Goal: Complete application form: Complete application form

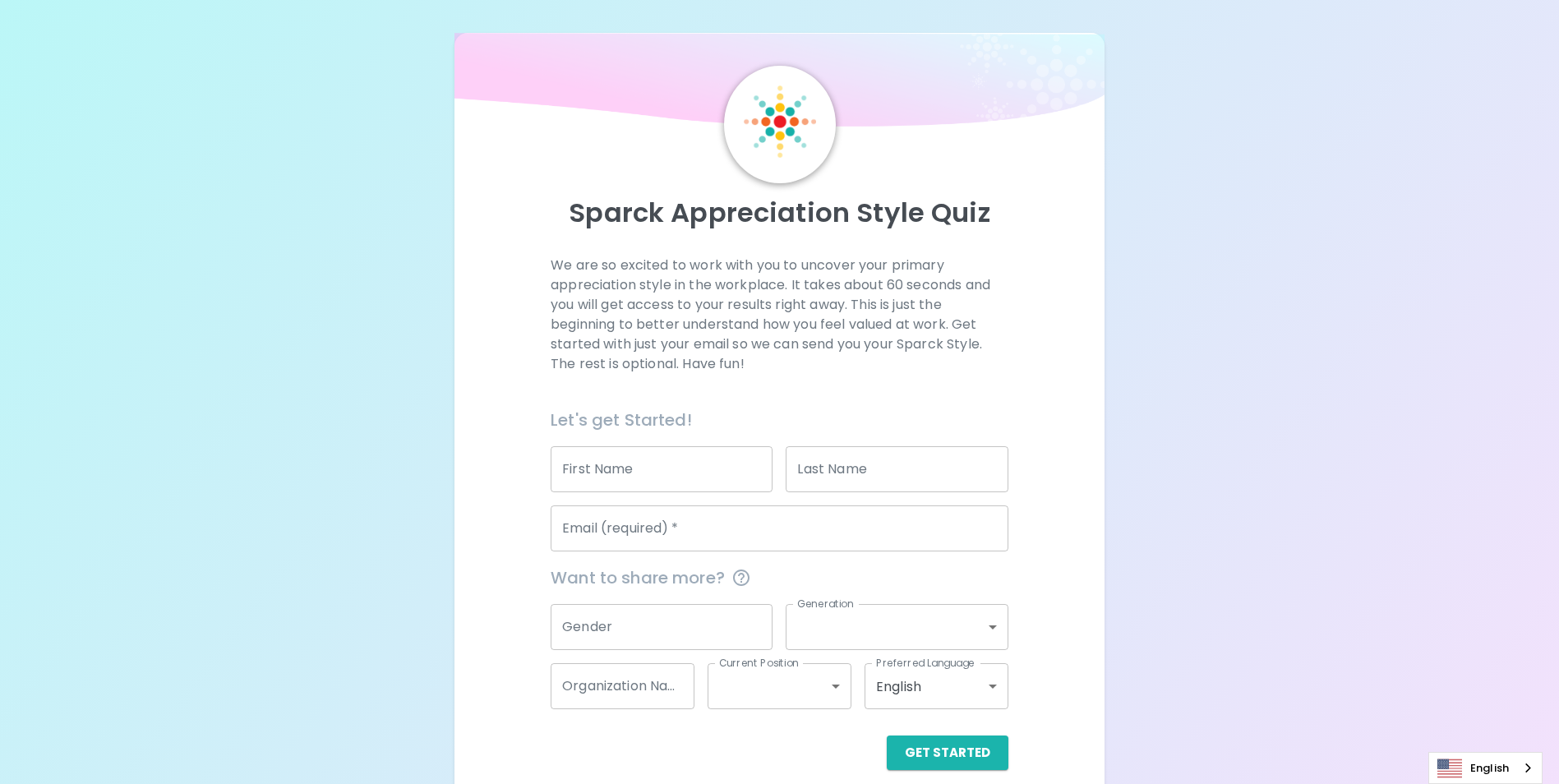
click at [667, 460] on input "First Name" at bounding box center [662, 469] width 222 height 46
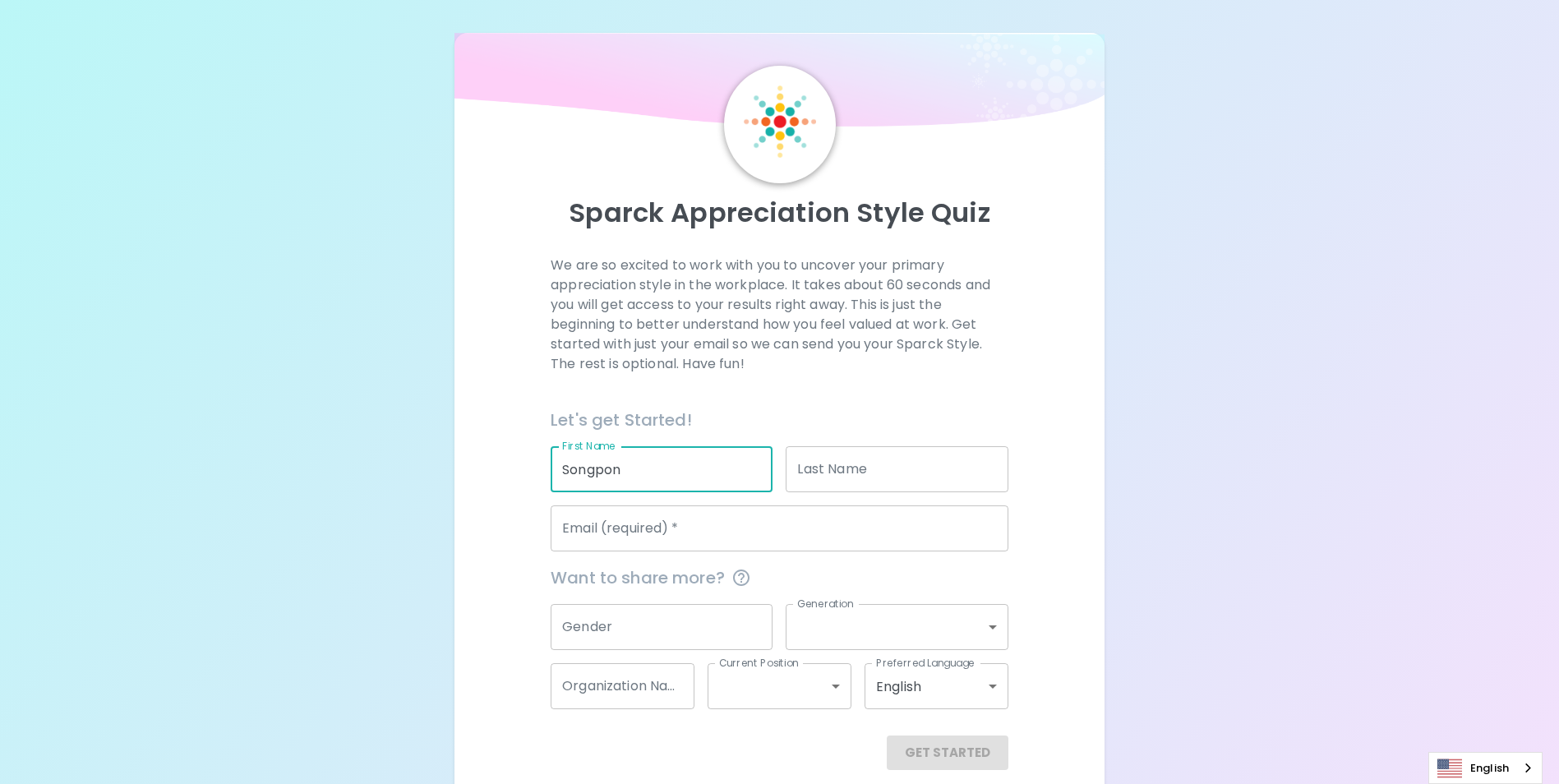
type input "Songpon"
click at [865, 466] on input "Last Name" at bounding box center [897, 469] width 222 height 46
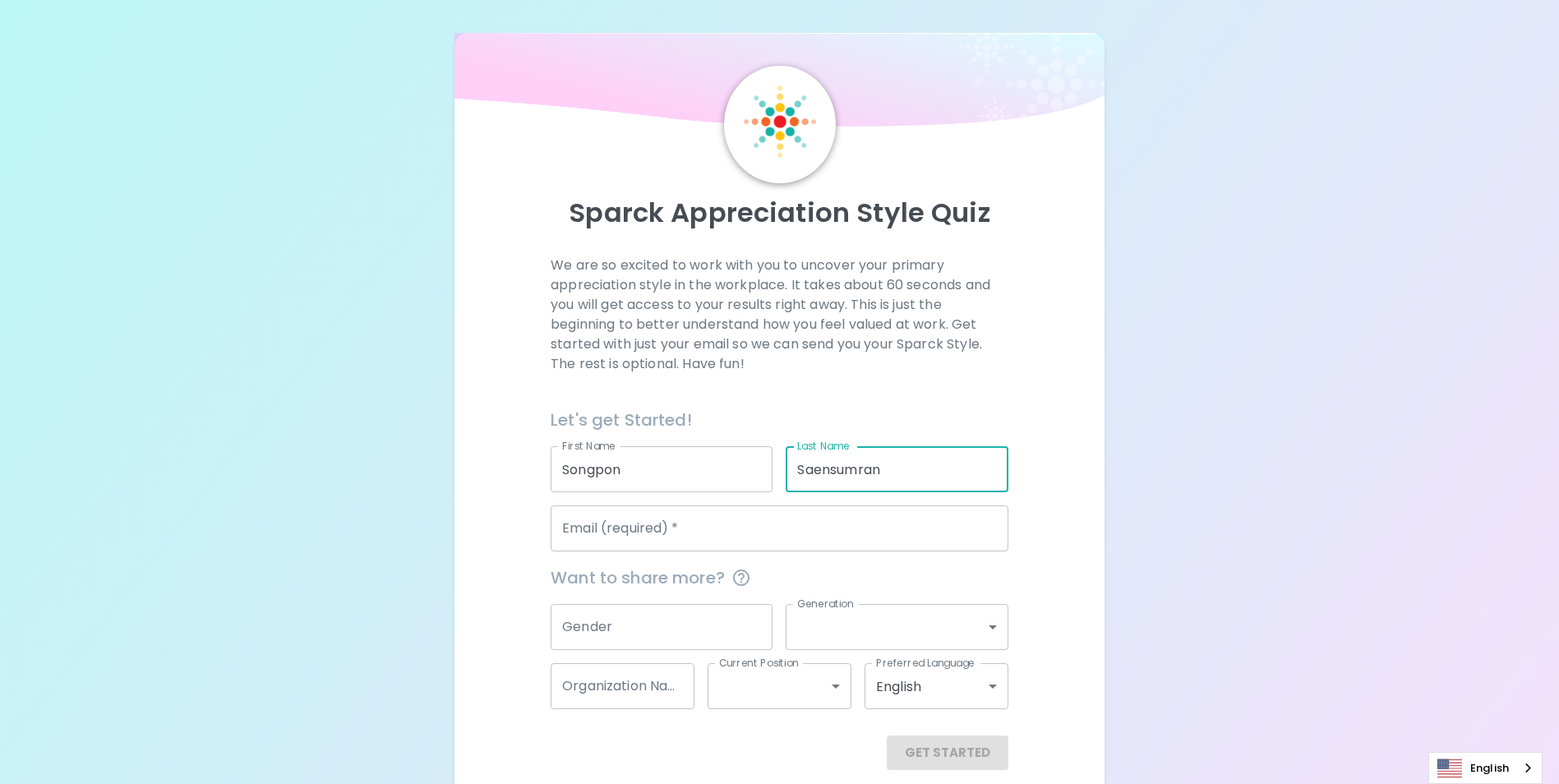
type input "Saensumran"
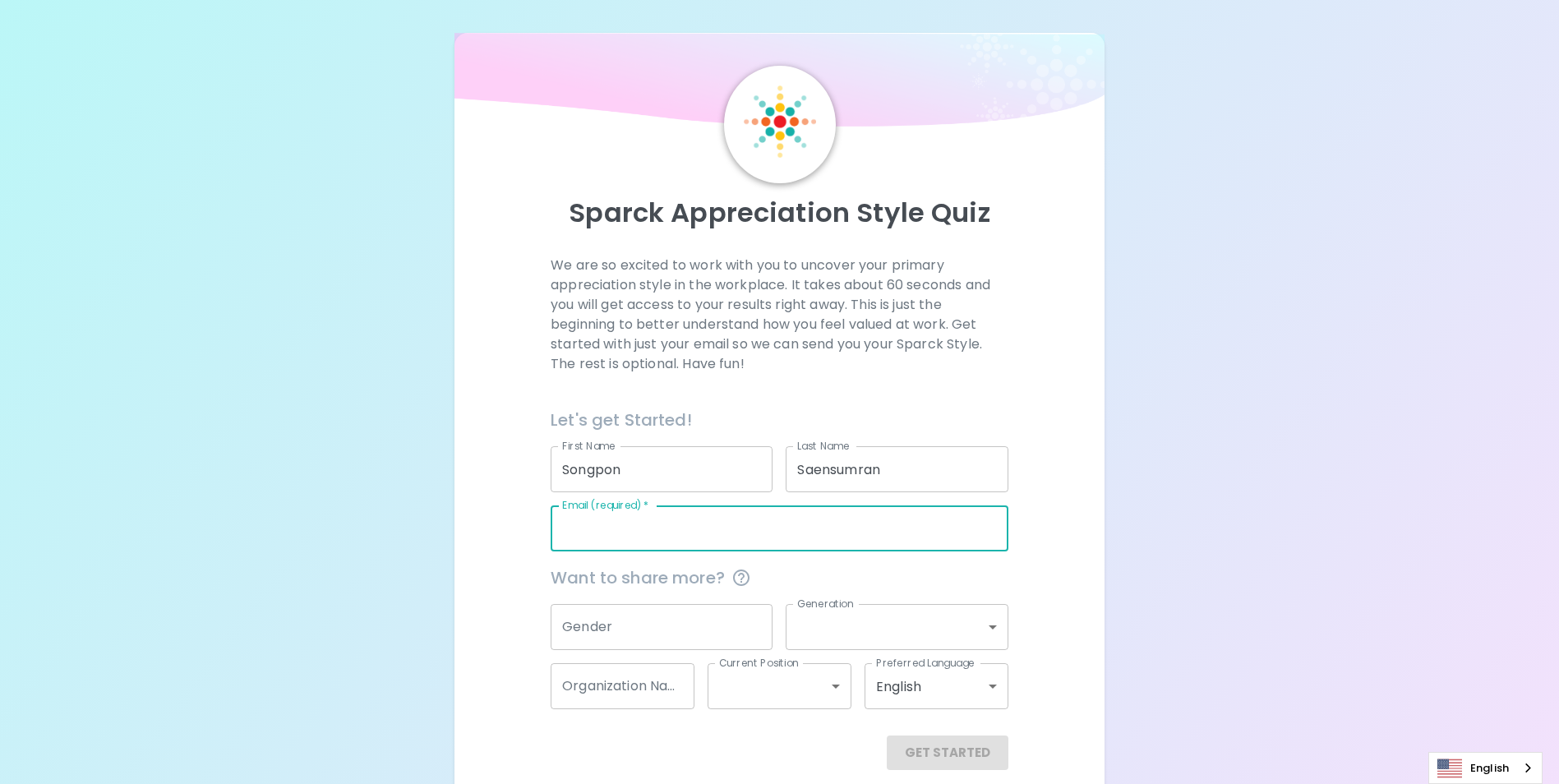
click at [747, 530] on input "Email (required)   *" at bounding box center [780, 528] width 457 height 46
type input "[EMAIL_ADDRESS][DOMAIN_NAME]"
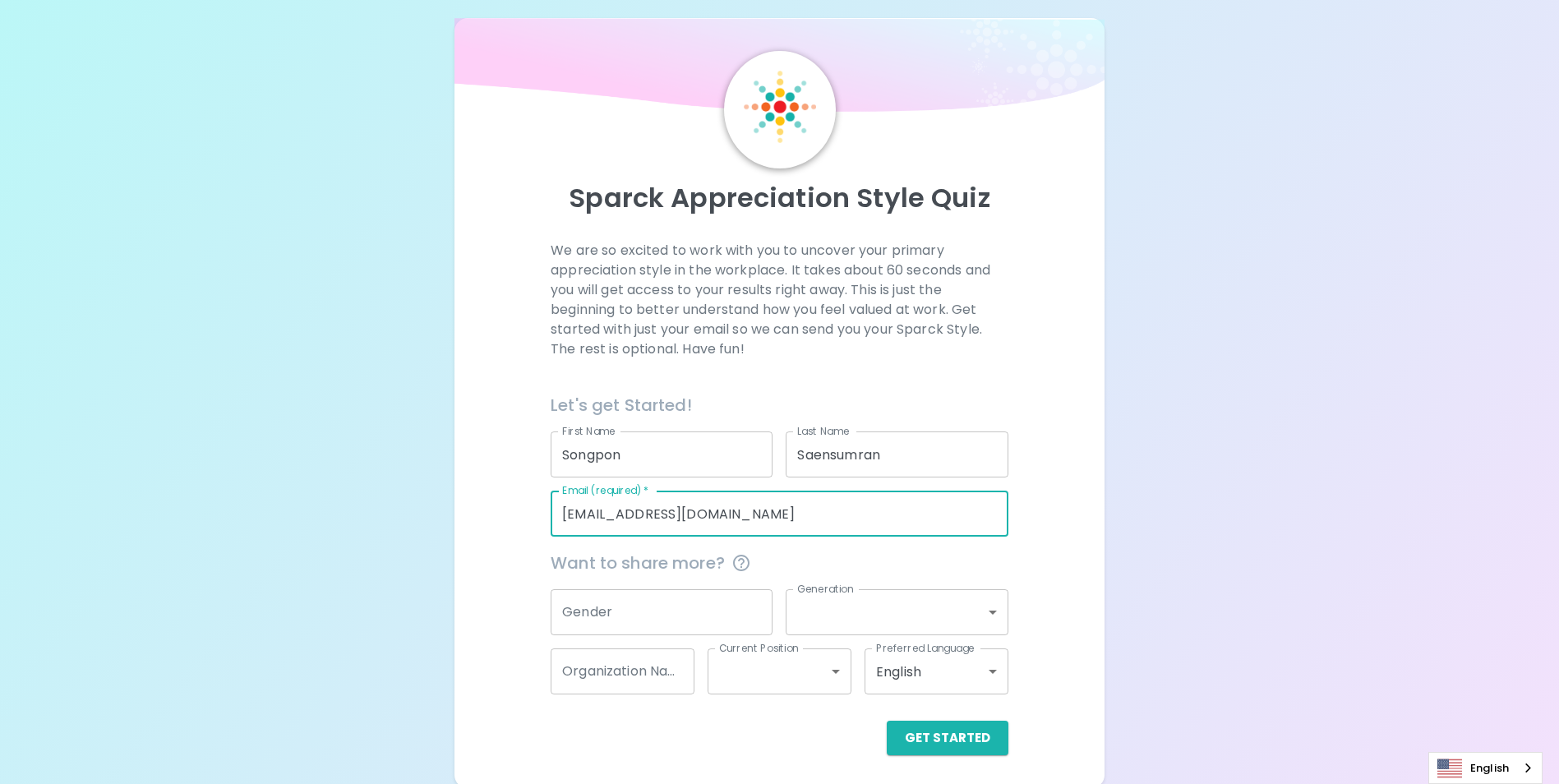
scroll to position [19, 0]
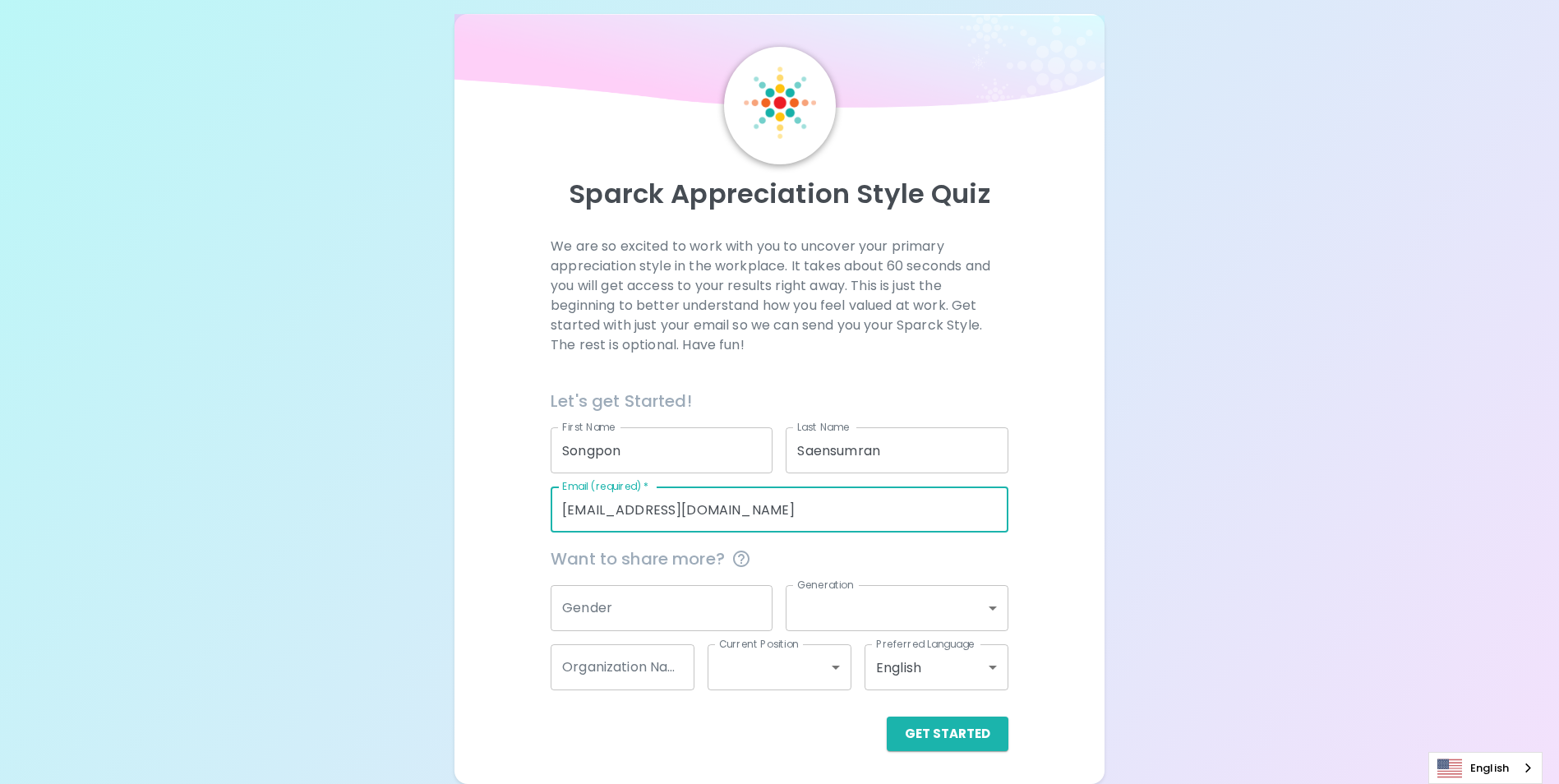
click at [989, 610] on body "Sparck Appreciation Style Quiz We are so excited to work with you to uncover yo…" at bounding box center [780, 382] width 1559 height 802
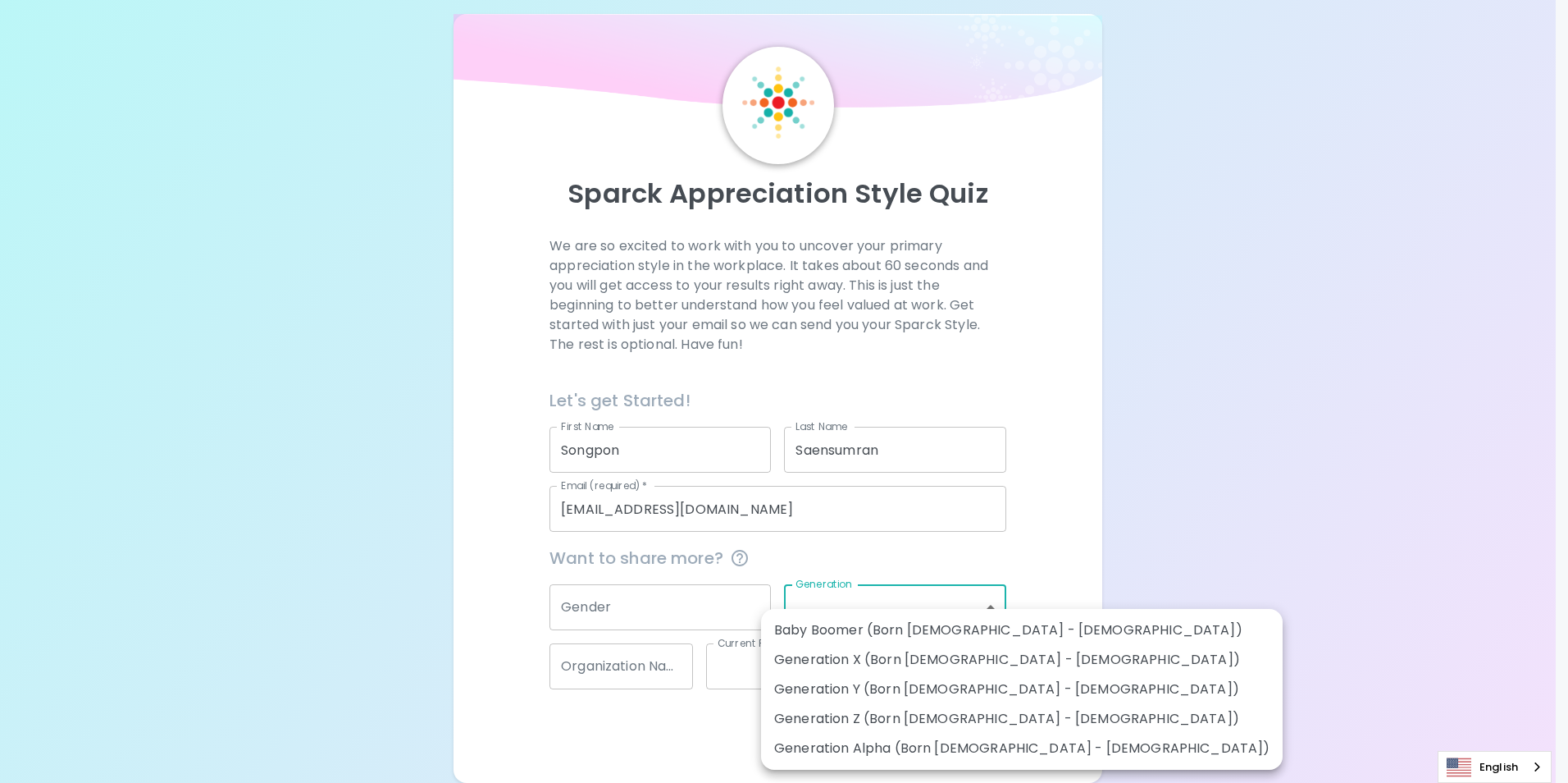
click at [1224, 551] on div at bounding box center [784, 392] width 1568 height 783
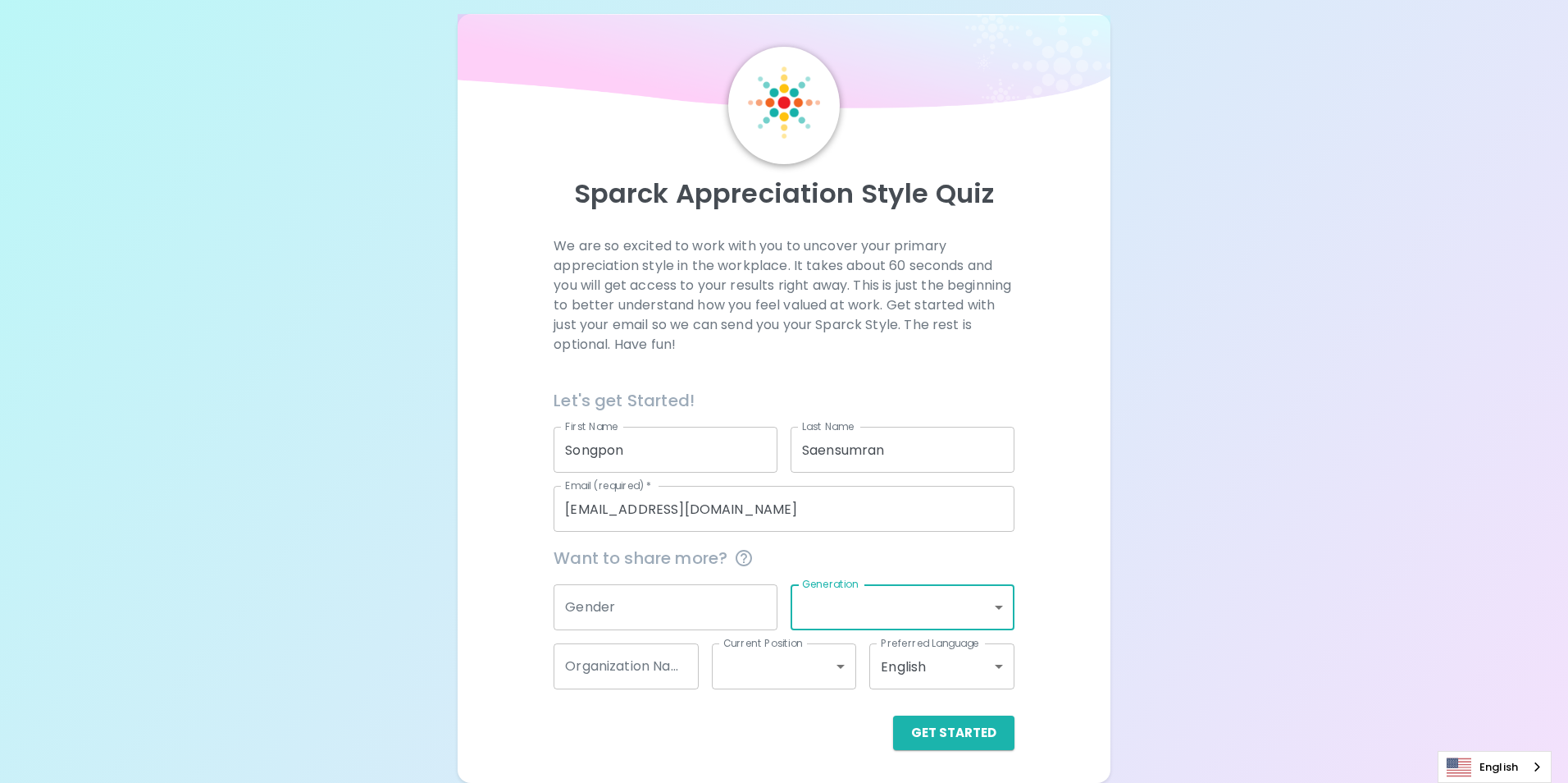
click at [831, 667] on body "Sparck Appreciation Style Quiz We are so excited to work with you to uncover yo…" at bounding box center [784, 381] width 1568 height 801
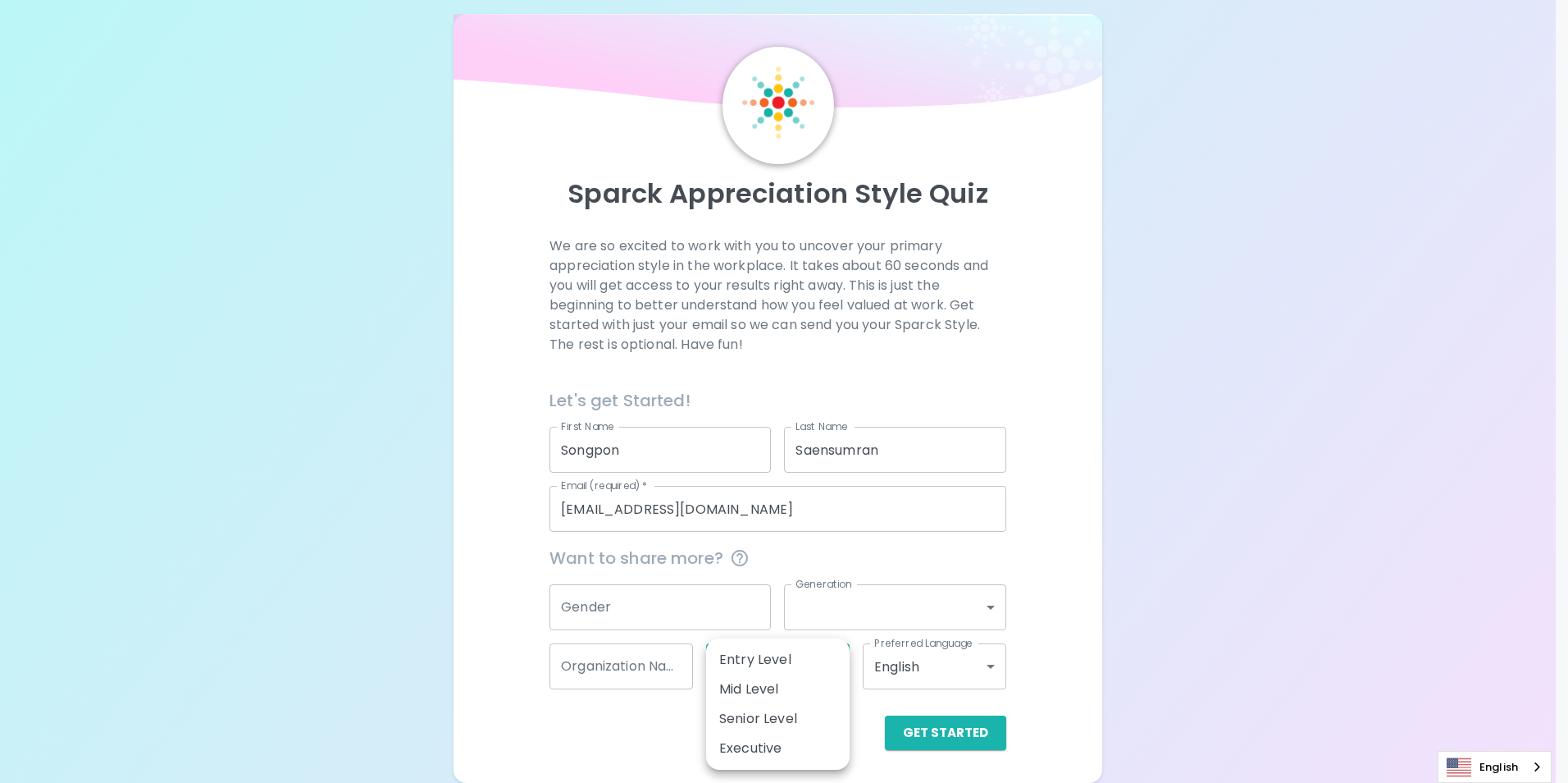
click at [782, 754] on li "Executive" at bounding box center [778, 748] width 144 height 29
type input "executive"
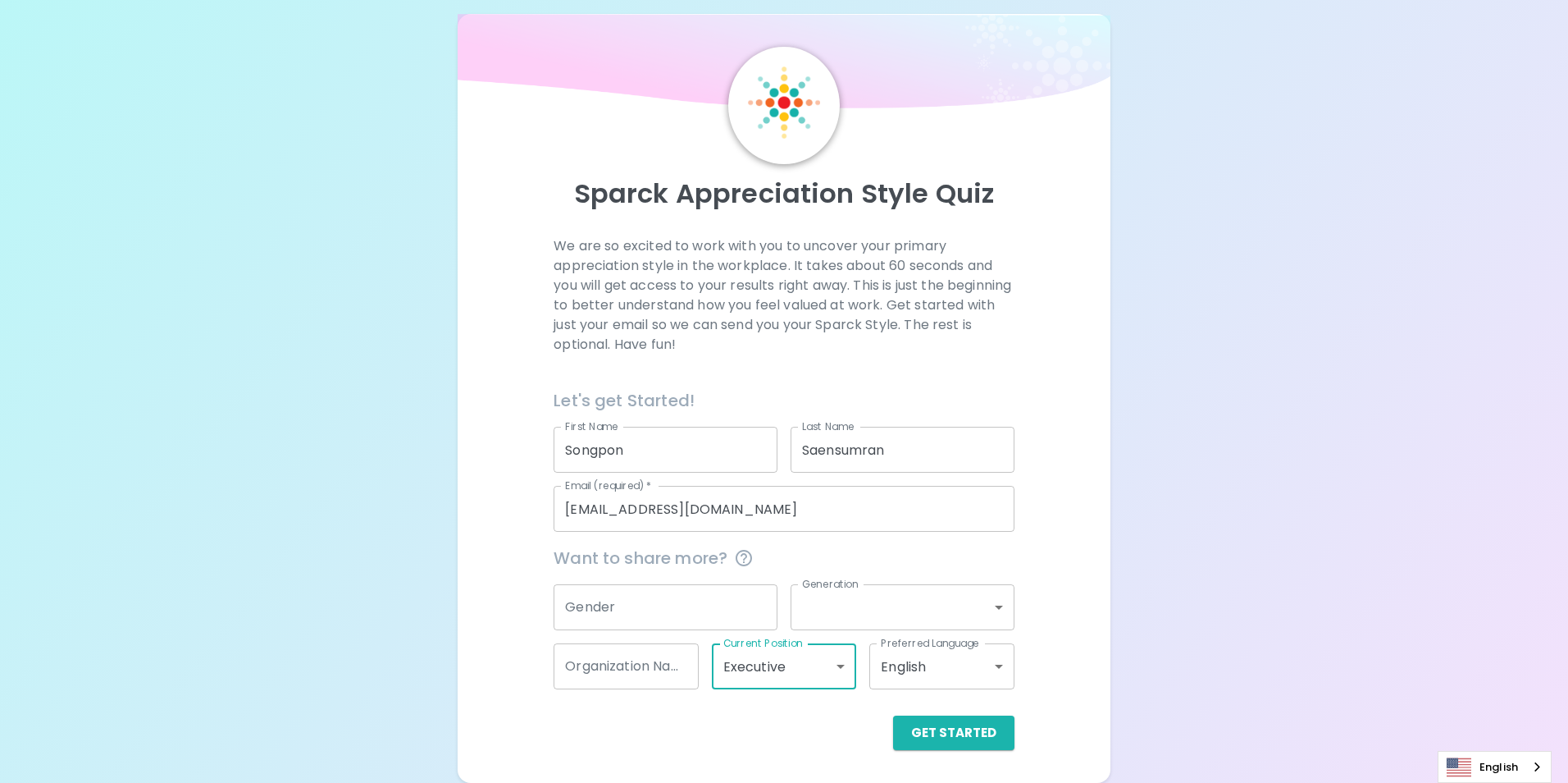
click at [977, 616] on body "Sparck Appreciation Style Quiz We are so excited to work with you to uncover yo…" at bounding box center [784, 381] width 1568 height 801
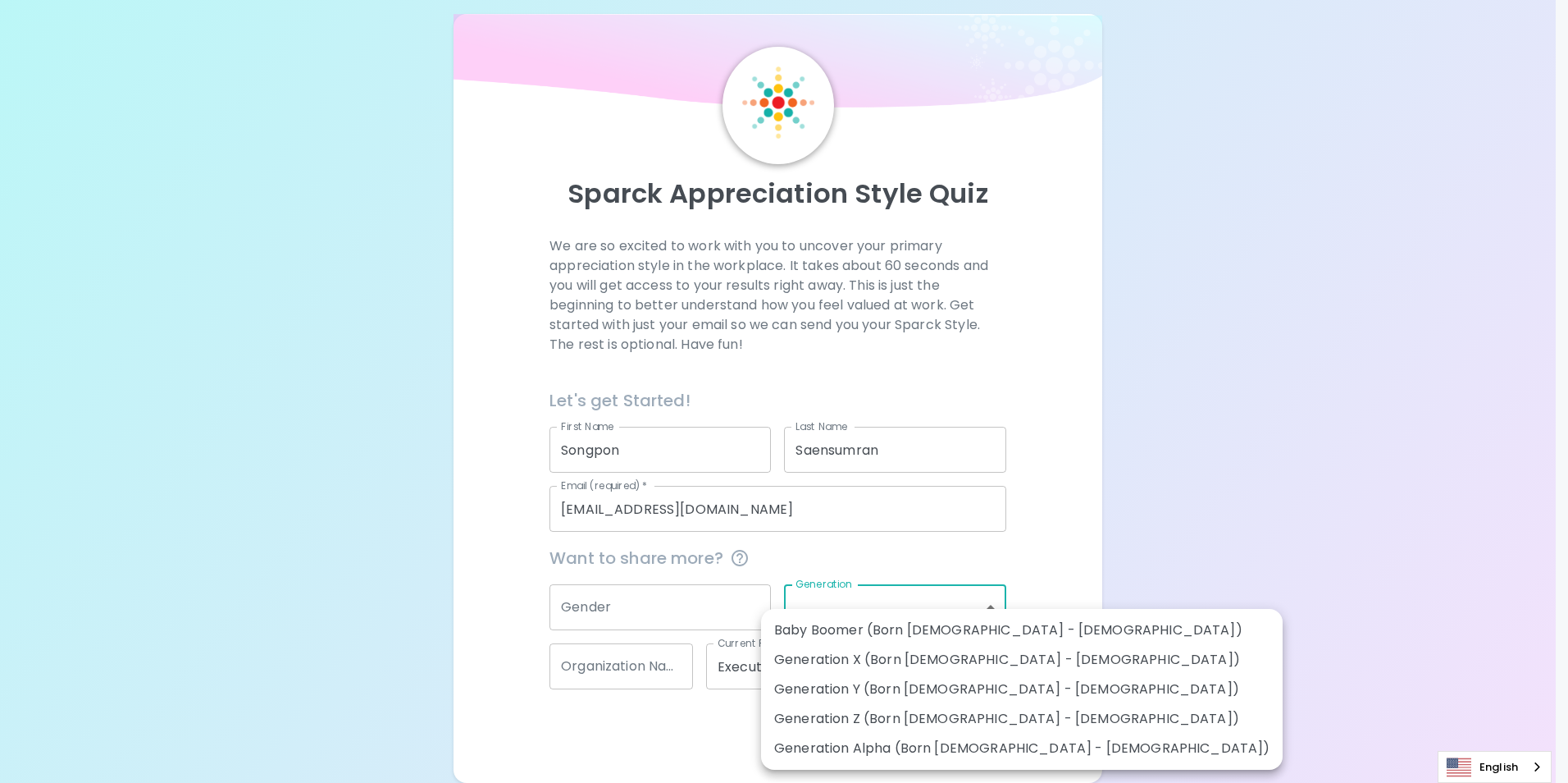
click at [956, 691] on li "Generation Y (Born [DEMOGRAPHIC_DATA] - [DEMOGRAPHIC_DATA])" at bounding box center [1021, 689] width 521 height 29
type input "generation_y"
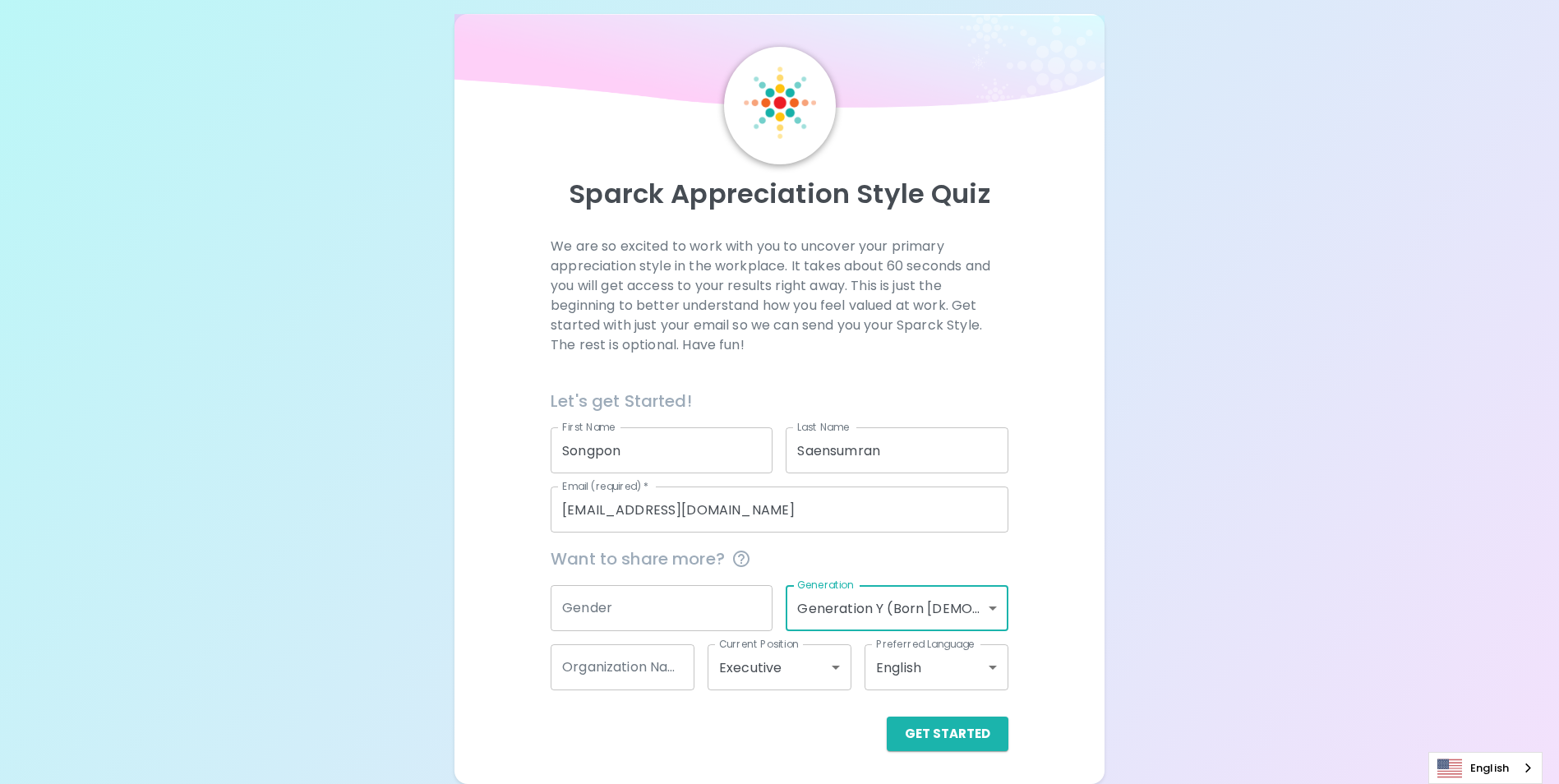
click at [664, 595] on input "Gender" at bounding box center [662, 608] width 222 height 46
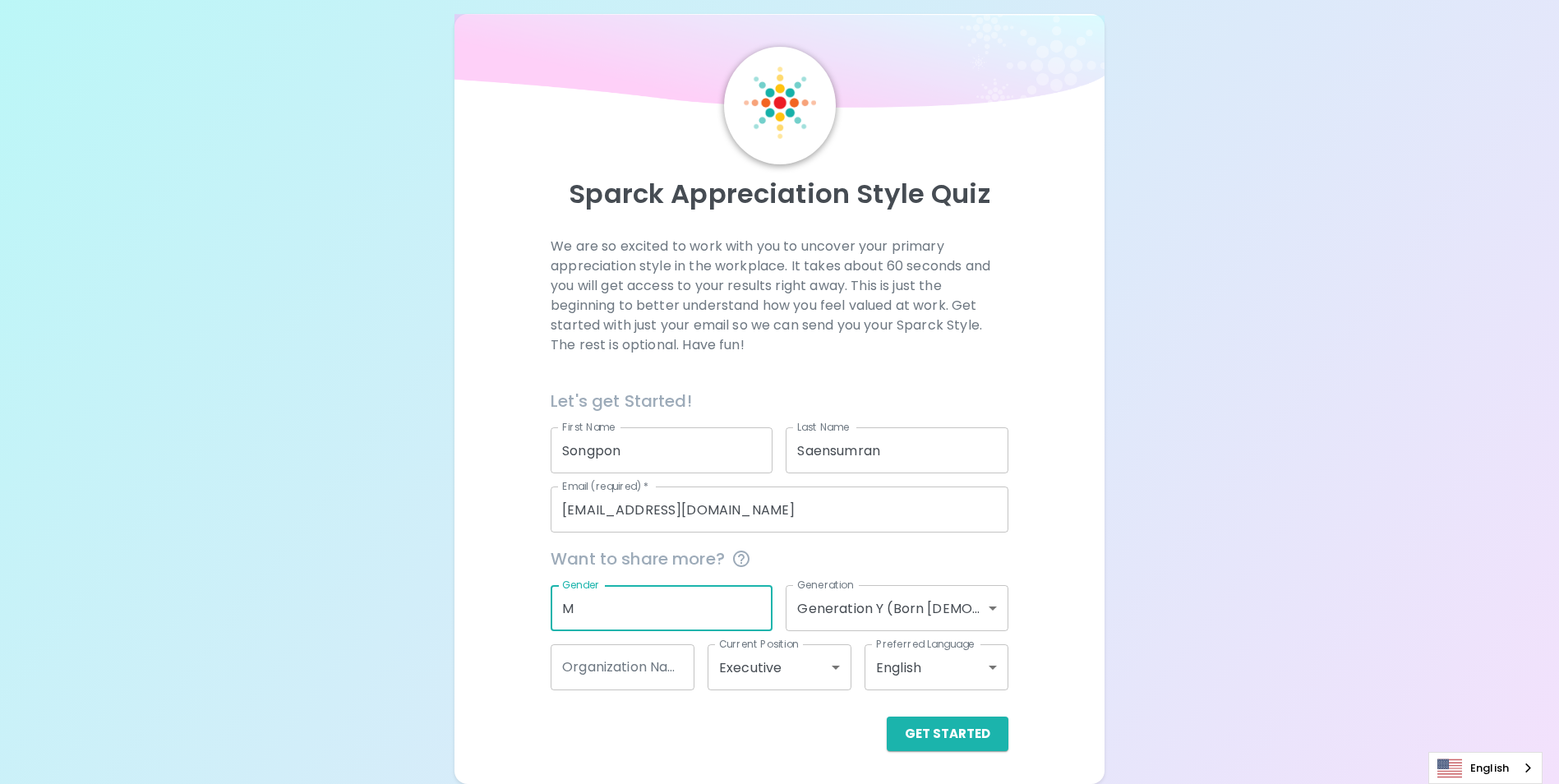
type input "M"
click at [624, 675] on input "Organization Name" at bounding box center [622, 667] width 144 height 46
type input "ME-Drive"
click at [949, 733] on button "Get Started" at bounding box center [948, 734] width 121 height 35
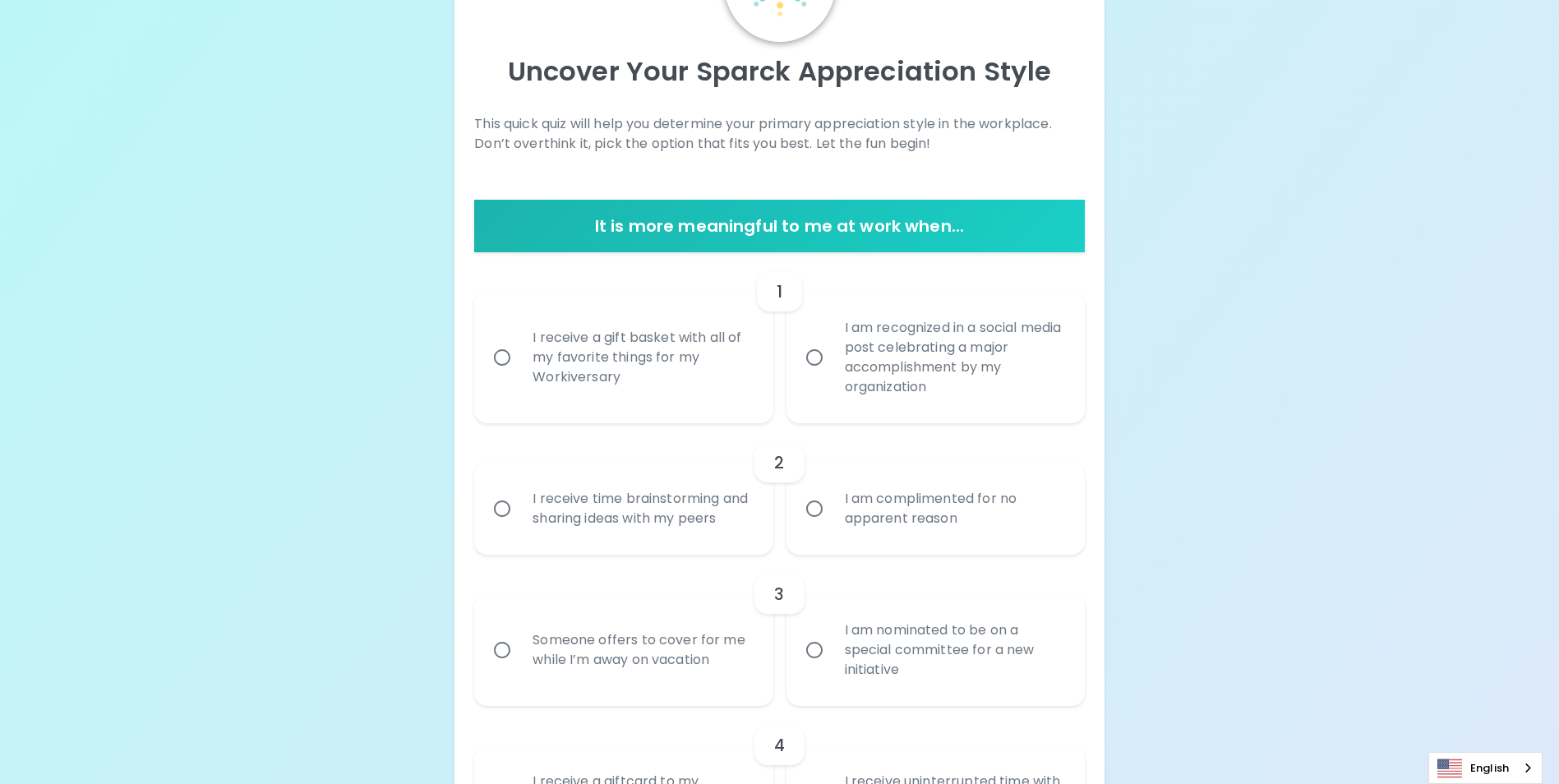
scroll to position [184, 0]
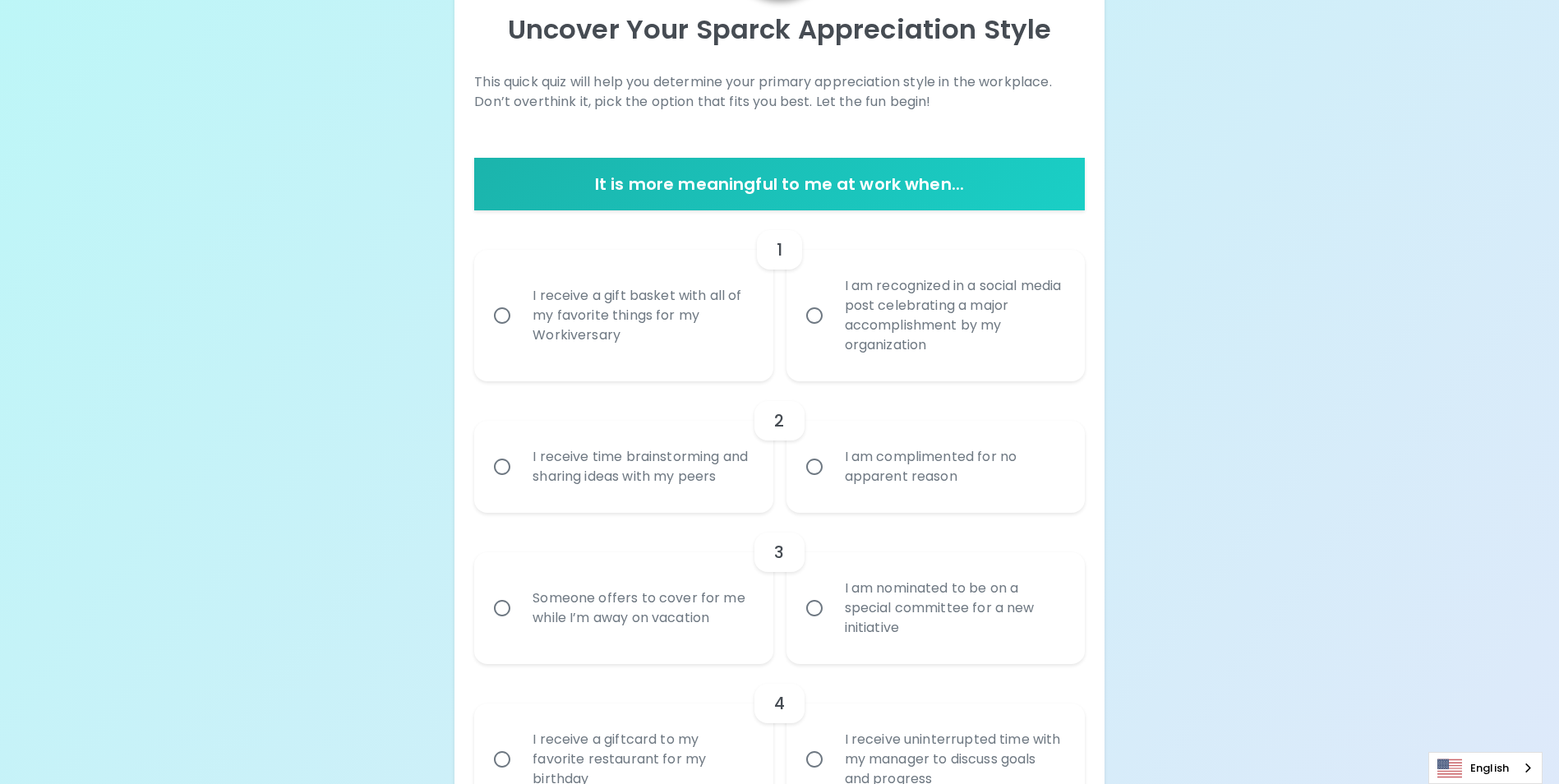
click at [818, 316] on input "I am recognized in a social media post celebrating a major accomplishment by my…" at bounding box center [814, 316] width 35 height 35
radio input "true"
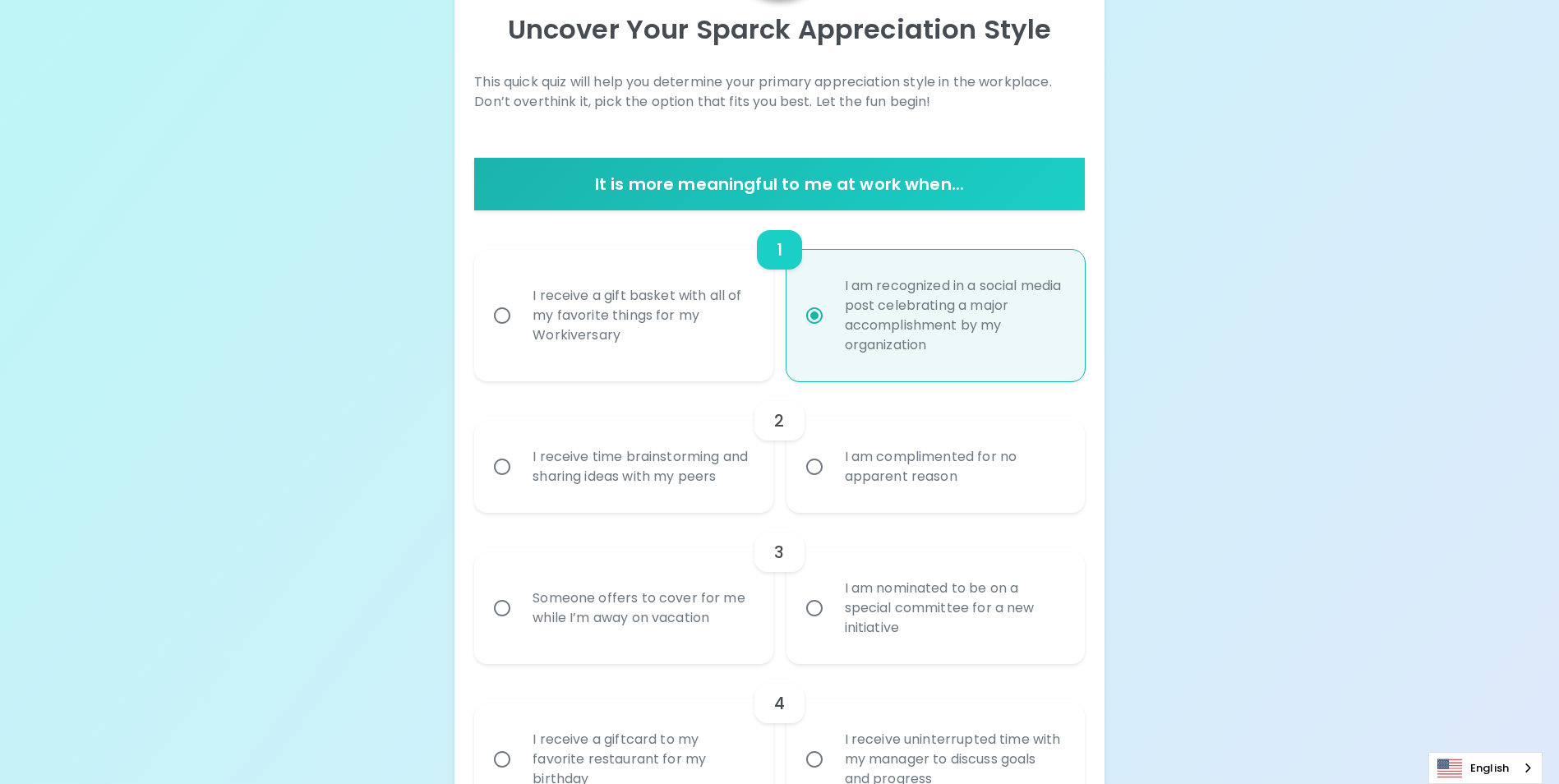
scroll to position [315, 0]
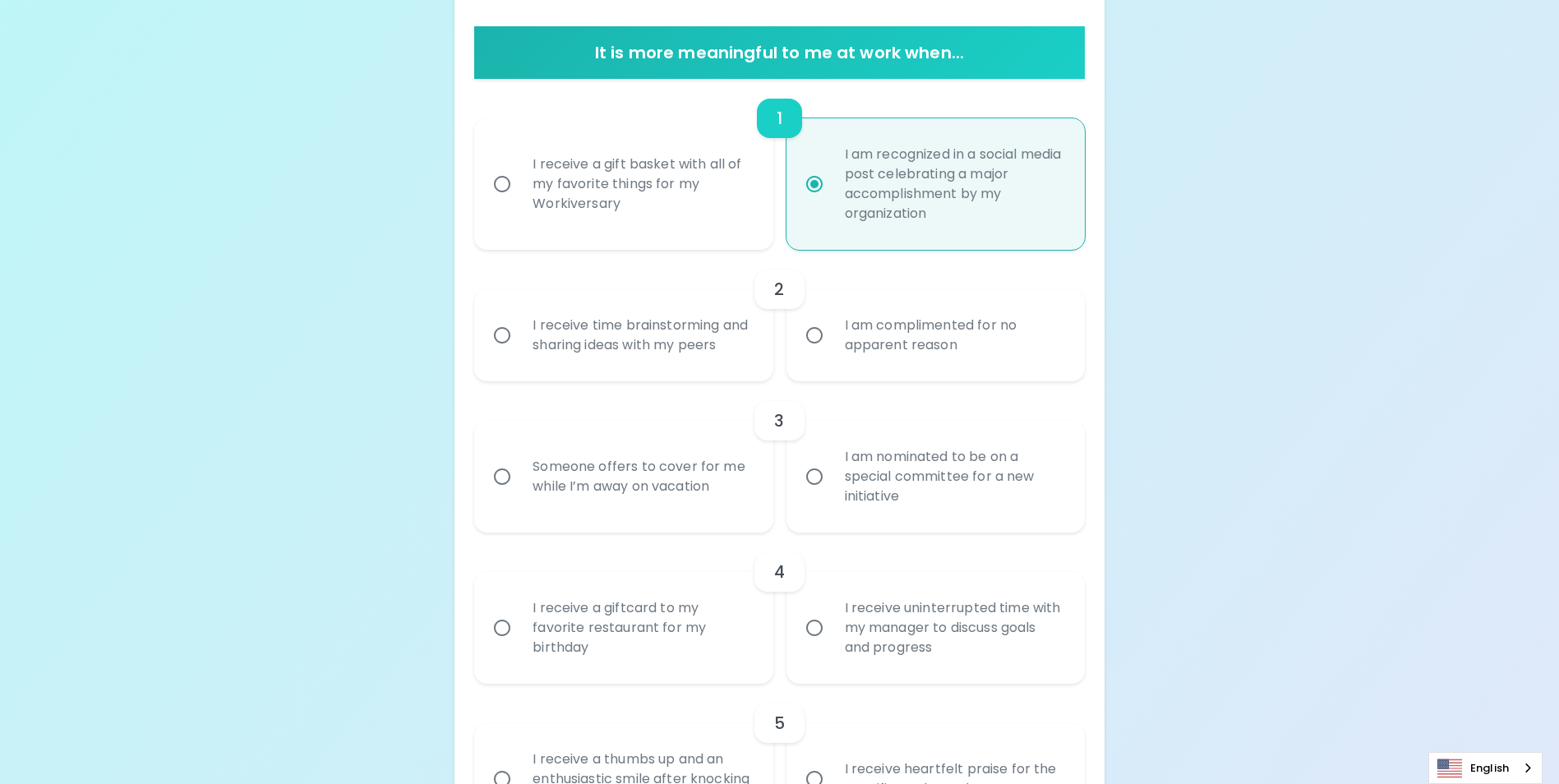
click at [582, 327] on div "I receive time brainstorming and sharing ideas with my peers" at bounding box center [642, 335] width 244 height 79
click at [520, 327] on input "I receive time brainstorming and sharing ideas with my peers" at bounding box center [502, 335] width 35 height 35
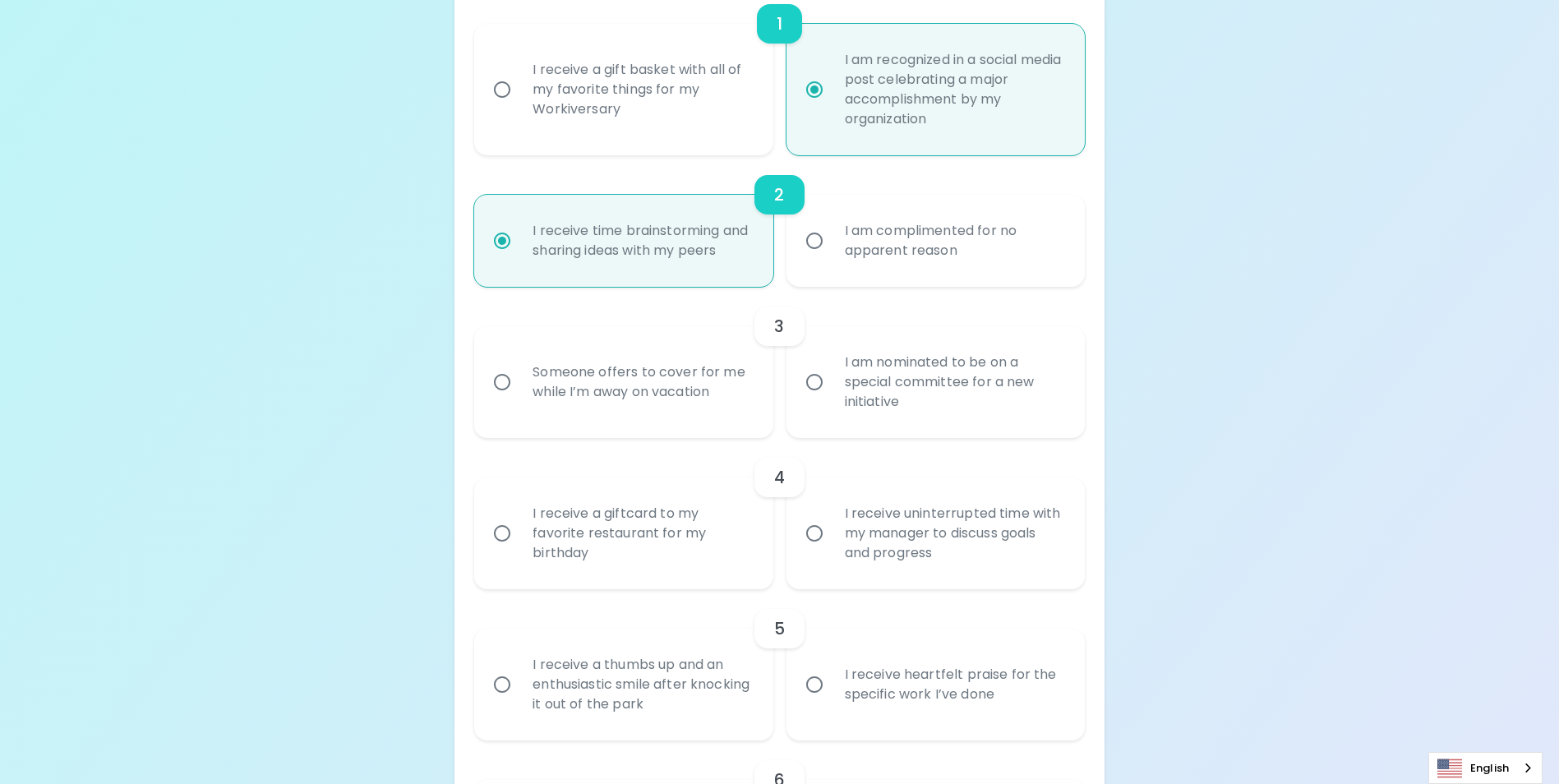
scroll to position [446, 0]
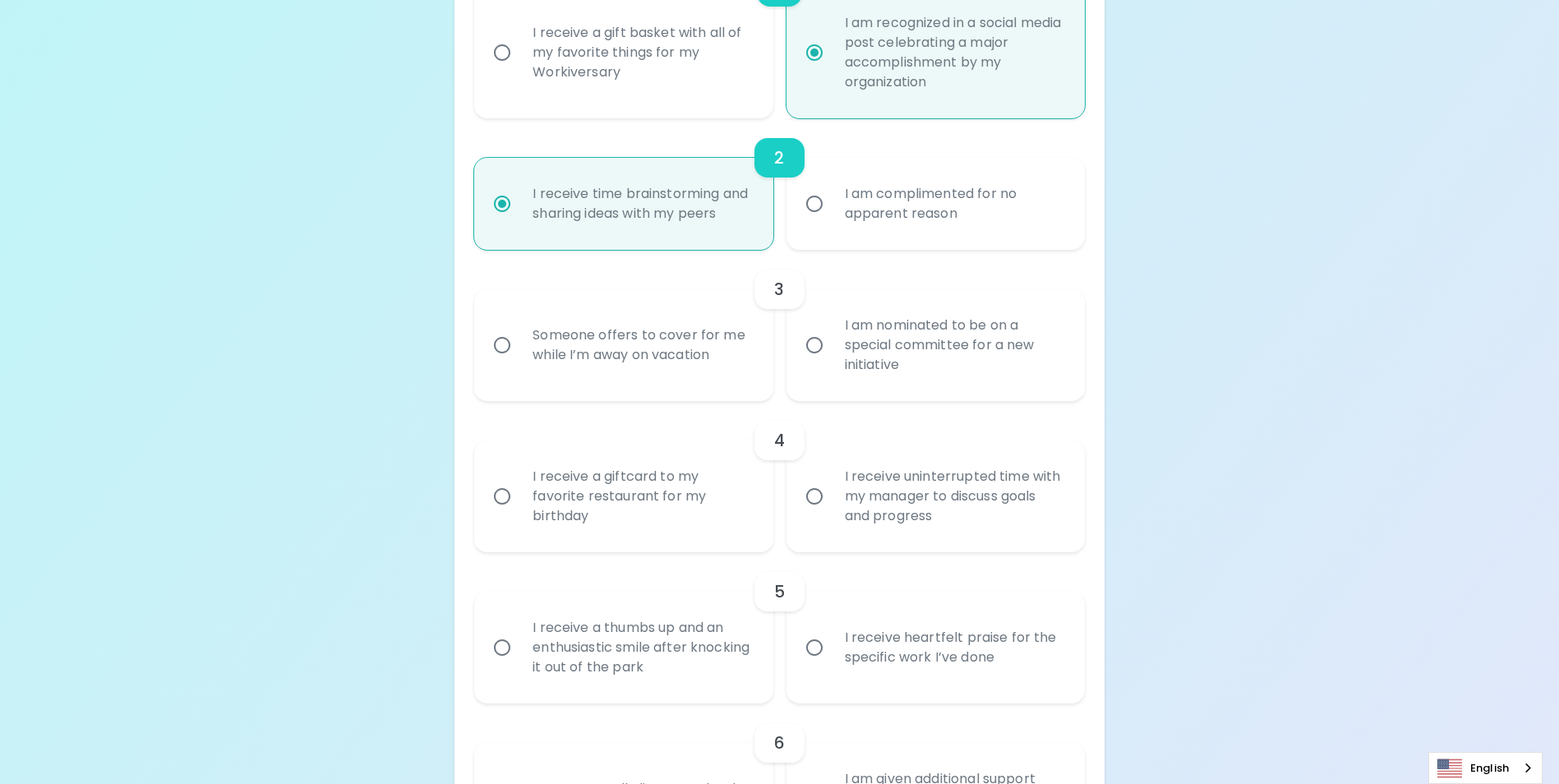
radio input "true"
click at [620, 358] on div "Someone offers to cover for me while I’m away on vacation" at bounding box center [642, 345] width 244 height 79
click at [520, 358] on input "Someone offers to cover for me while I’m away on vacation" at bounding box center [502, 345] width 35 height 35
radio input "false"
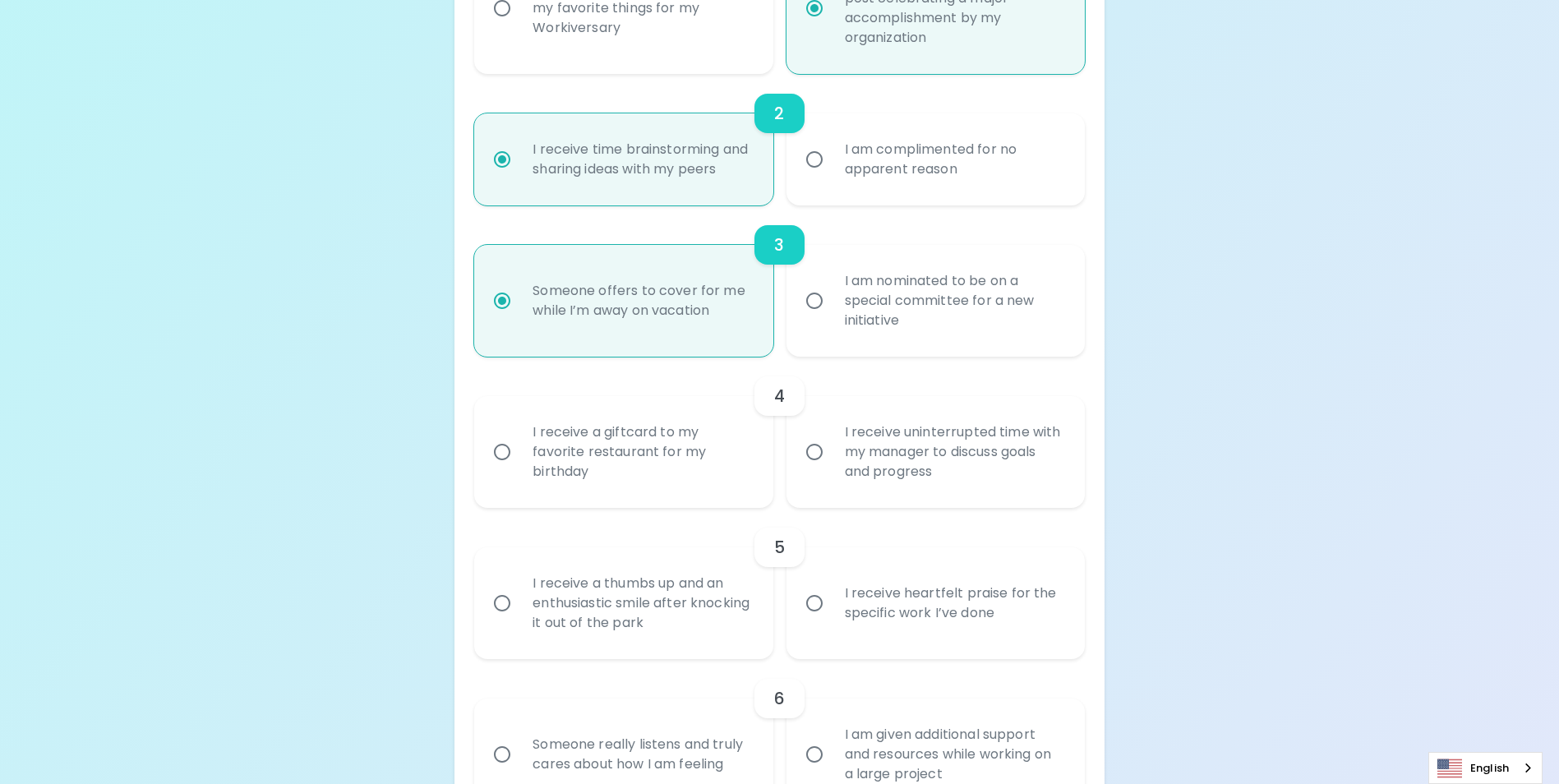
scroll to position [577, 0]
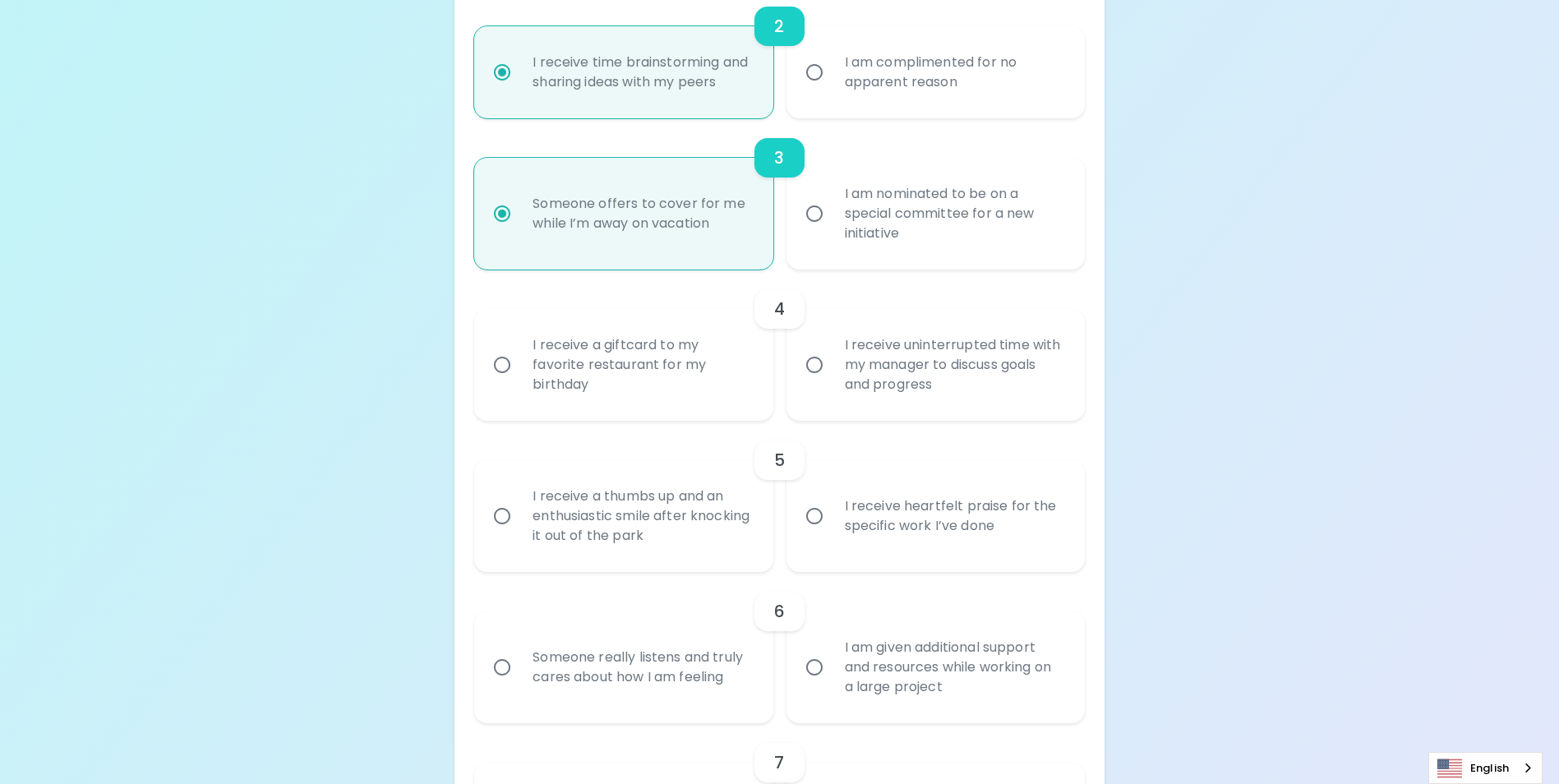
radio input "true"
click at [878, 378] on div "I receive uninterrupted time with my manager to discuss goals and progress" at bounding box center [954, 364] width 244 height 98
click at [832, 378] on input "I receive uninterrupted time with my manager to discuss goals and progress" at bounding box center [814, 365] width 35 height 35
radio input "false"
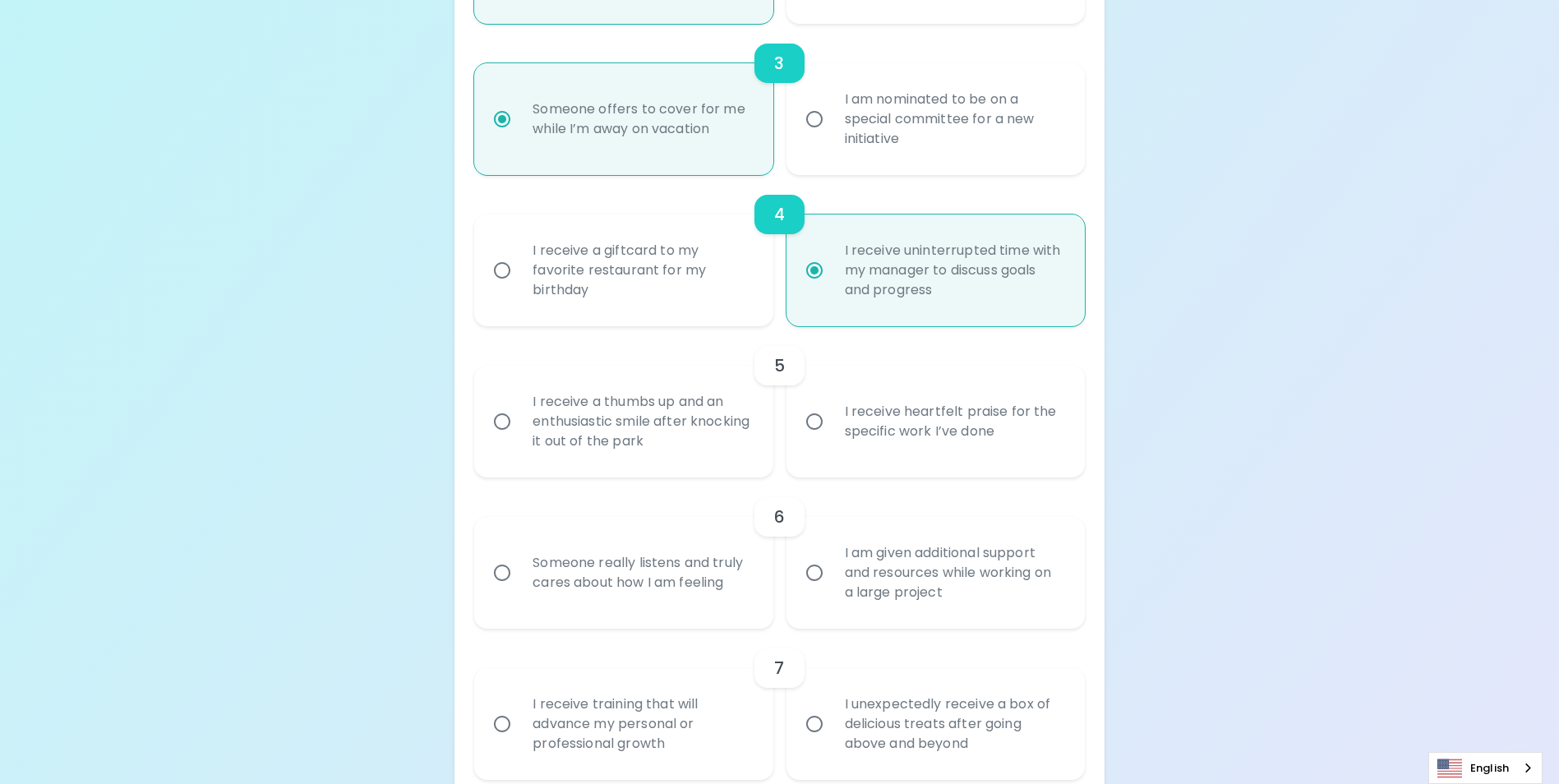
scroll to position [709, 0]
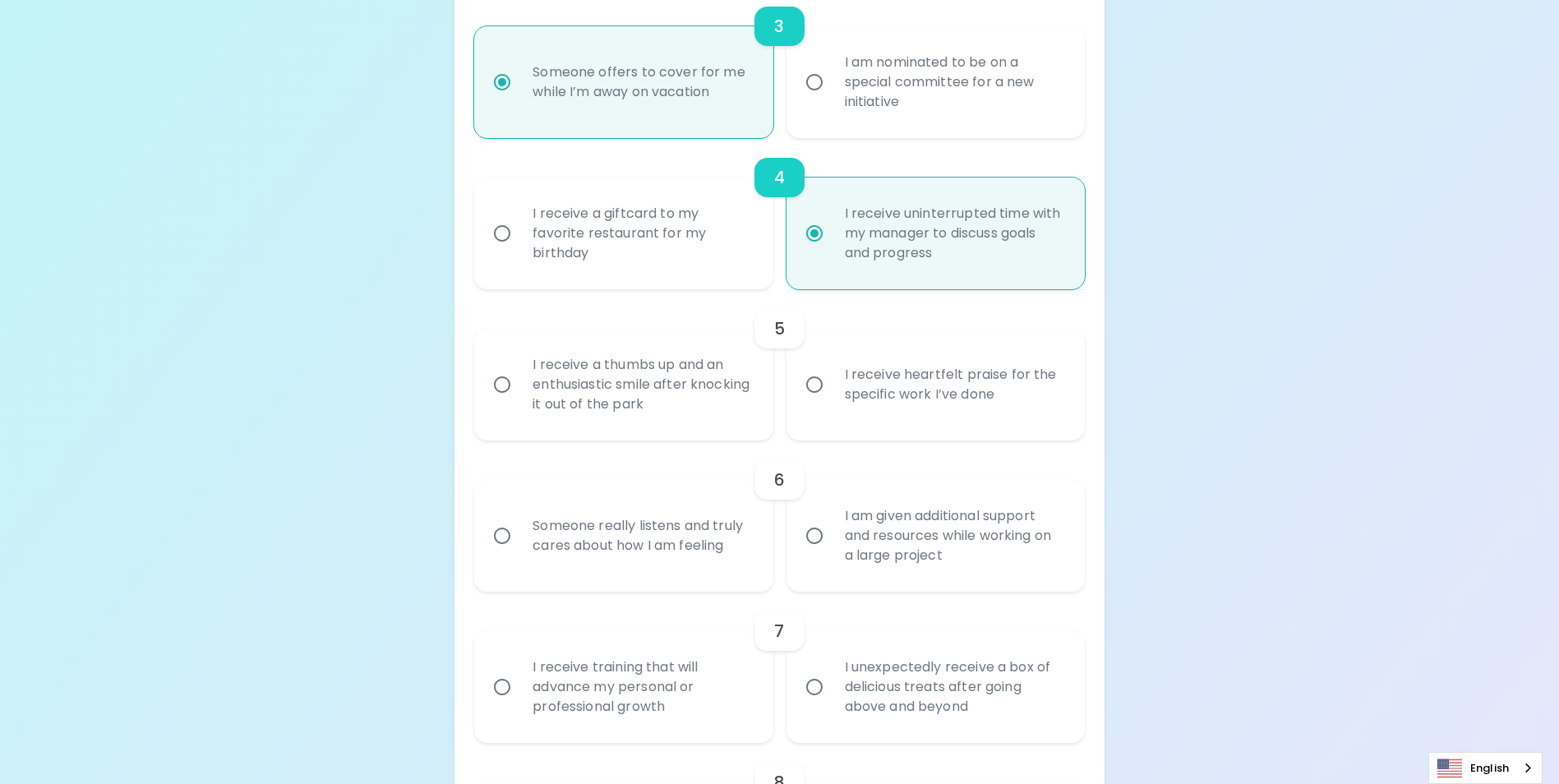
radio input "true"
click at [831, 402] on input "I receive heartfelt praise for the specific work I’ve done" at bounding box center [814, 385] width 35 height 35
radio input "false"
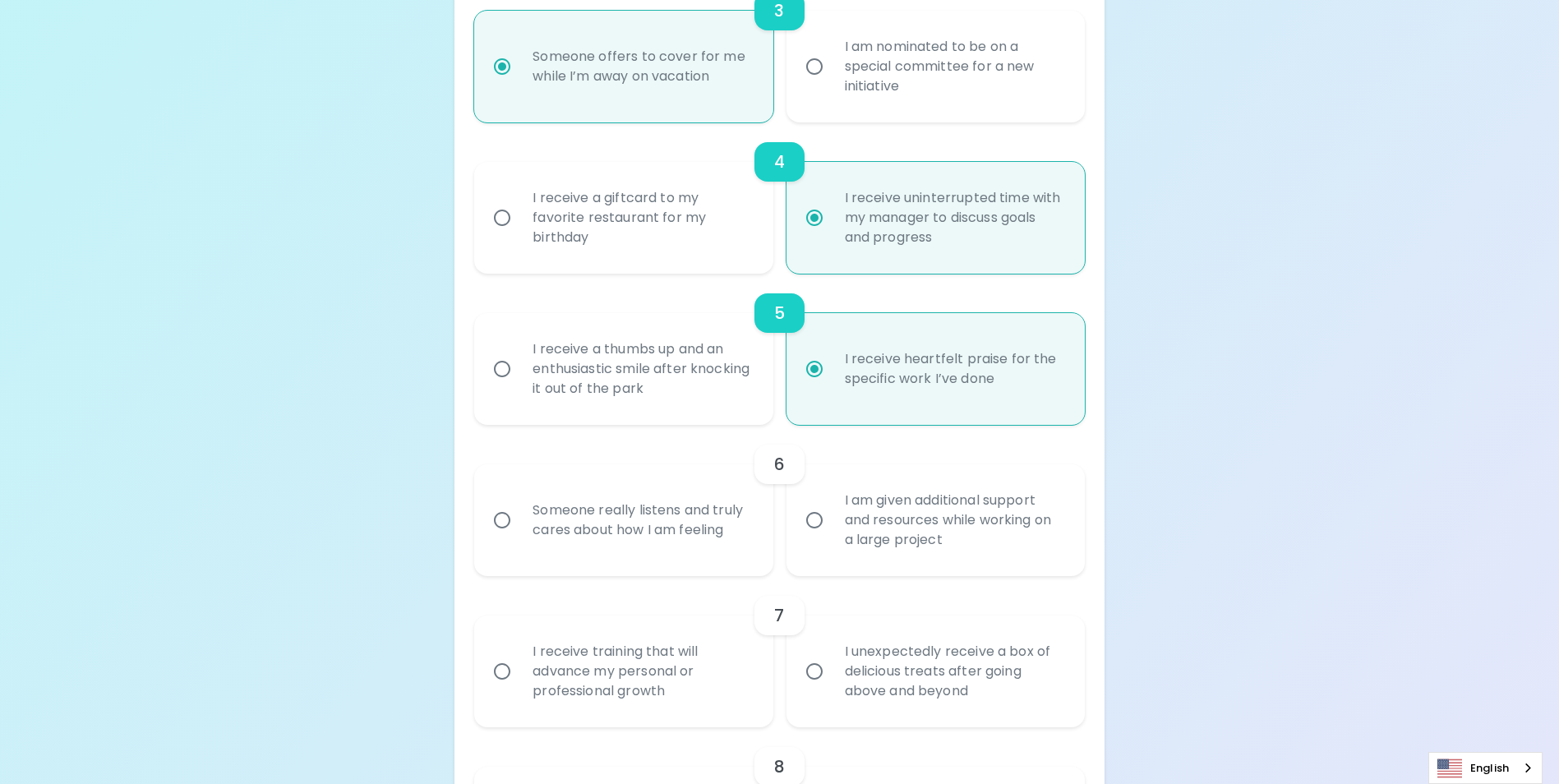
scroll to position [840, 0]
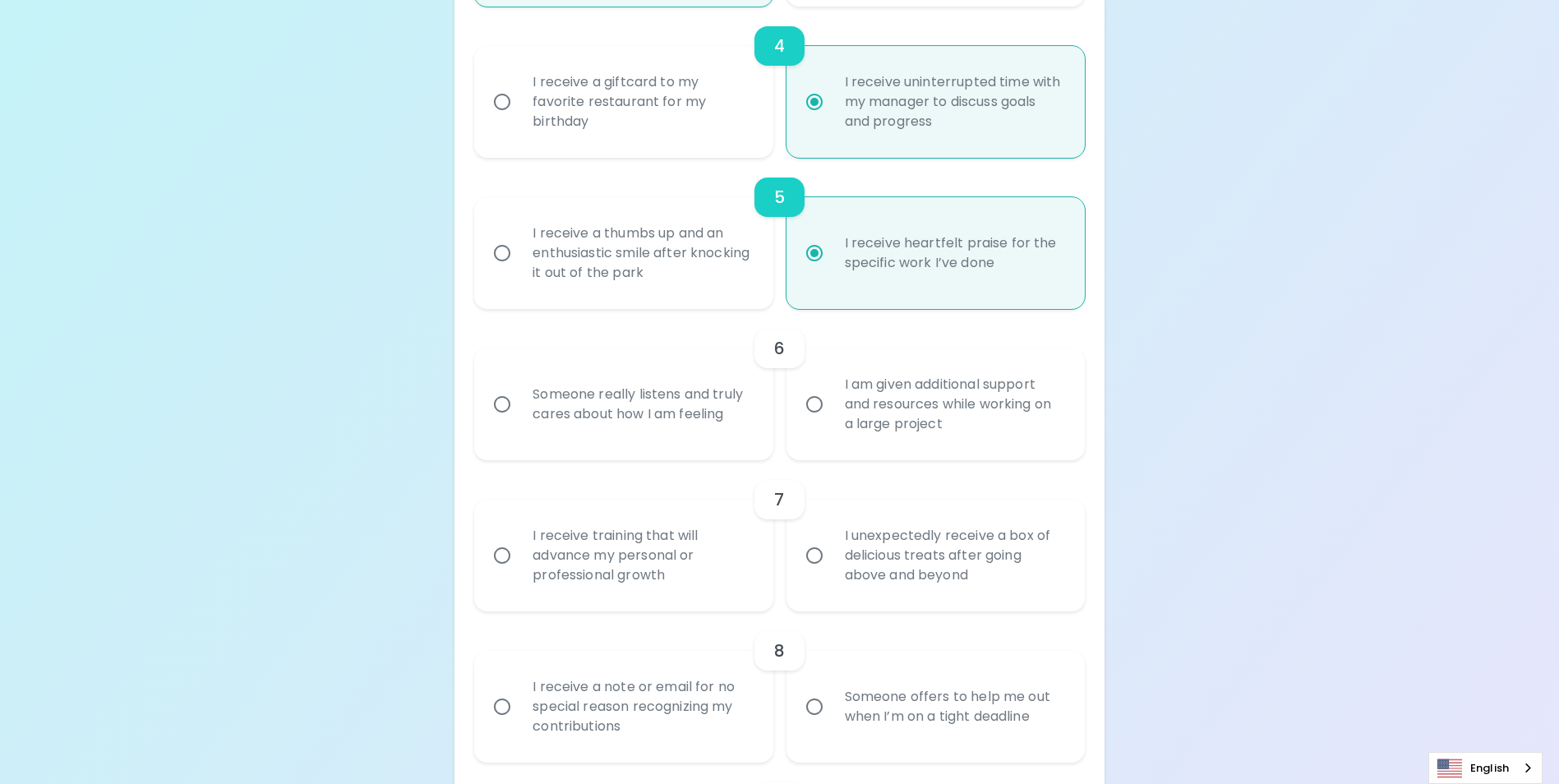
radio input "true"
click at [915, 419] on div "I am given additional support and resources while working on a large project" at bounding box center [954, 404] width 244 height 98
click at [832, 419] on input "I am given additional support and resources while working on a large project" at bounding box center [814, 404] width 35 height 35
radio input "false"
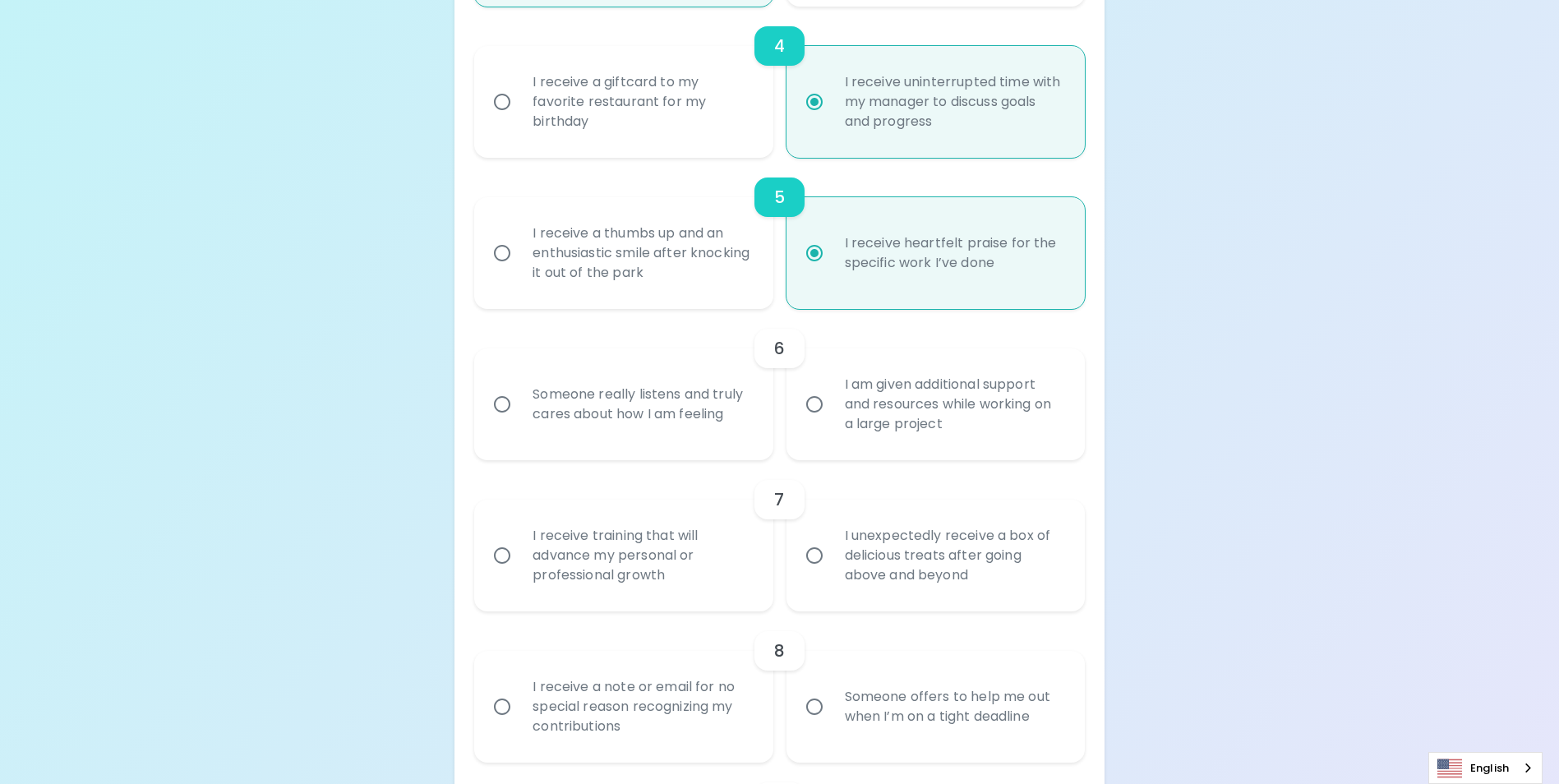
radio input "false"
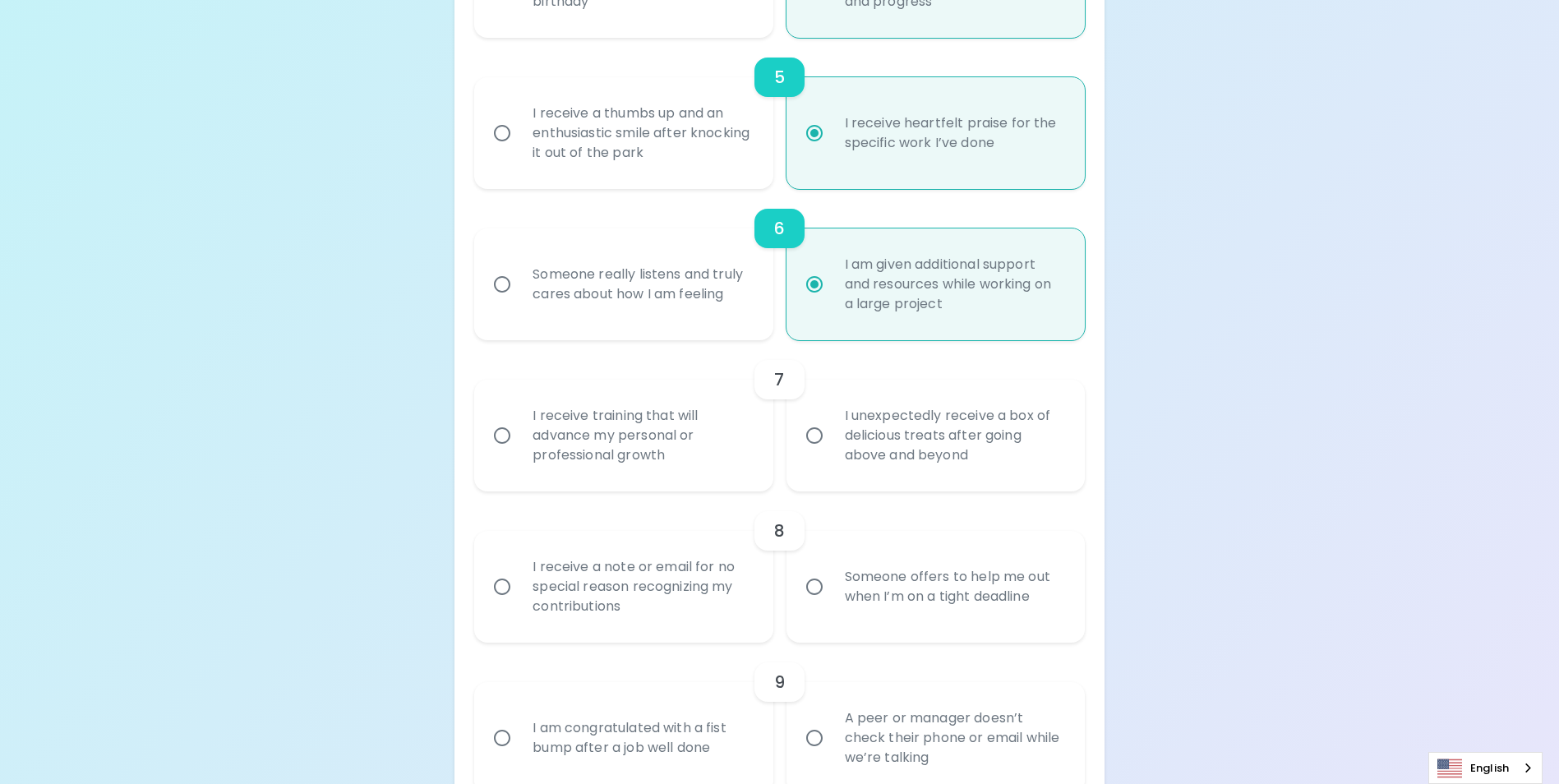
scroll to position [972, 0]
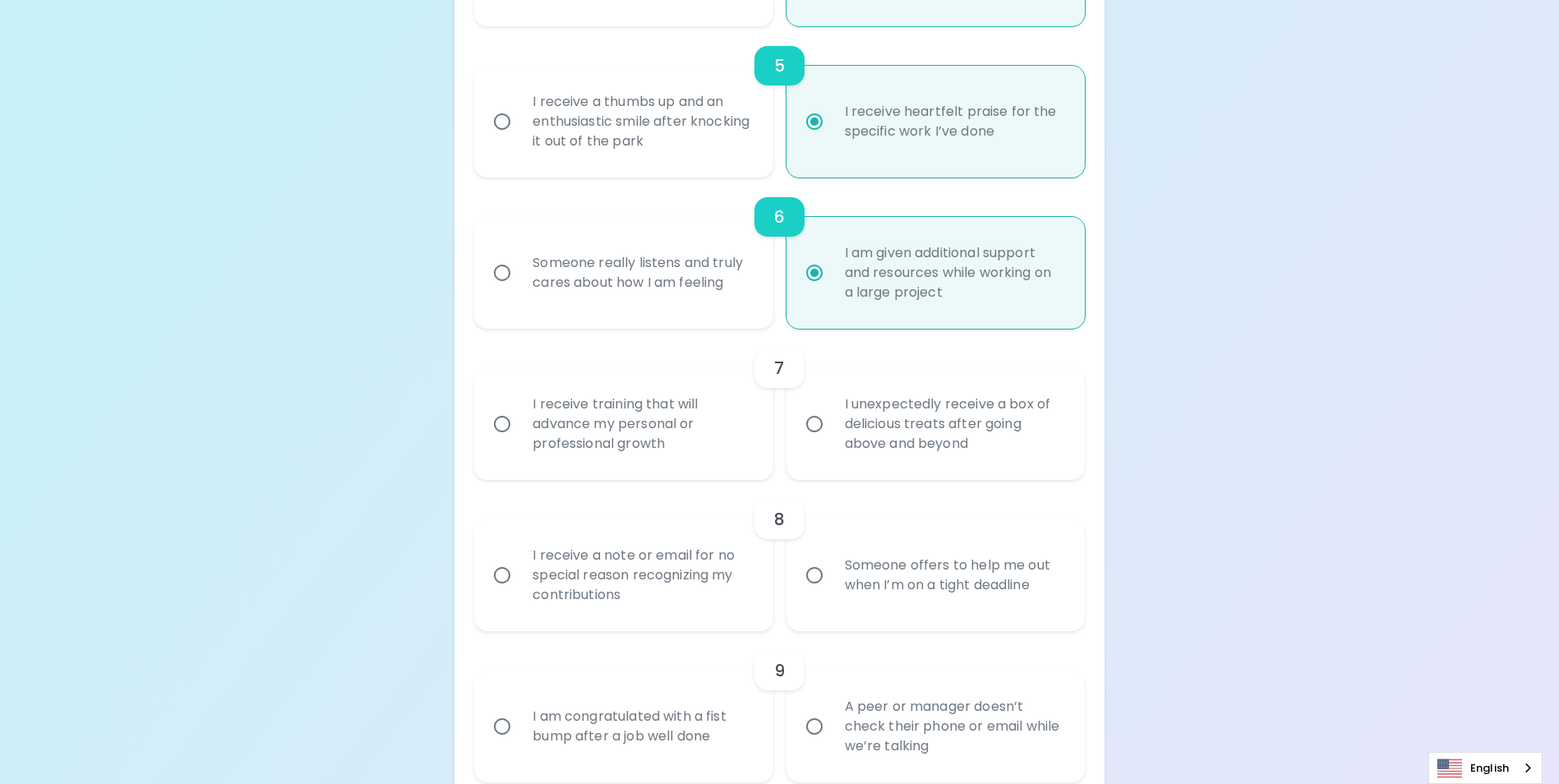
radio input "true"
click at [629, 442] on div "I receive training that will advance my personal or professional growth" at bounding box center [642, 423] width 244 height 98
click at [520, 442] on input "I receive training that will advance my personal or professional growth" at bounding box center [502, 424] width 35 height 35
radio input "false"
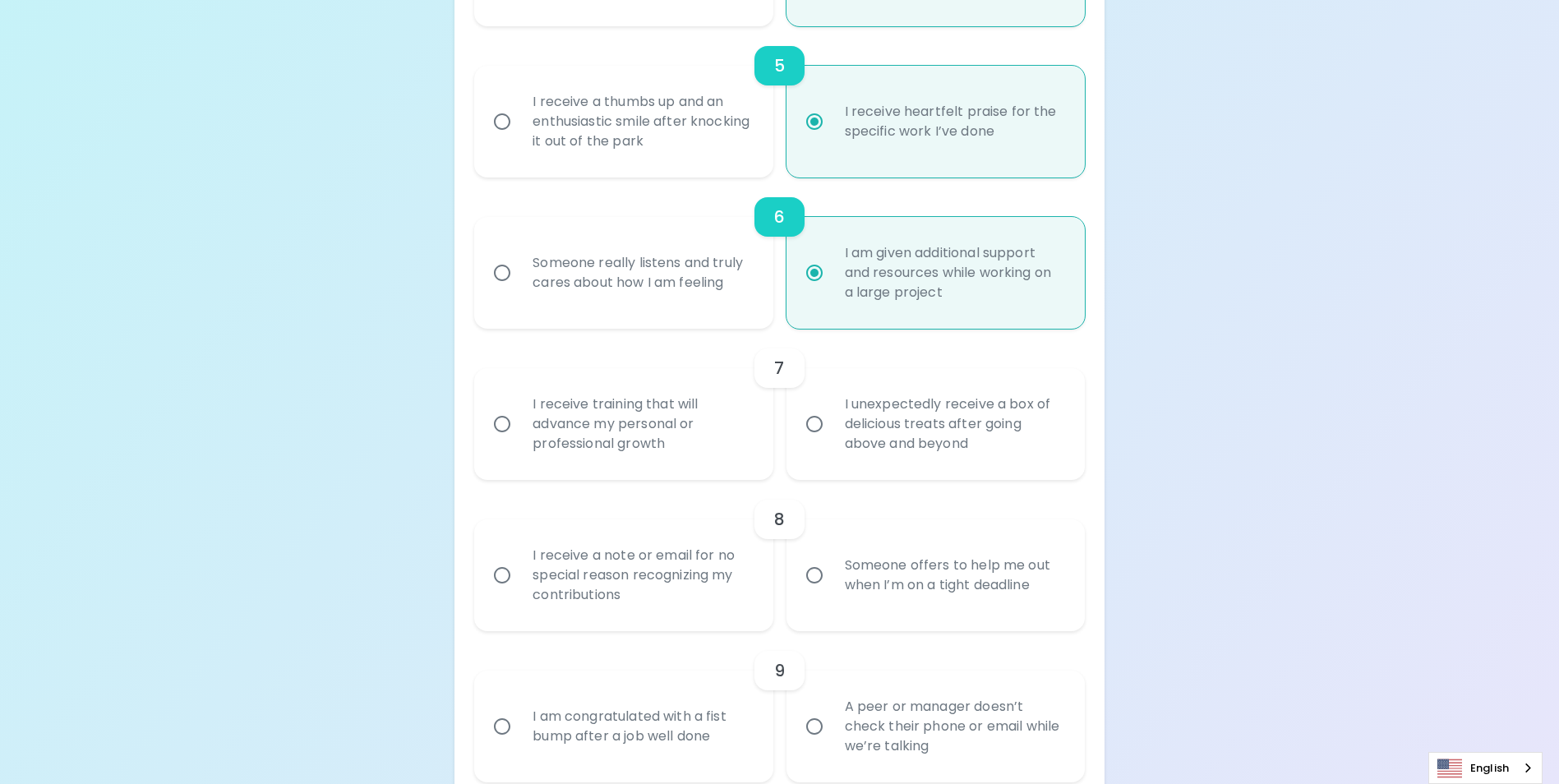
radio input "false"
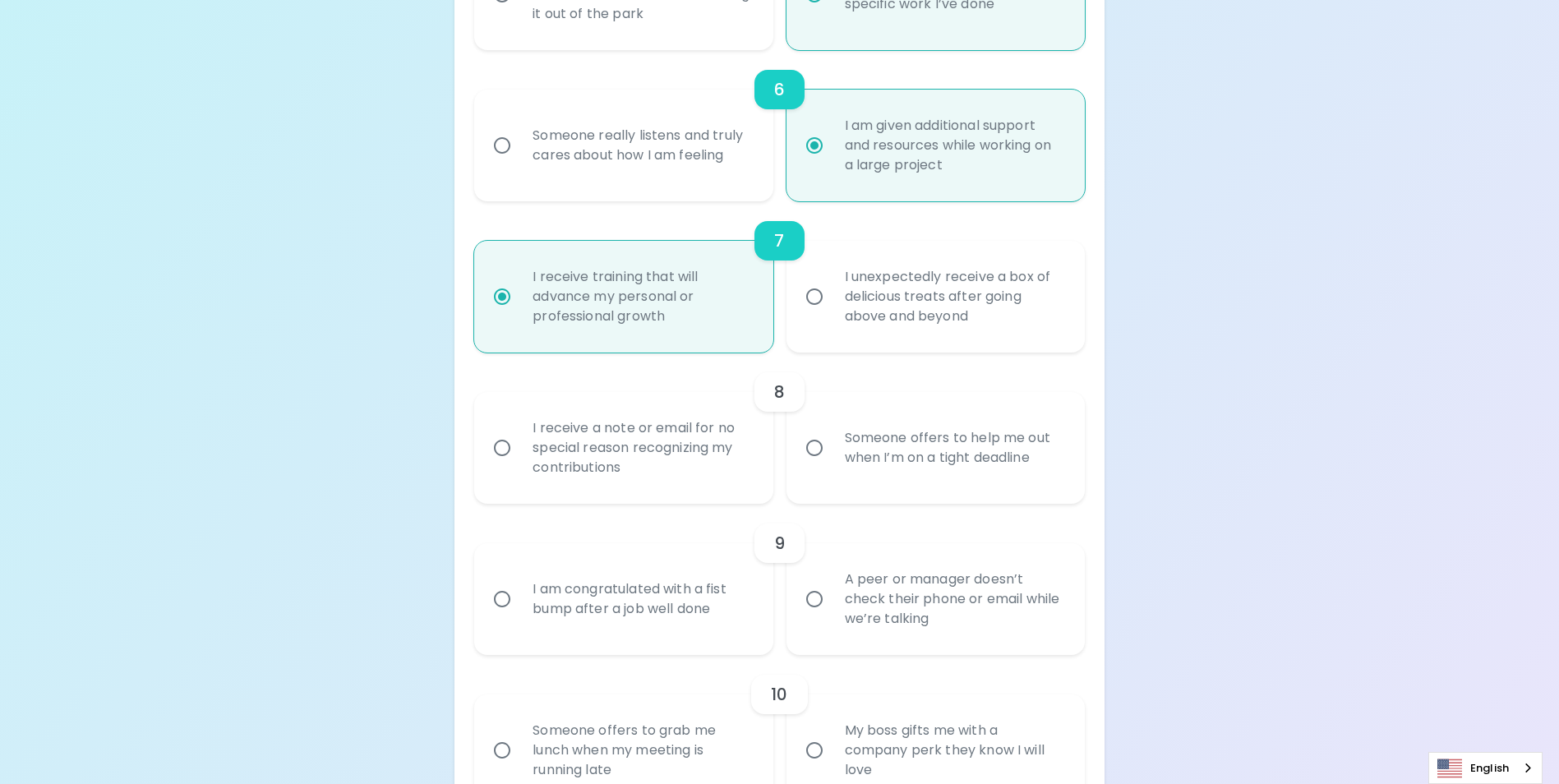
scroll to position [1103, 0]
radio input "true"
click at [972, 461] on div "Someone offers to help me out when I’m on a tight deadline" at bounding box center [954, 443] width 244 height 79
click at [832, 461] on input "Someone offers to help me out when I’m on a tight deadline" at bounding box center [814, 443] width 35 height 35
radio input "false"
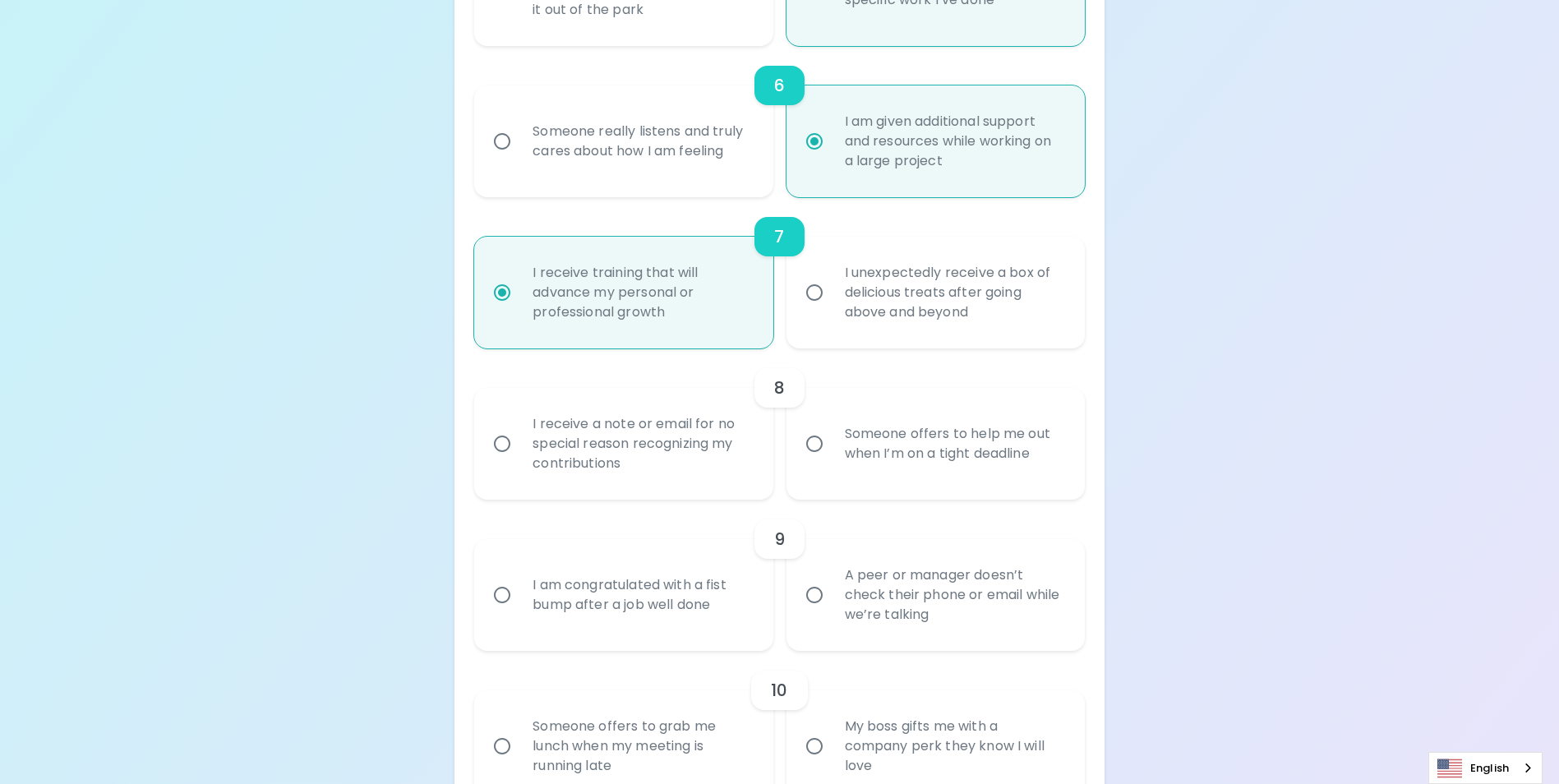
radio input "false"
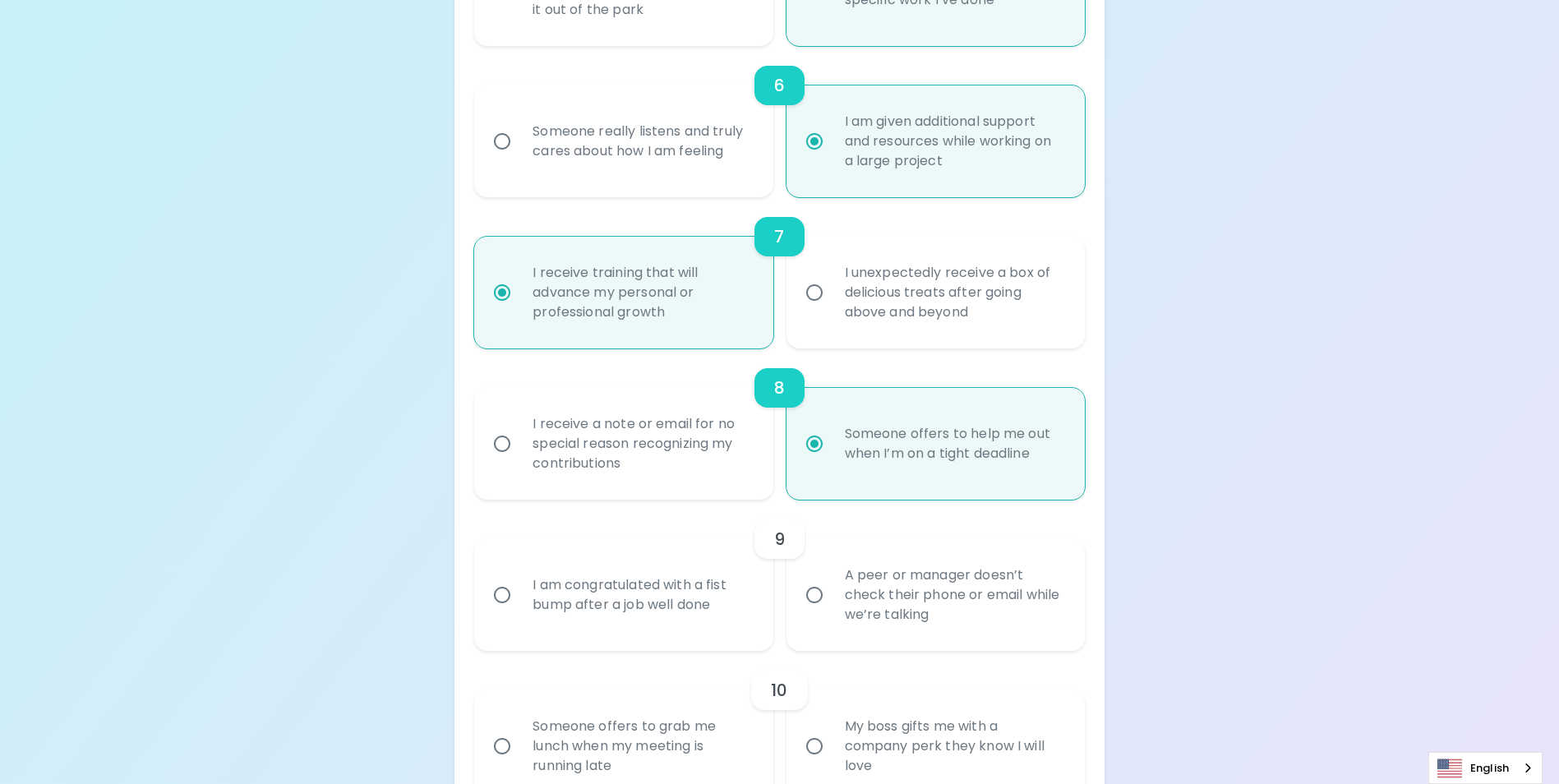
scroll to position [1235, 0]
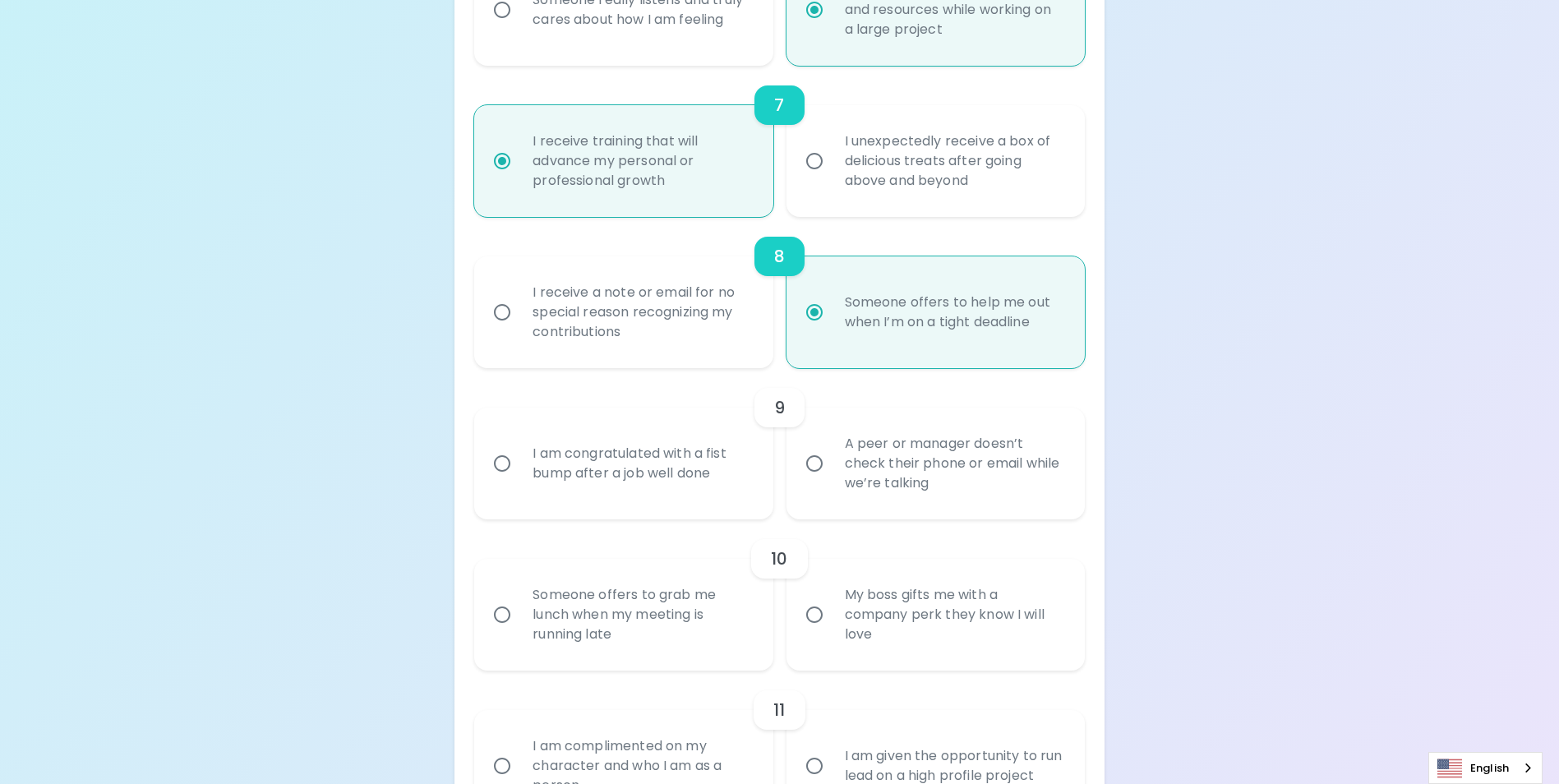
radio input "true"
click at [666, 489] on div "I am congratulated with a fist bump after a job well done" at bounding box center [642, 464] width 244 height 79
click at [520, 481] on input "I am congratulated with a fist bump after a job well done" at bounding box center [502, 464] width 35 height 35
radio input "false"
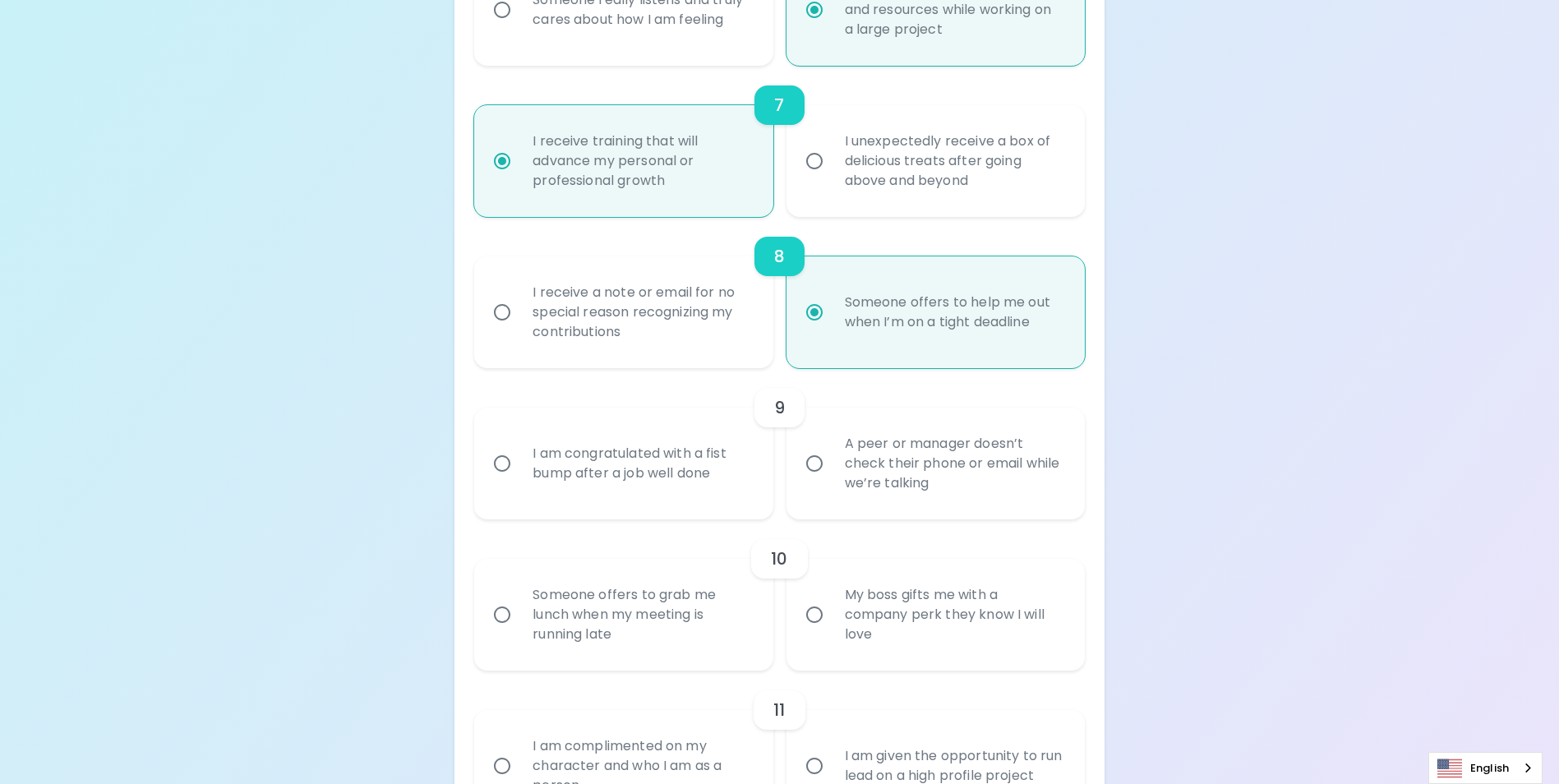
radio input "false"
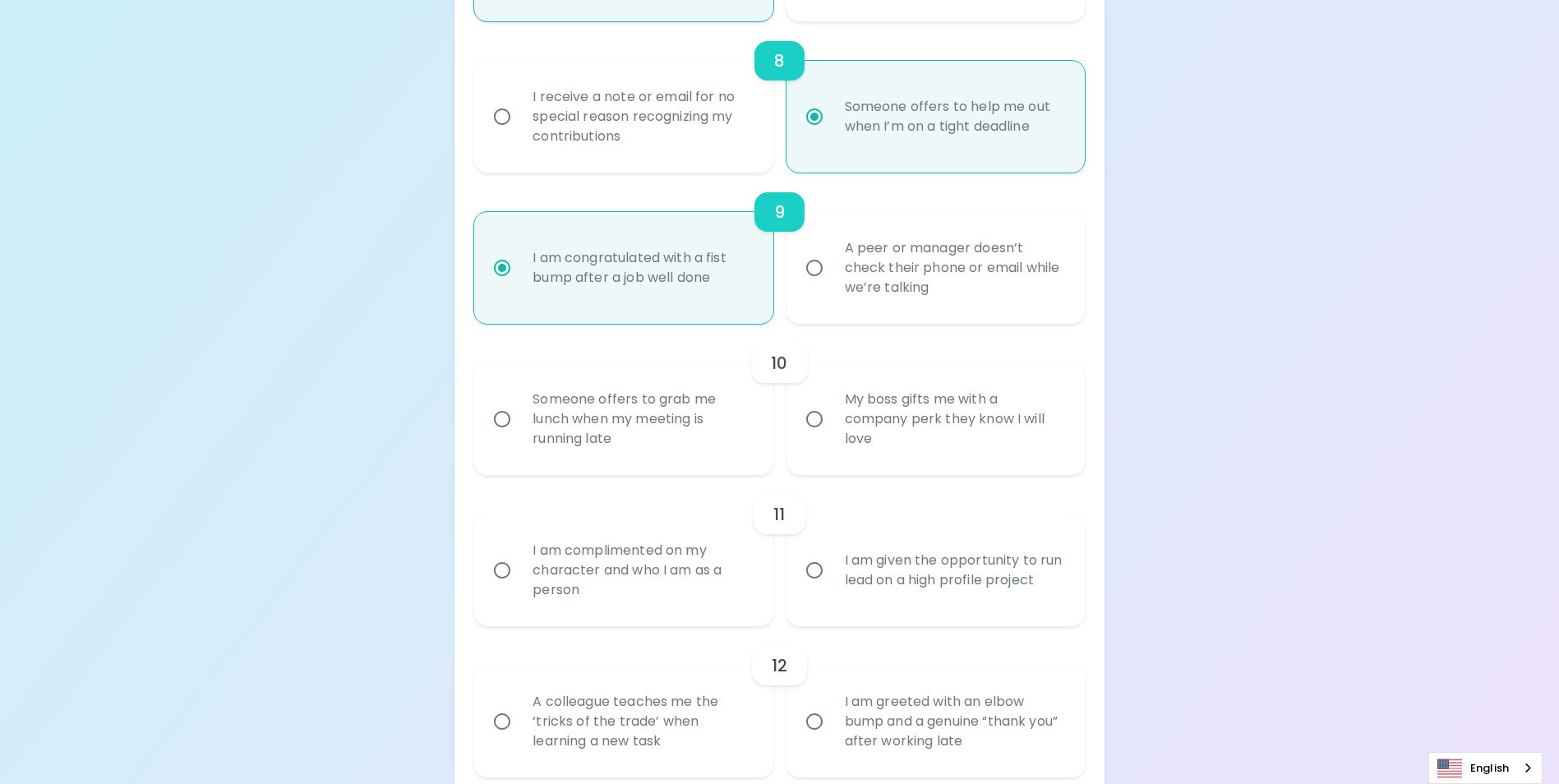
scroll to position [1449, 0]
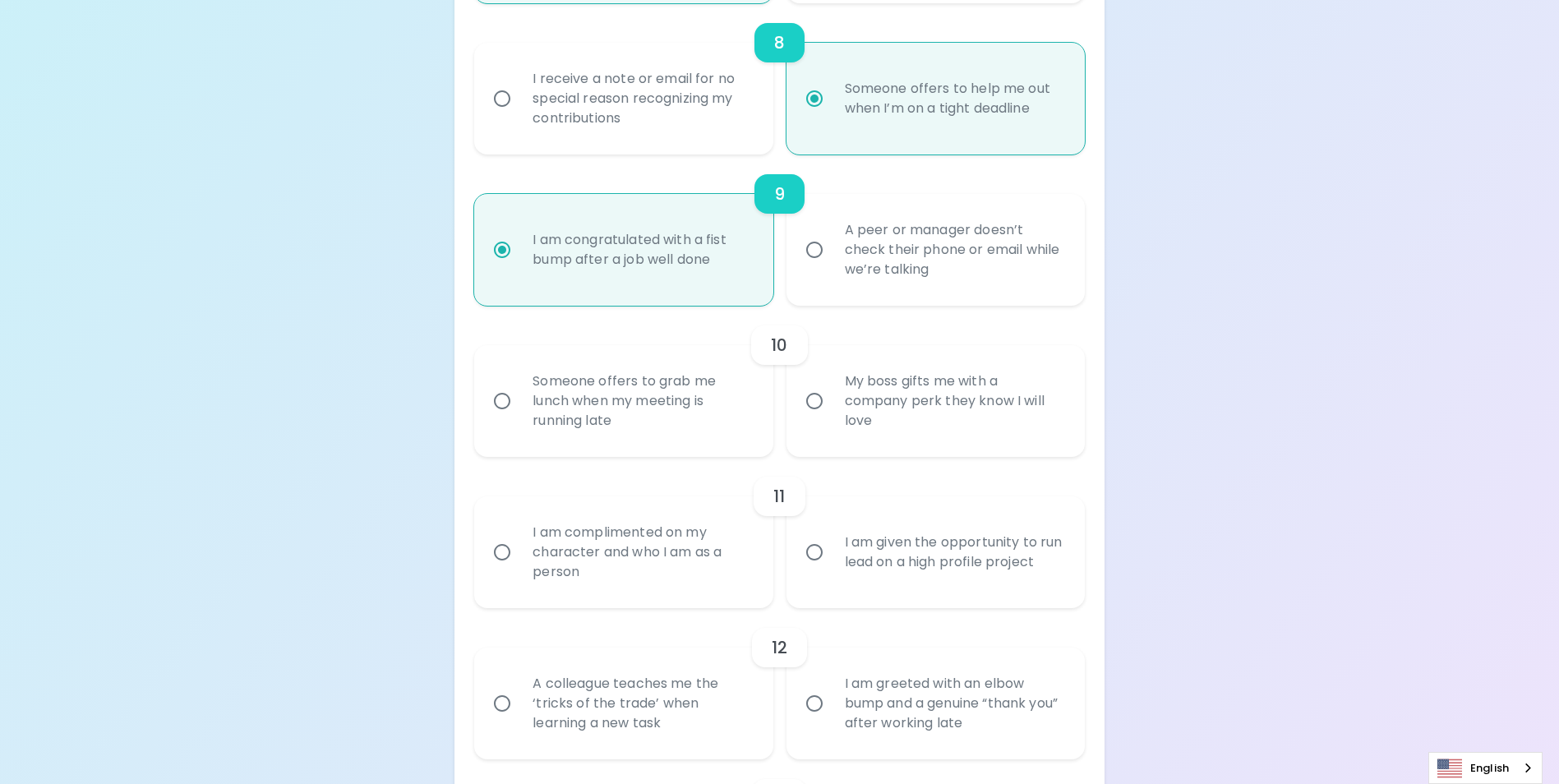
radio input "true"
click at [890, 421] on div "My boss gifts me with a company perk they know I will love" at bounding box center [954, 400] width 244 height 98
click at [832, 419] on input "My boss gifts me with a company perk they know I will love" at bounding box center [814, 401] width 35 height 35
radio input "false"
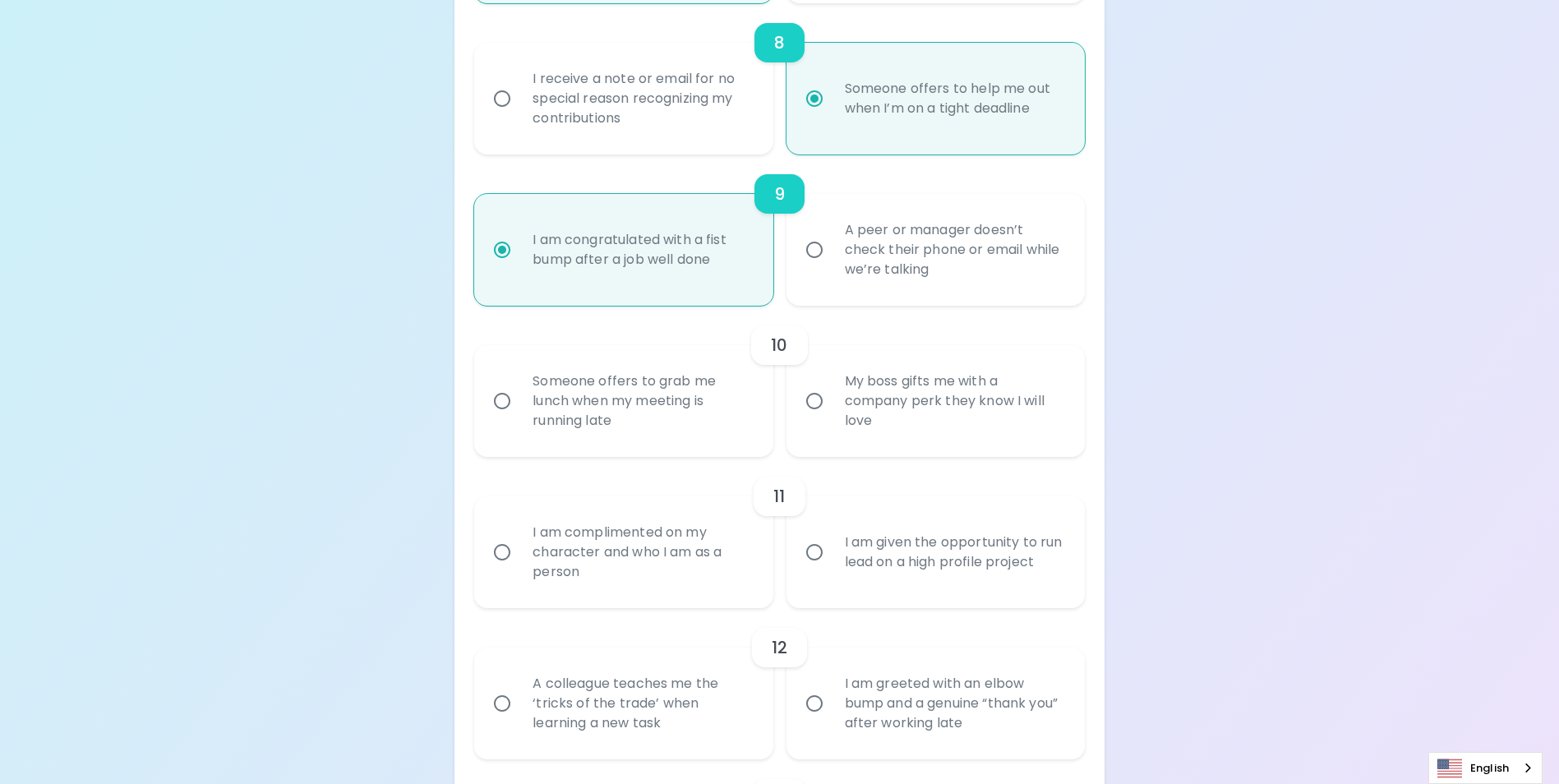
radio input "false"
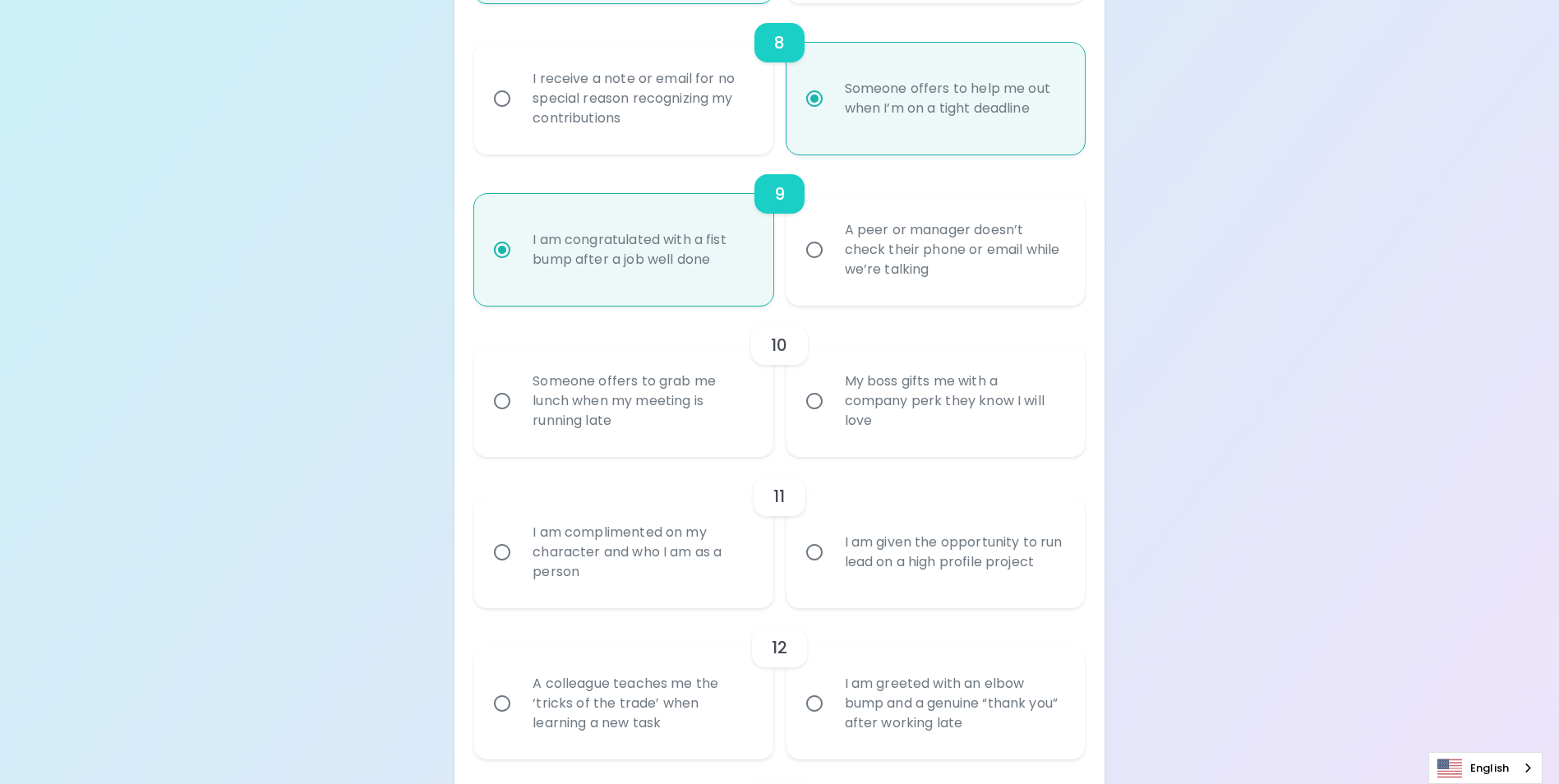
radio input "false"
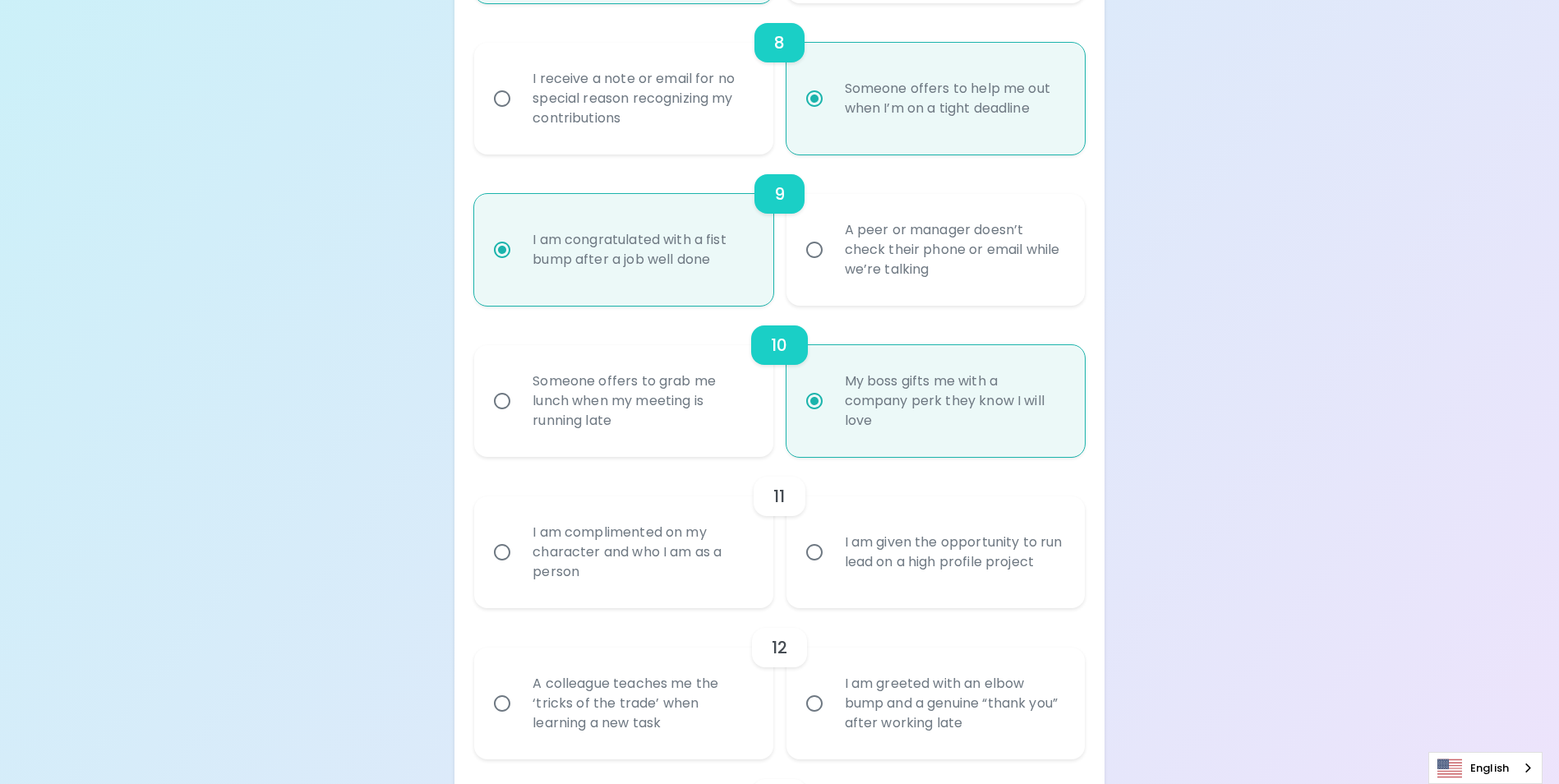
scroll to position [1580, 0]
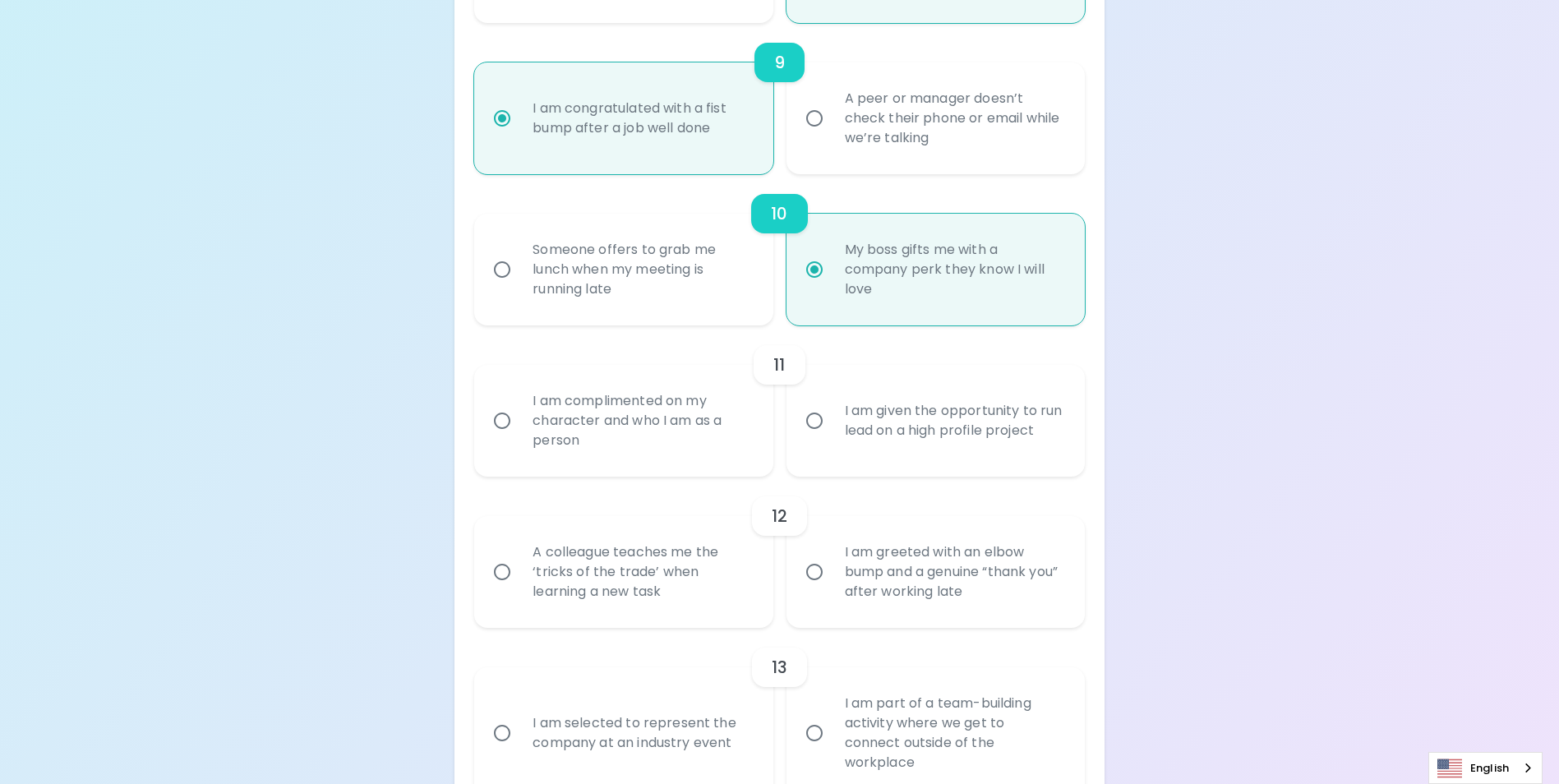
radio input "true"
click at [873, 446] on div "I am given the opportunity to run lead on a high profile project" at bounding box center [954, 420] width 244 height 79
click at [832, 438] on input "I am given the opportunity to run lead on a high profile project" at bounding box center [814, 420] width 35 height 35
radio input "false"
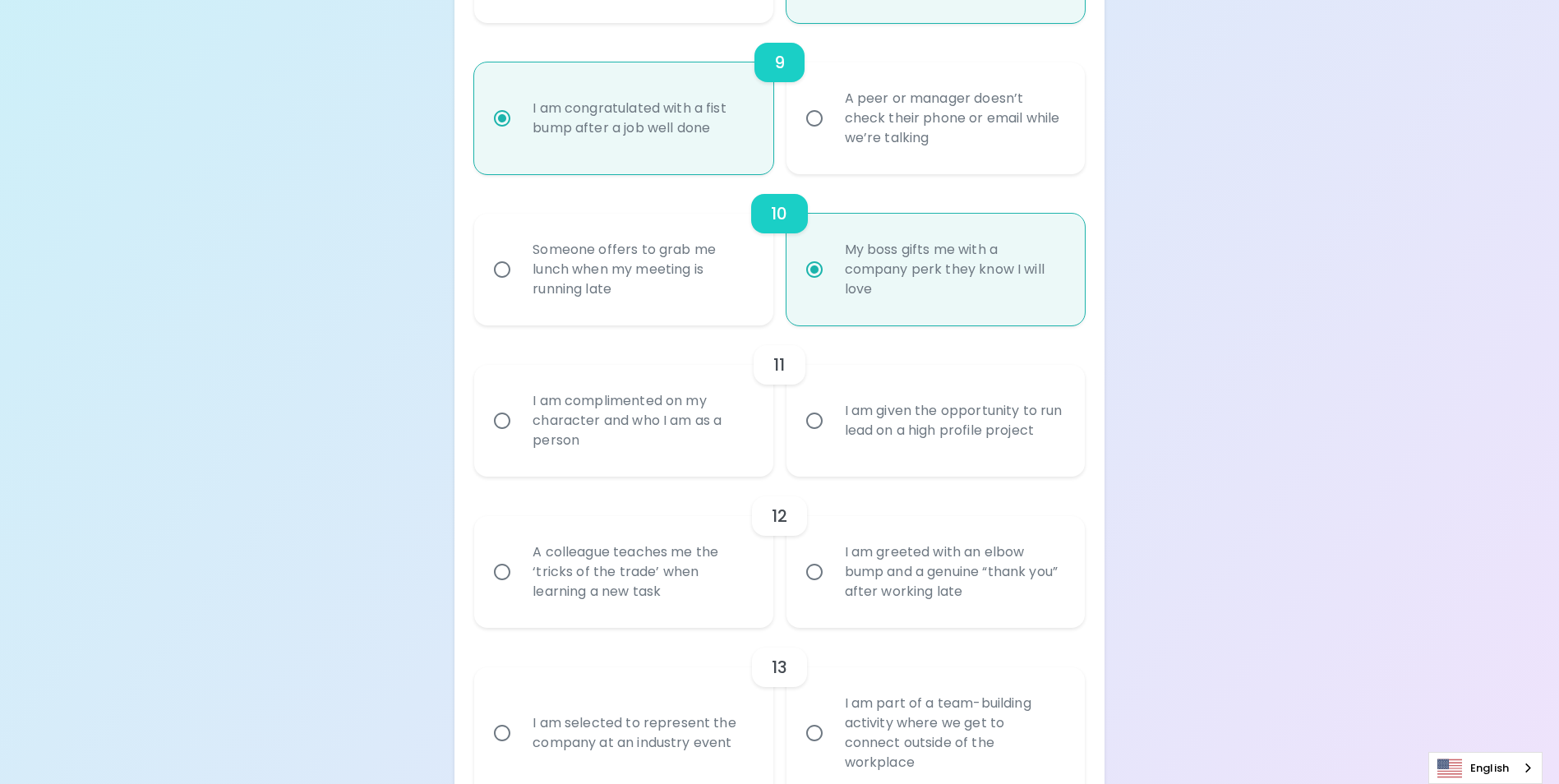
radio input "false"
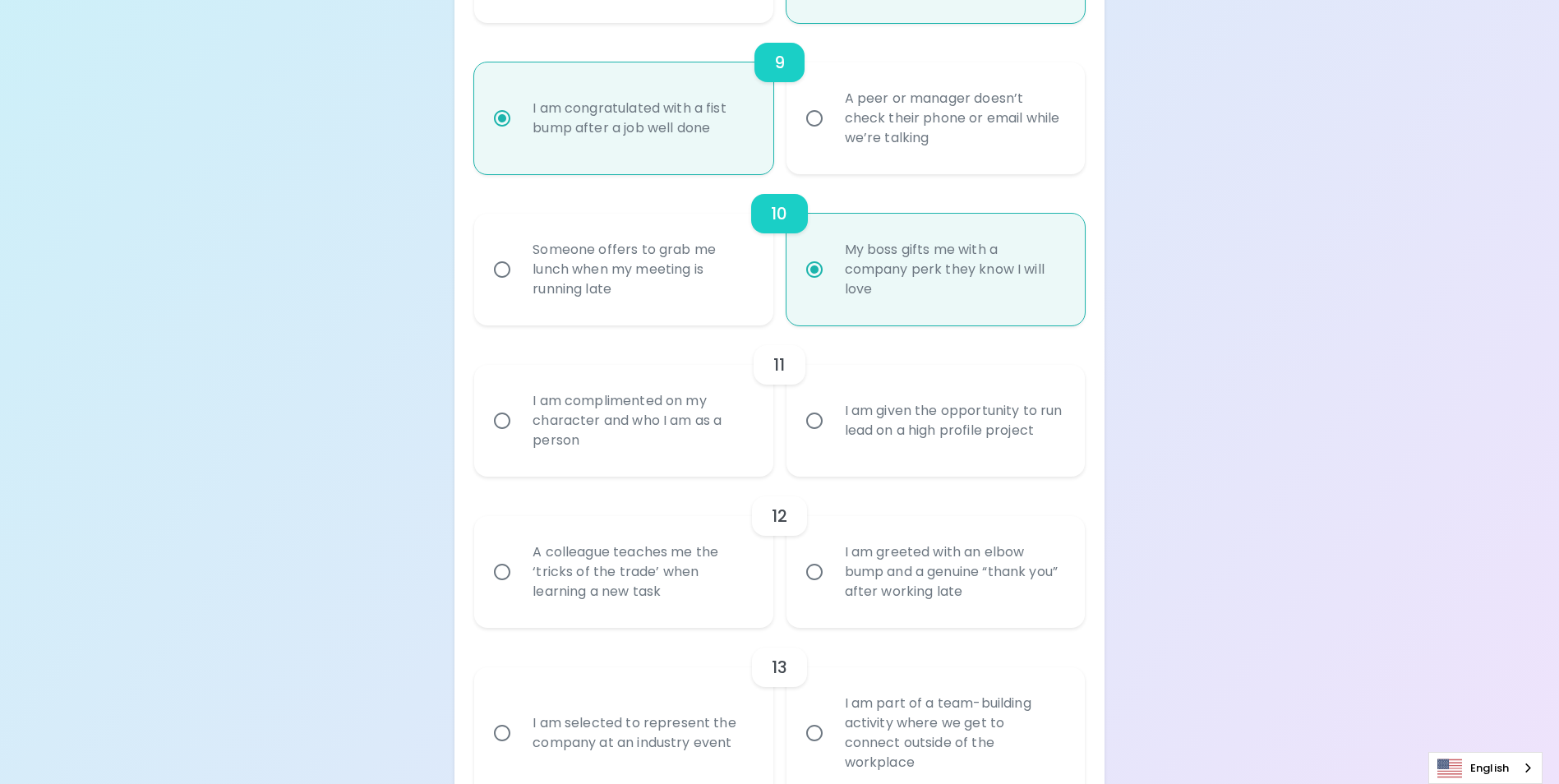
radio input "false"
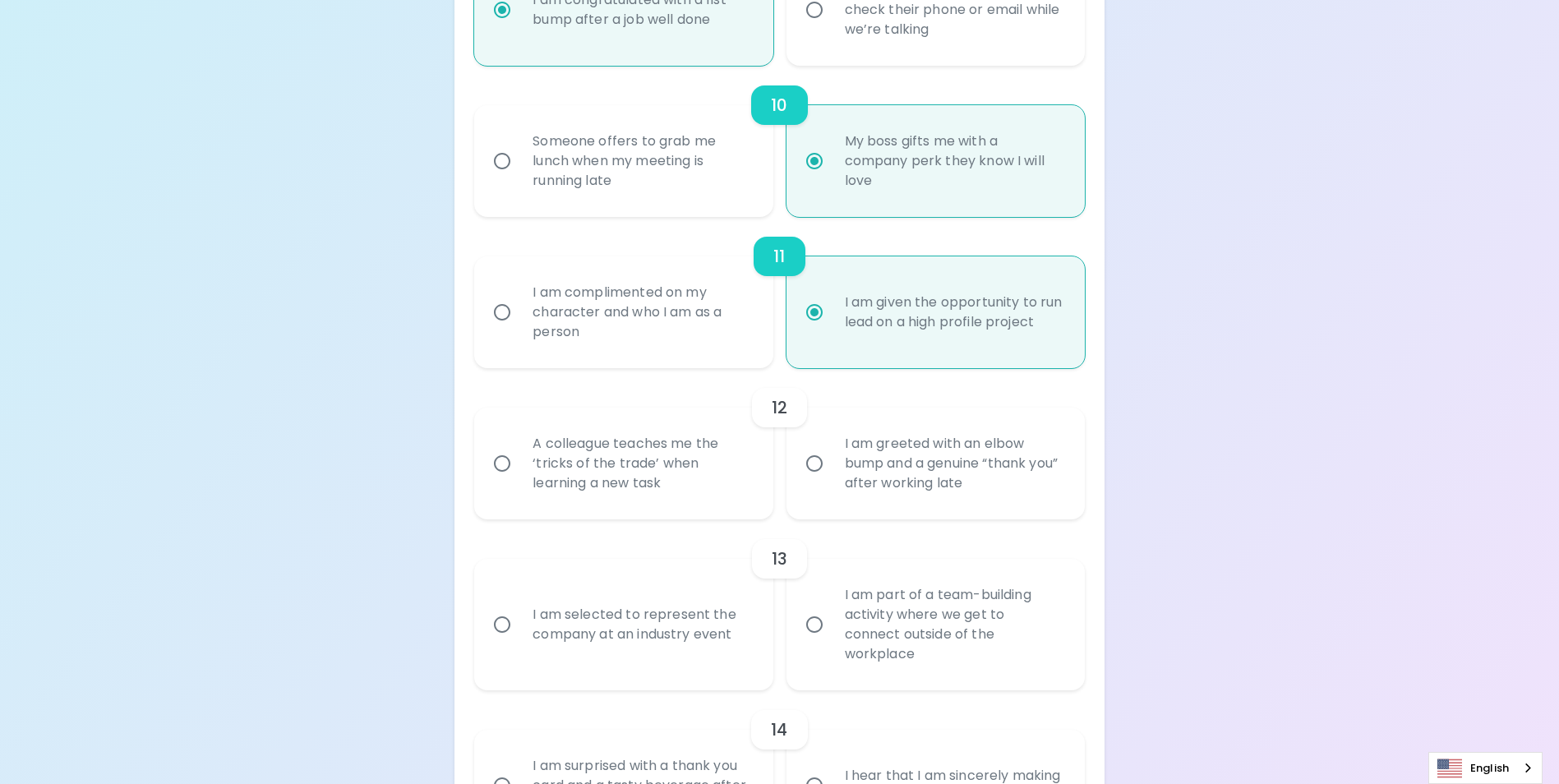
scroll to position [1711, 0]
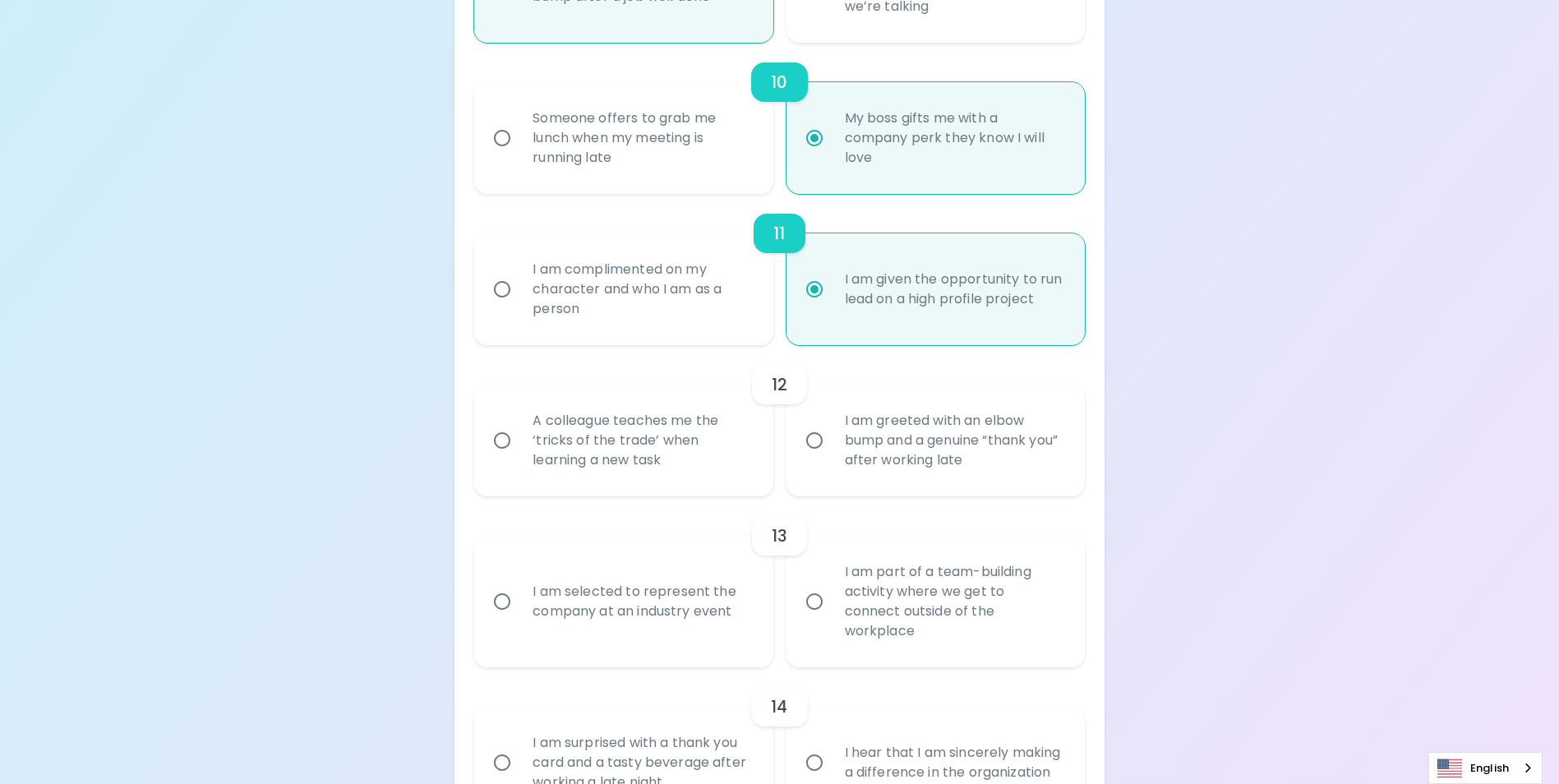
radio input "true"
click at [893, 472] on div "I am greeted with an elbow bump and a genuine “thank you” after working late" at bounding box center [954, 440] width 244 height 98
click at [832, 457] on input "I am greeted with an elbow bump and a genuine “thank you” after working late" at bounding box center [814, 441] width 35 height 35
radio input "false"
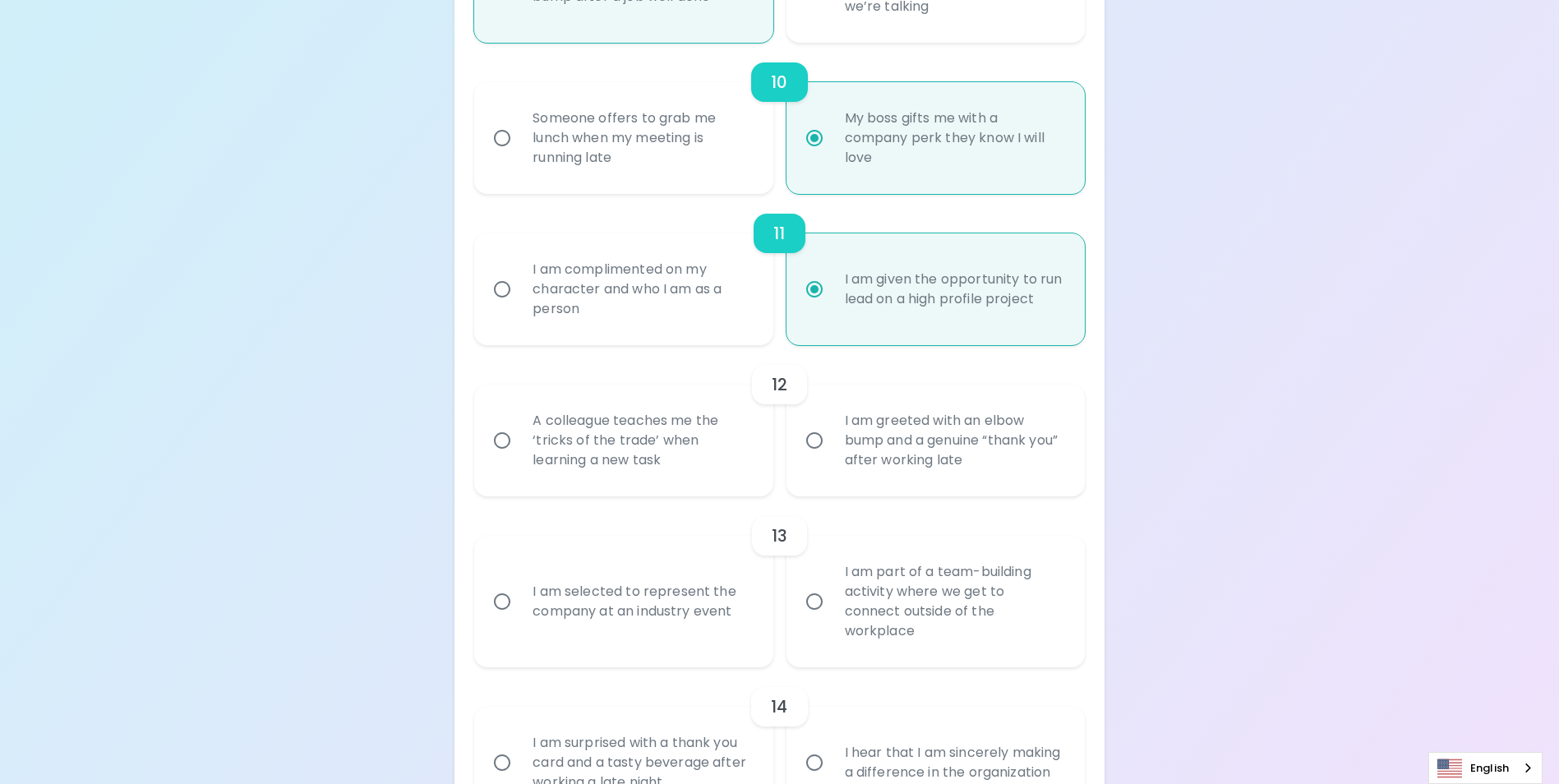
radio input "false"
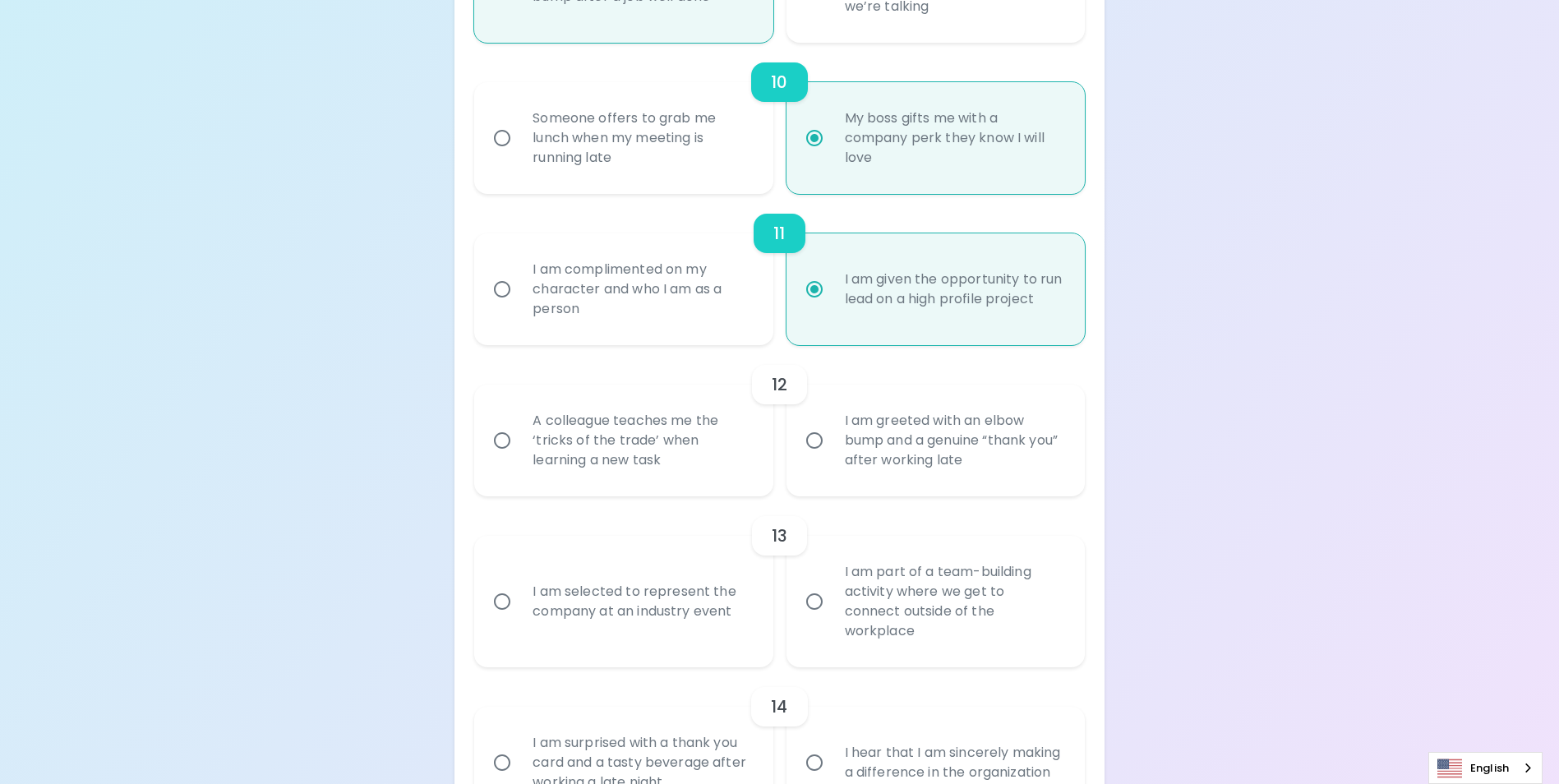
radio input "false"
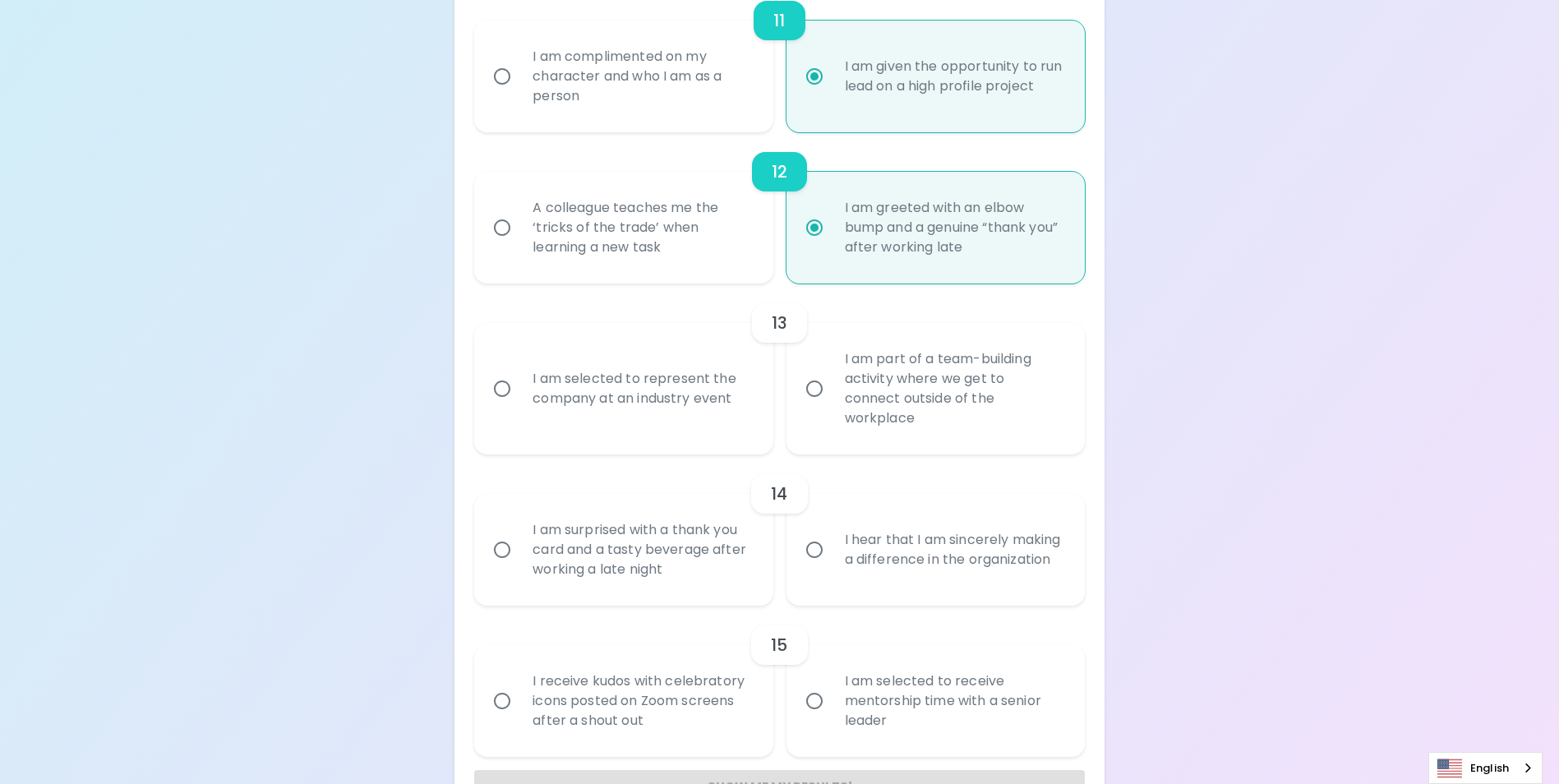
scroll to position [1925, 0]
radio input "true"
click at [901, 410] on div "I am part of a team-building activity where we get to connect outside of the wo…" at bounding box center [954, 387] width 244 height 118
click at [832, 405] on input "I am part of a team-building activity where we get to connect outside of the wo…" at bounding box center [814, 388] width 35 height 35
radio input "false"
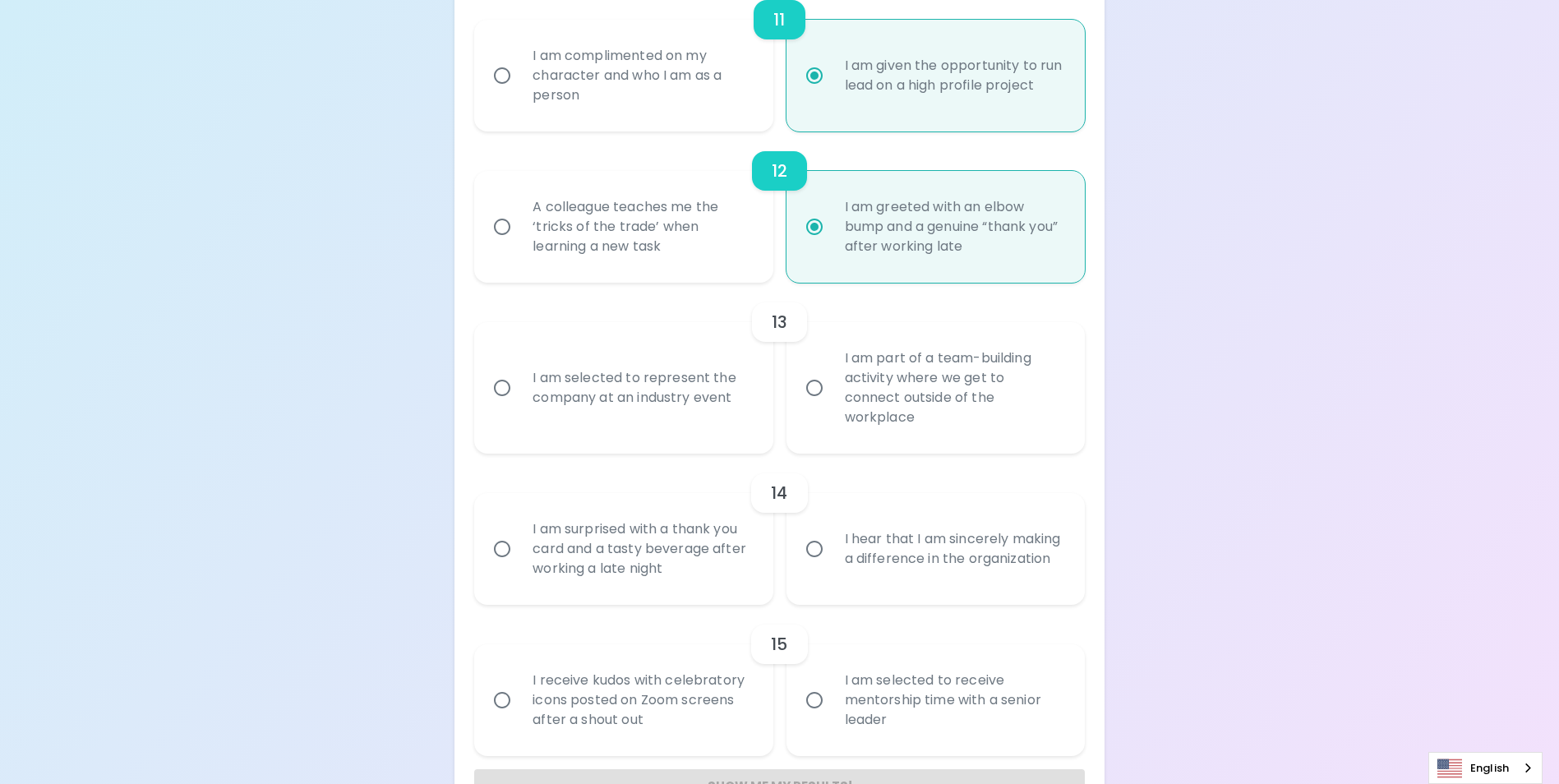
radio input "false"
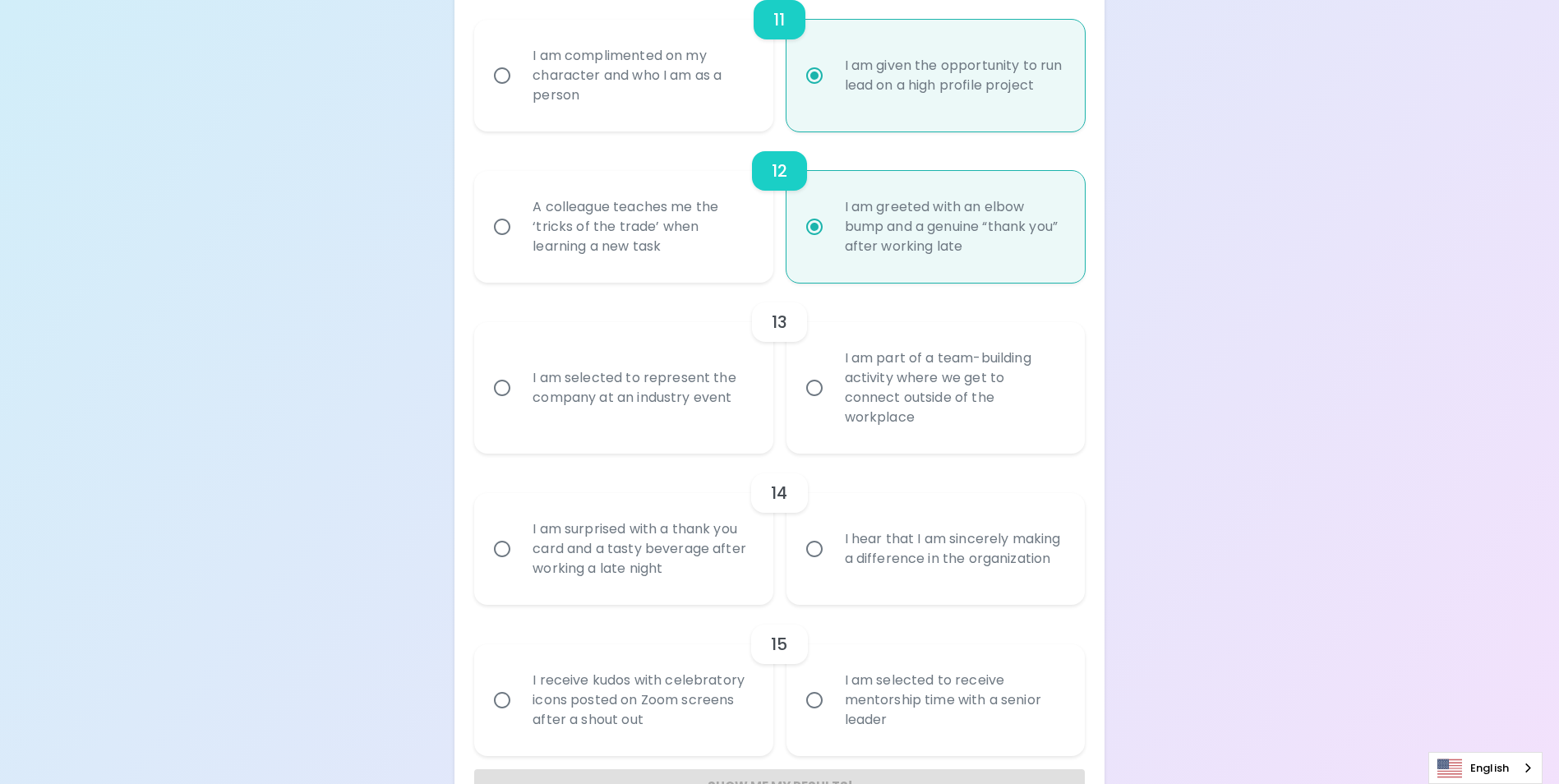
radio input "false"
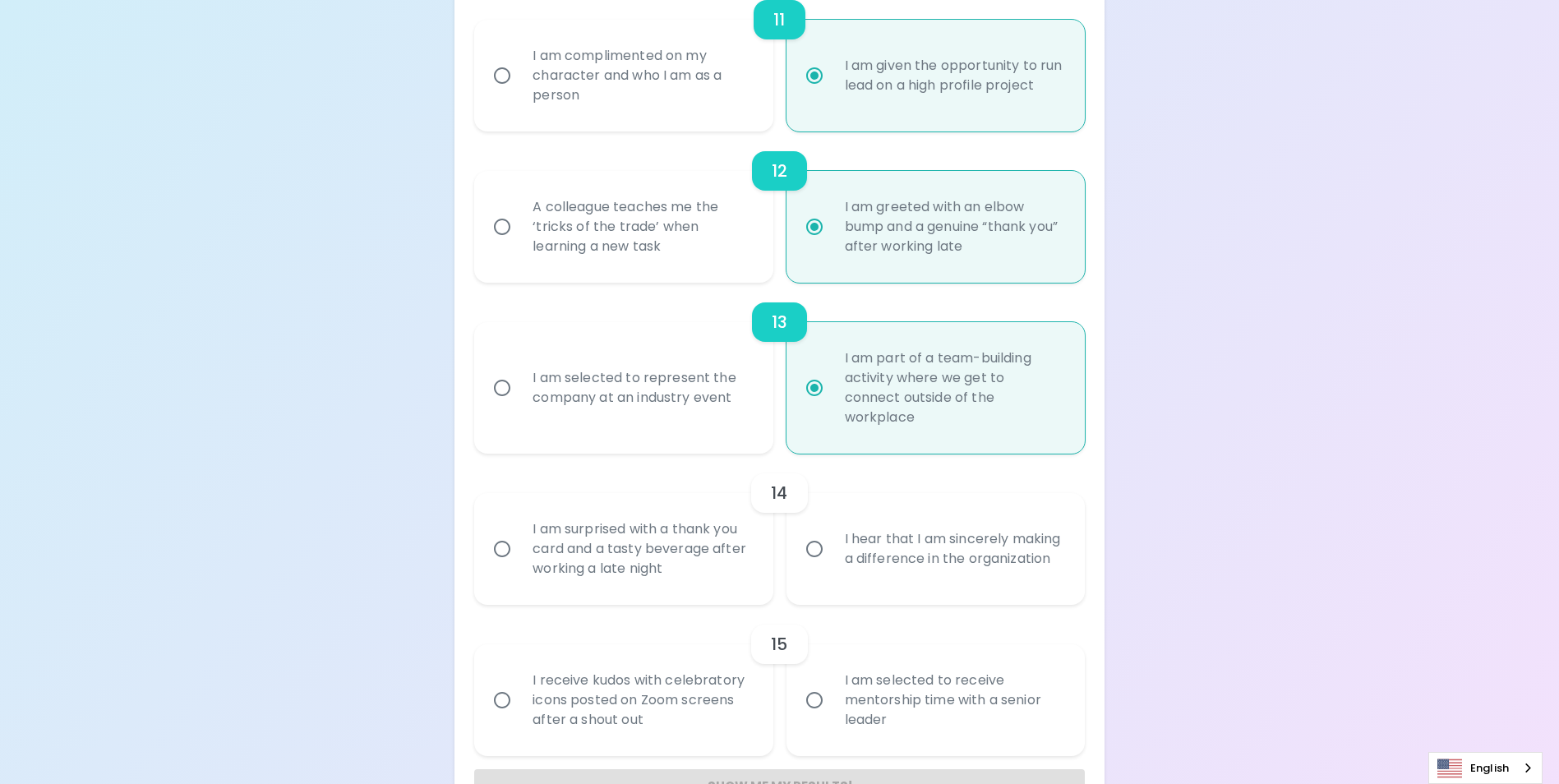
scroll to position [1977, 0]
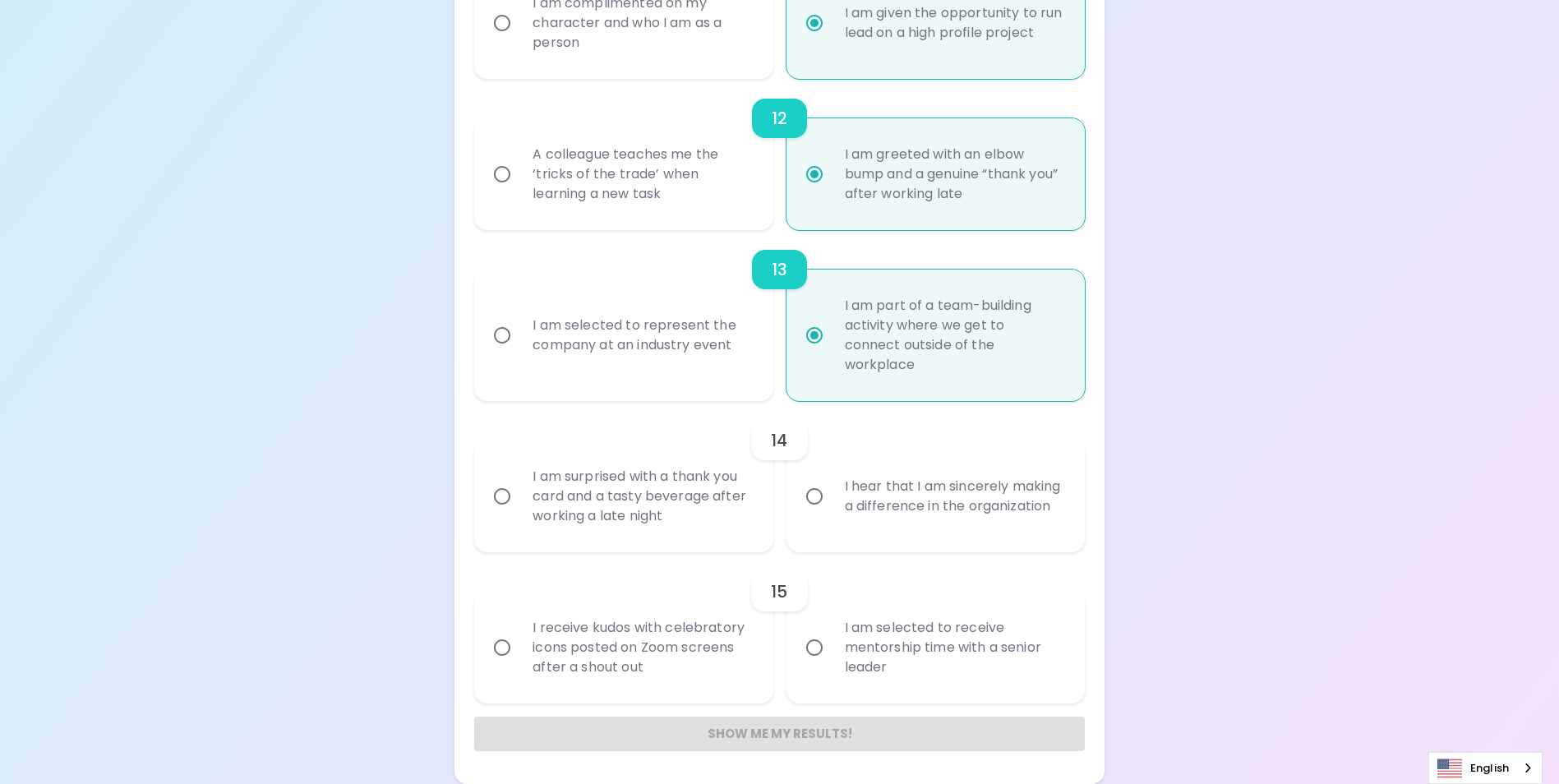
radio input "true"
click at [877, 493] on div "I hear that I am sincerely making a difference in the organization" at bounding box center [954, 497] width 244 height 79
click at [832, 493] on input "I hear that I am sincerely making a difference in the organization" at bounding box center [814, 497] width 35 height 35
radio input "false"
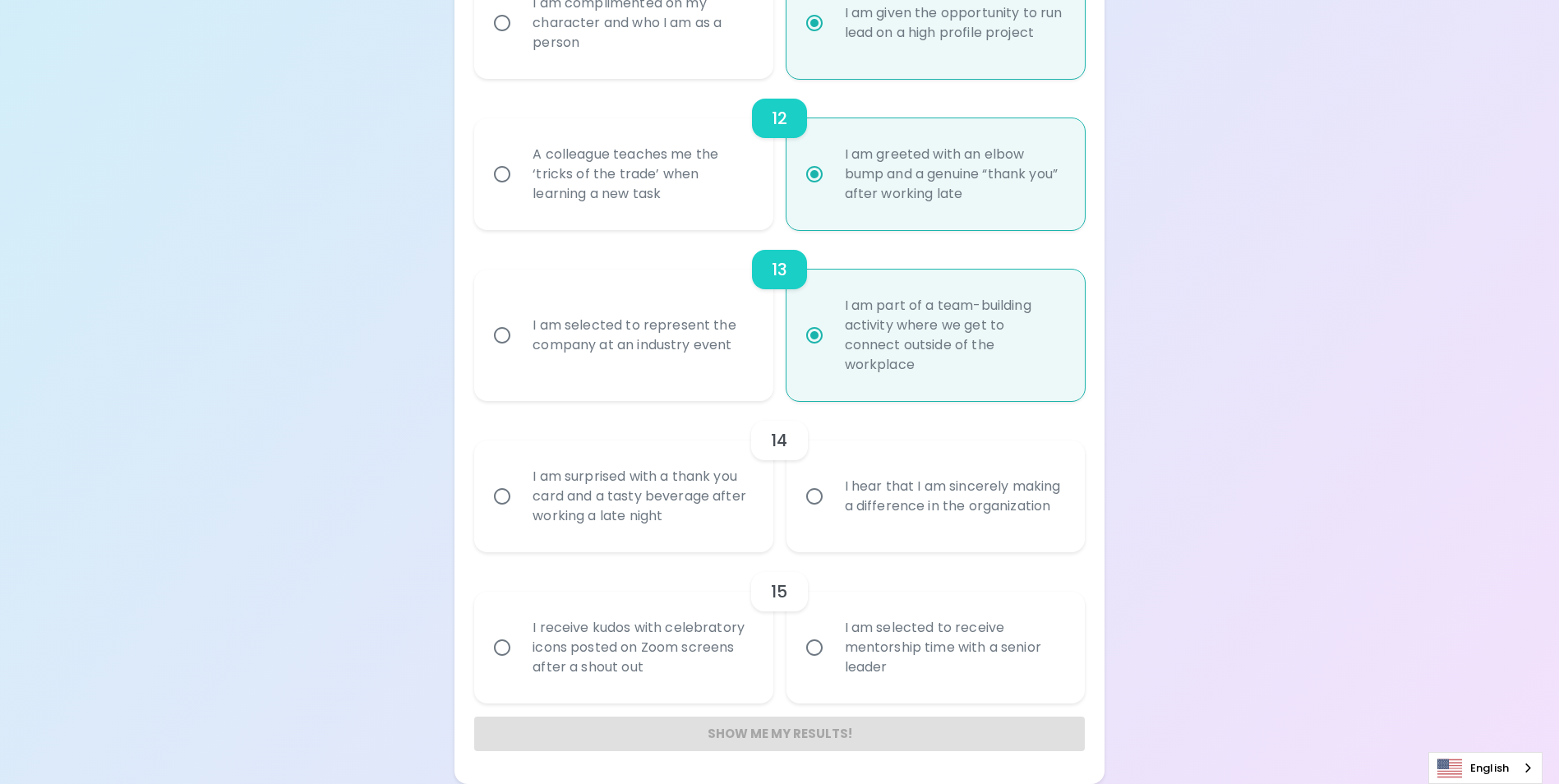
radio input "false"
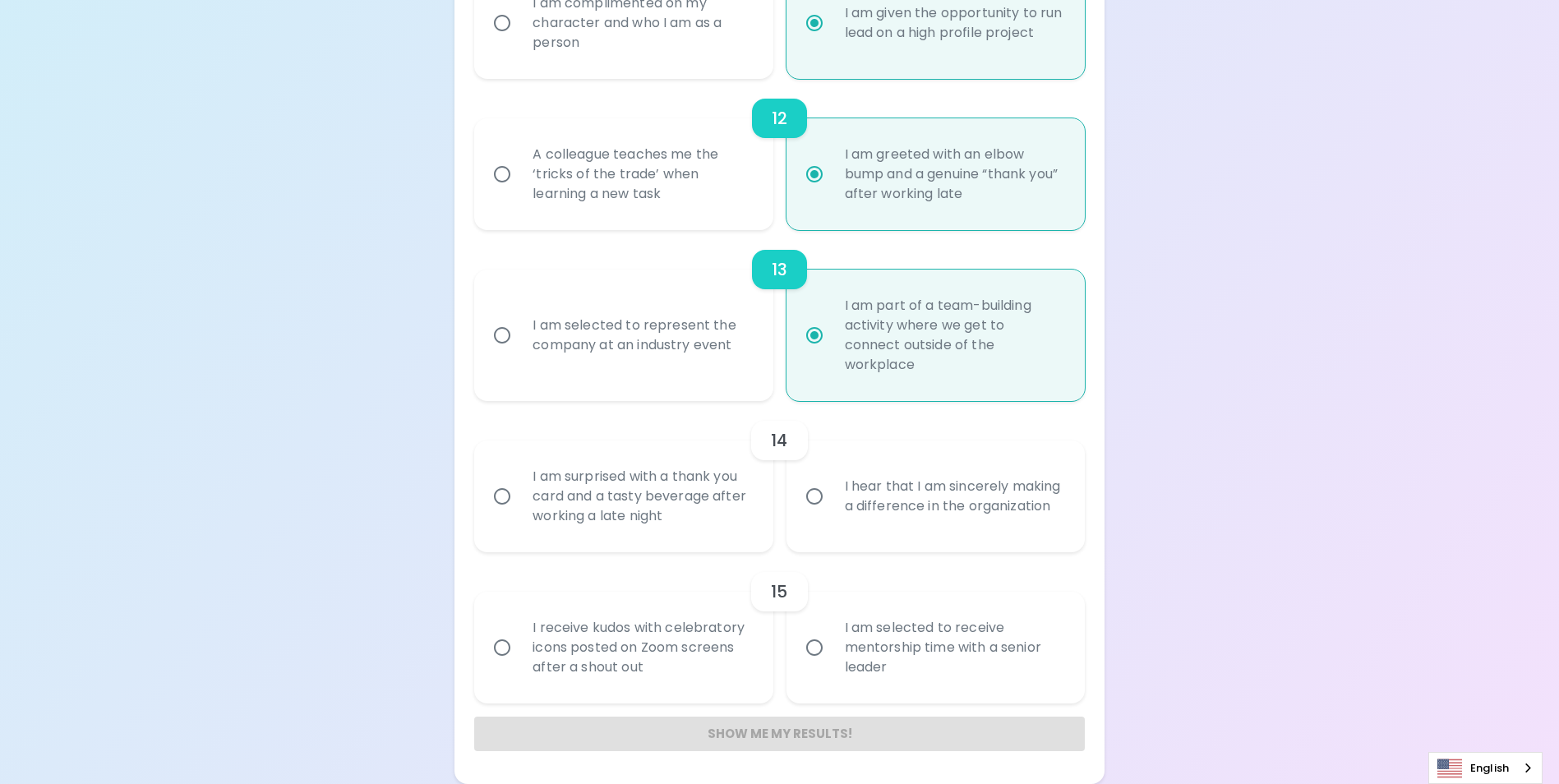
radio input "false"
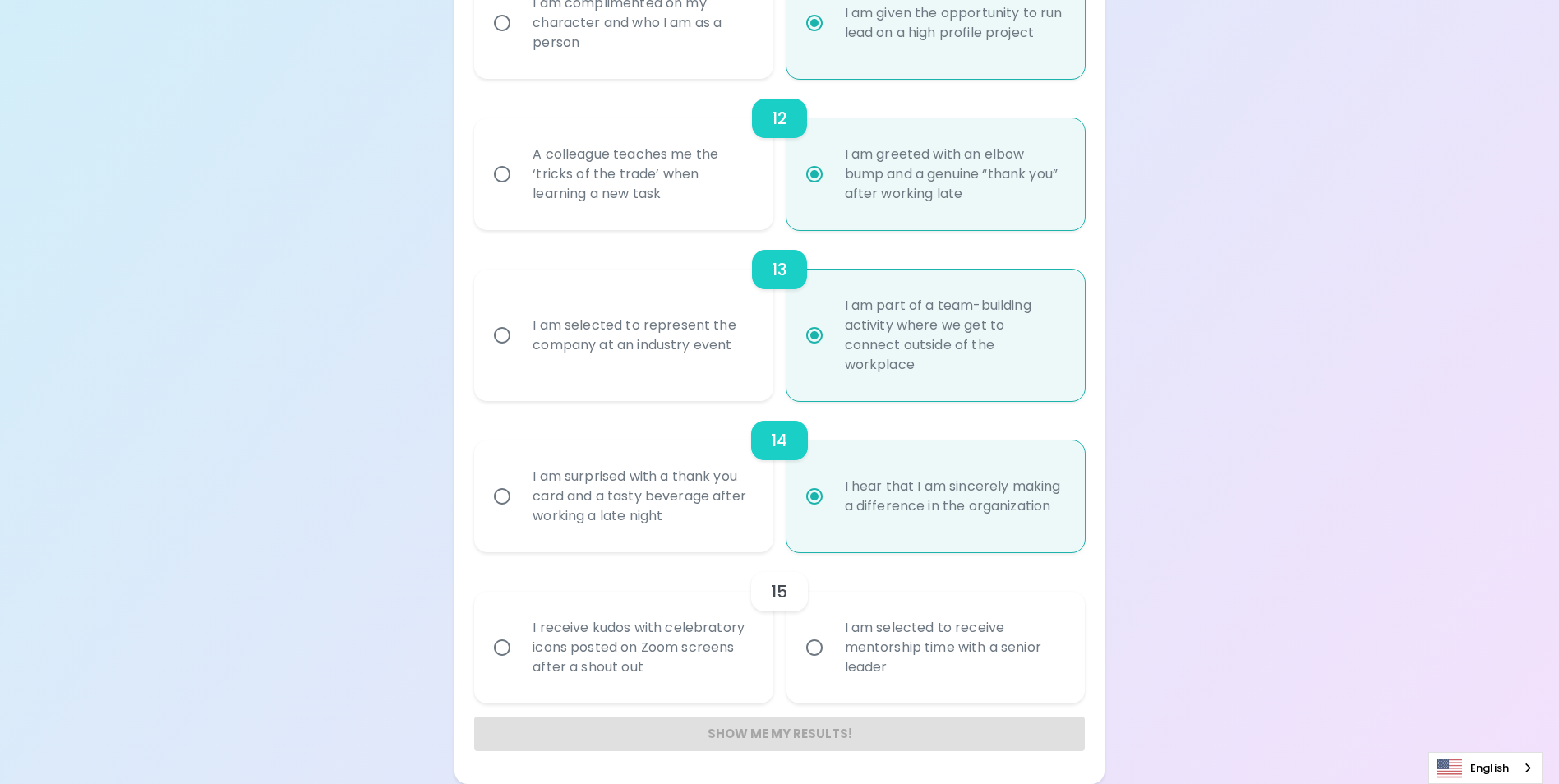
radio input "true"
click at [886, 644] on div "I am selected to receive mentorship time with a senior leader" at bounding box center [954, 646] width 244 height 98
click at [832, 644] on input "I am selected to receive mentorship time with a senior leader" at bounding box center [814, 647] width 35 height 35
radio input "false"
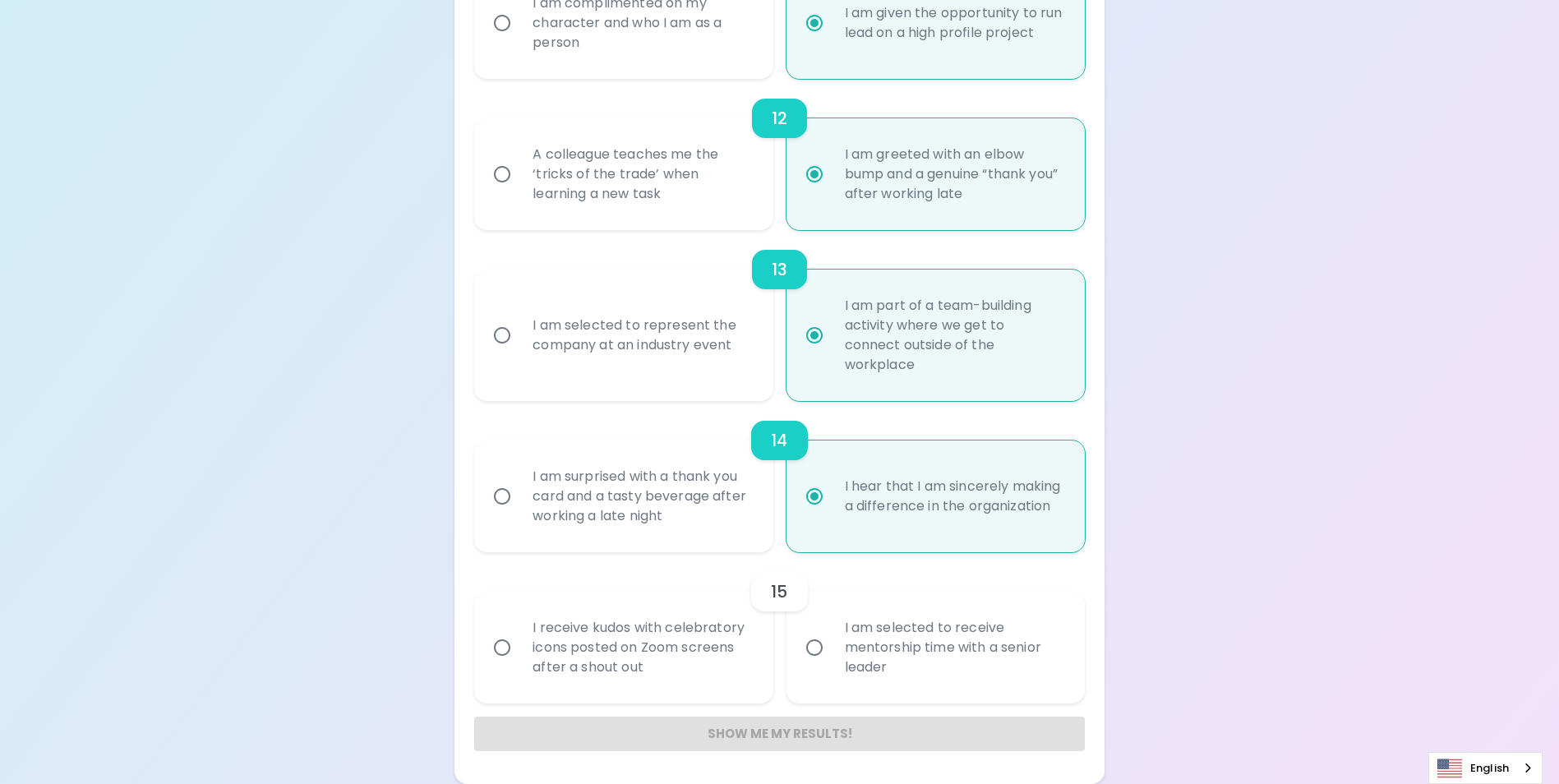
radio input "false"
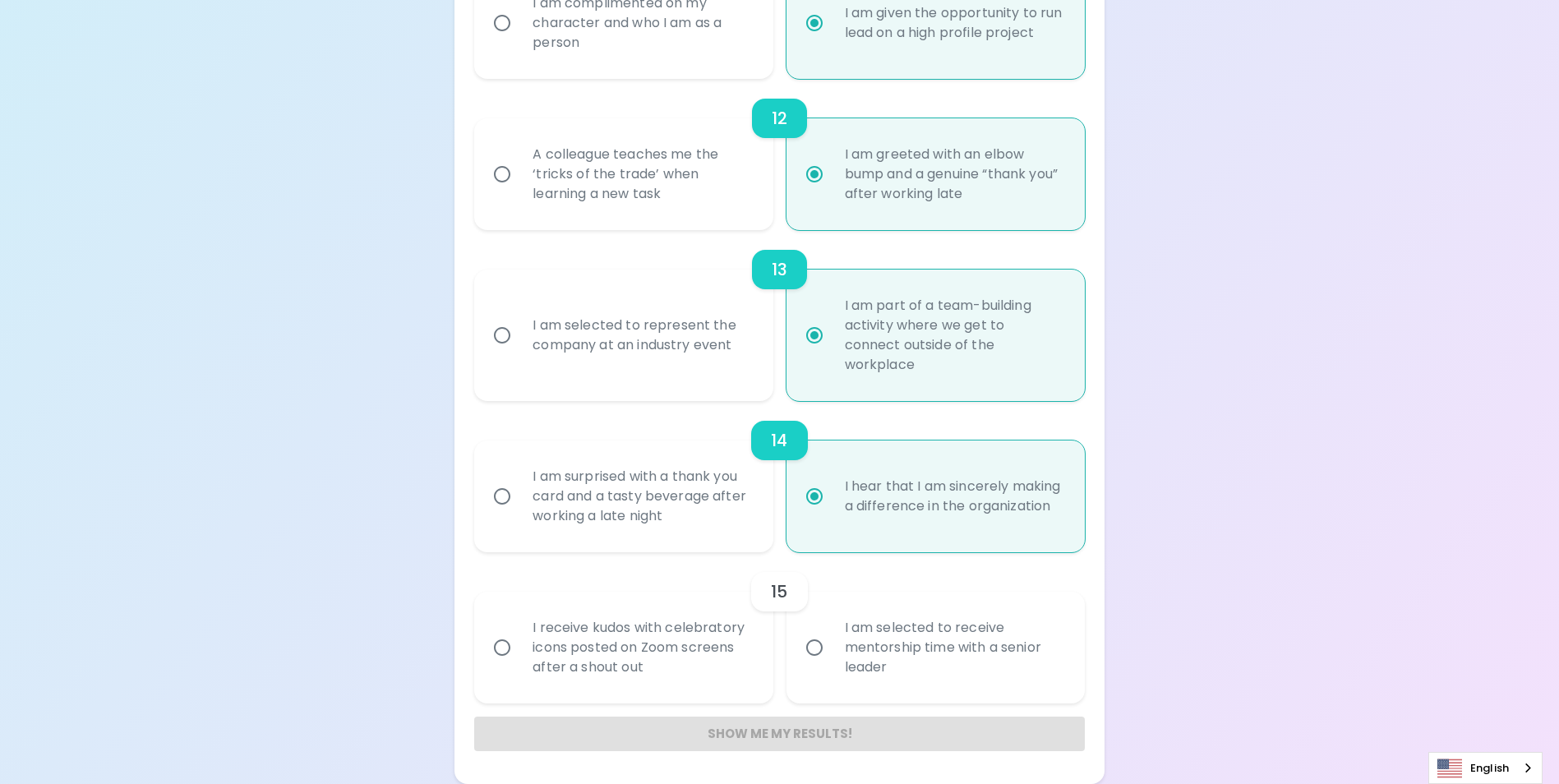
radio input "false"
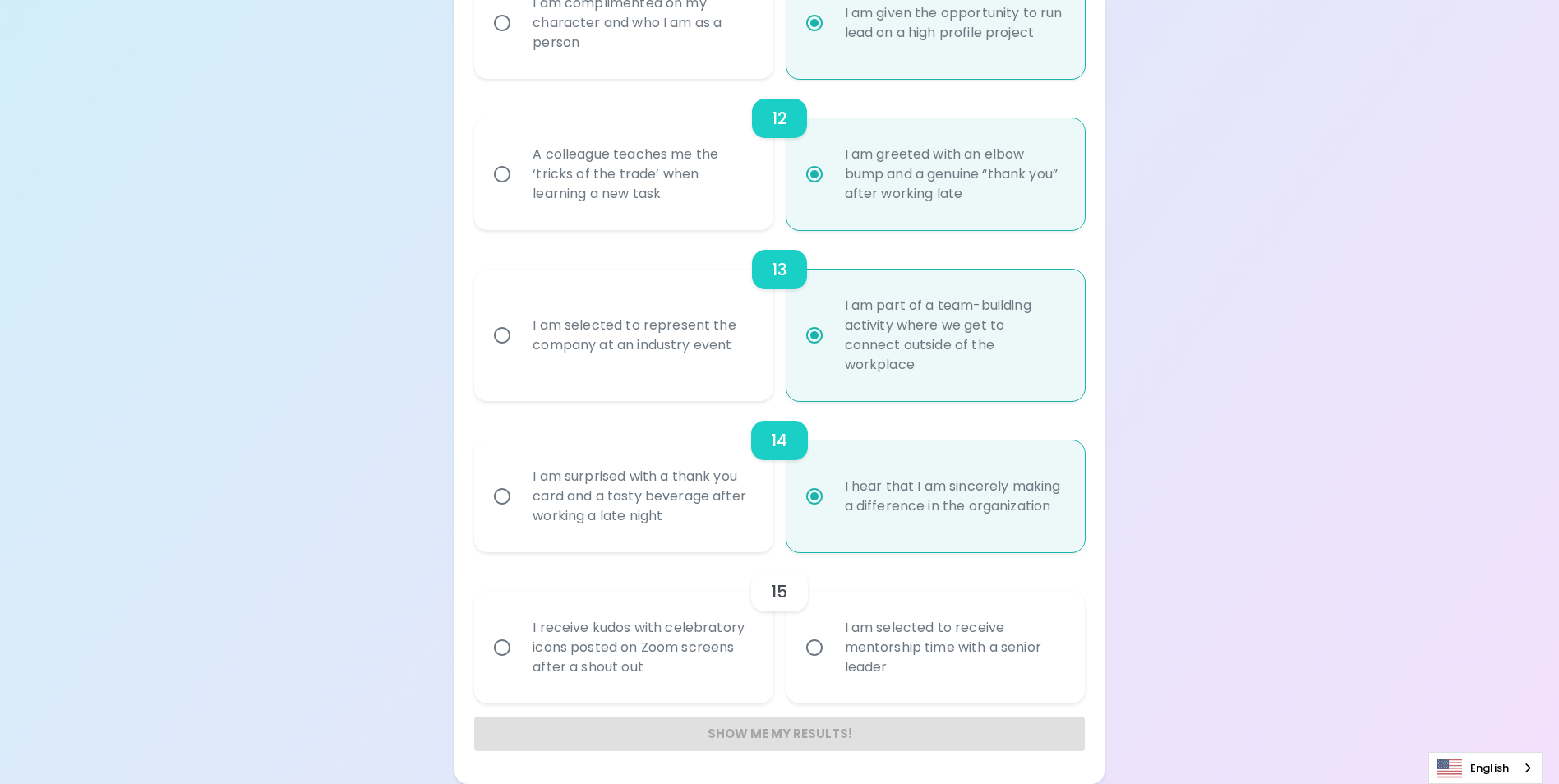
radio input "false"
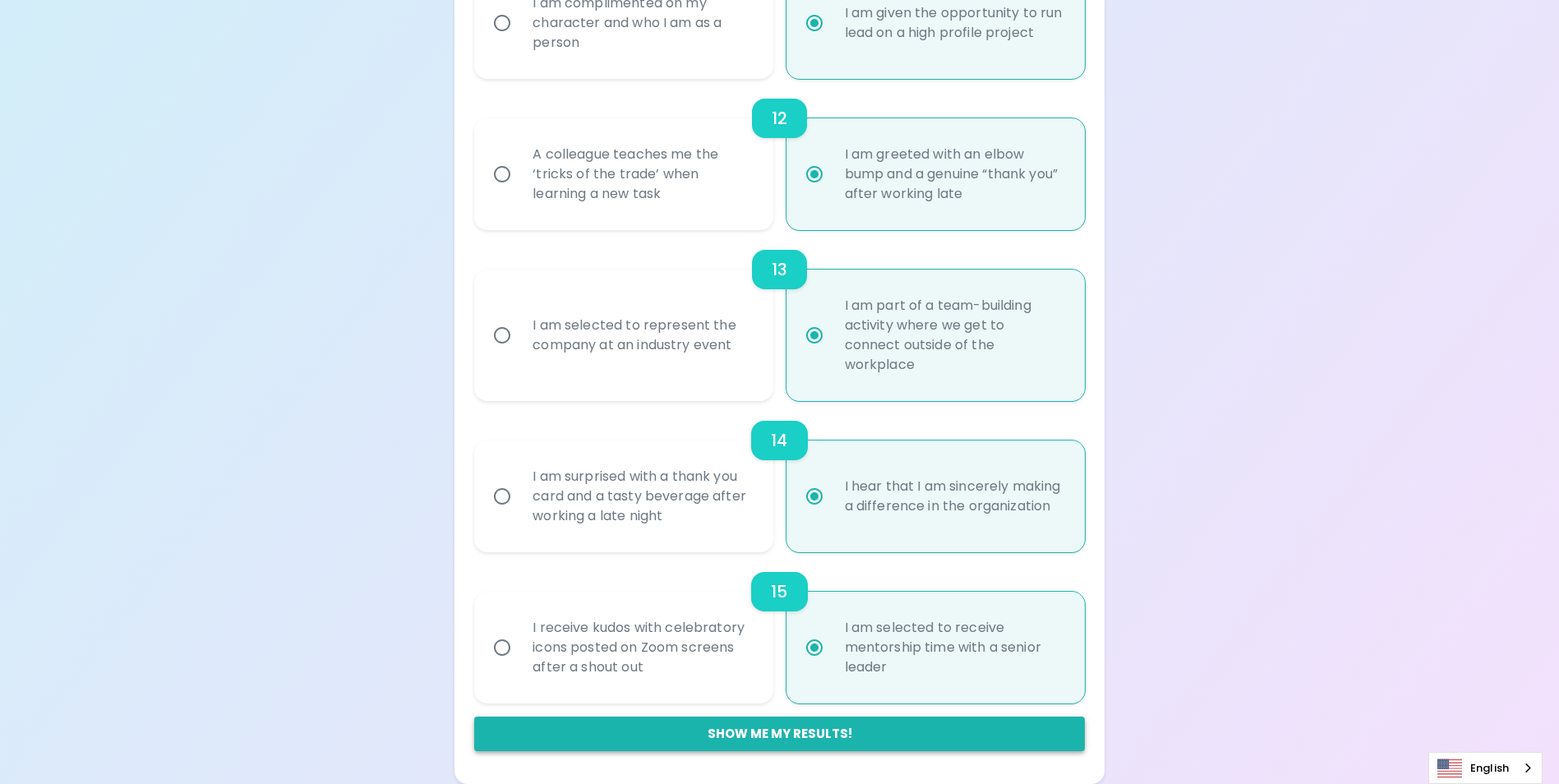
radio input "true"
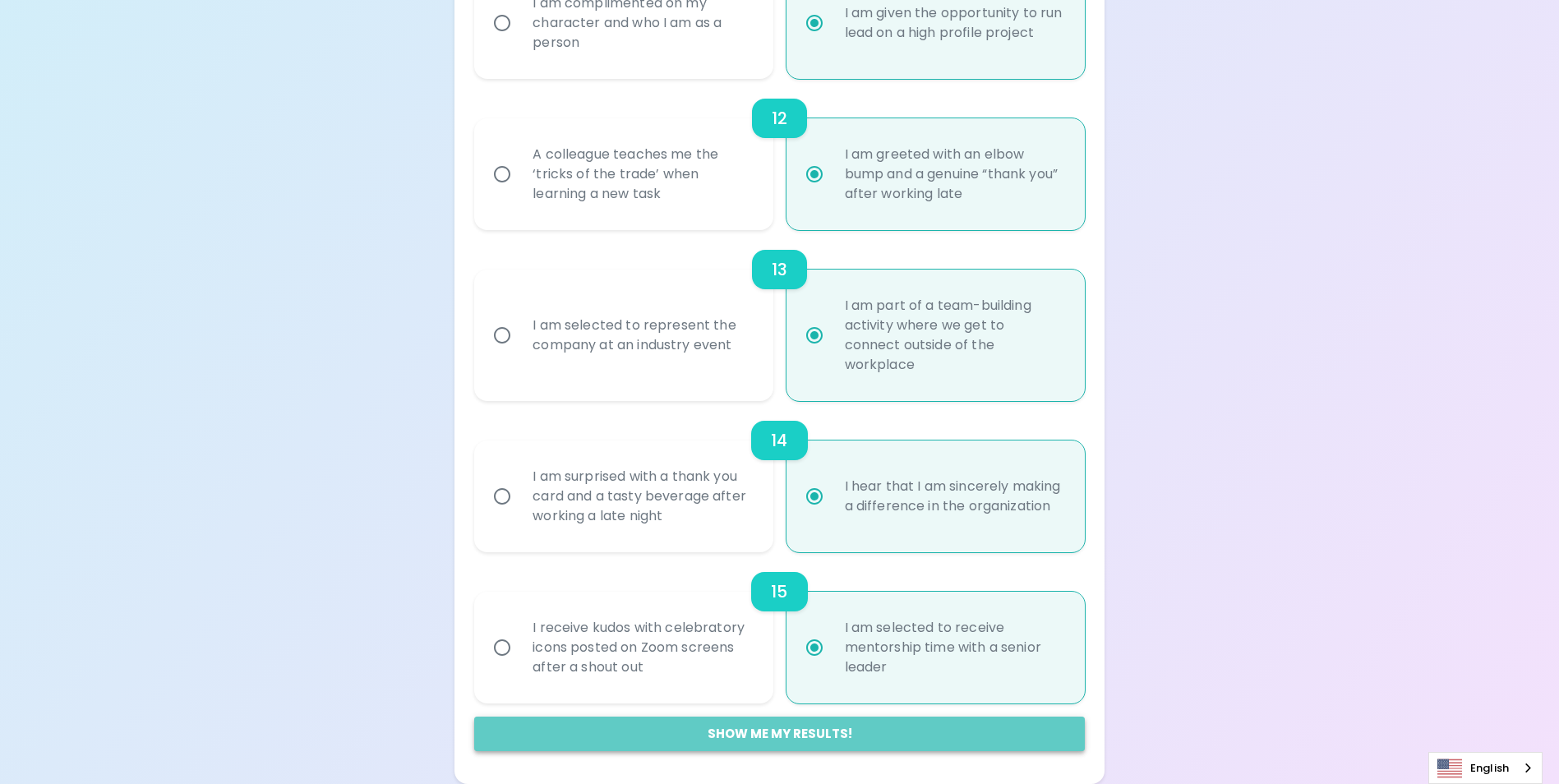
click at [871, 734] on button "Show me my results!" at bounding box center [779, 734] width 610 height 35
radio input "false"
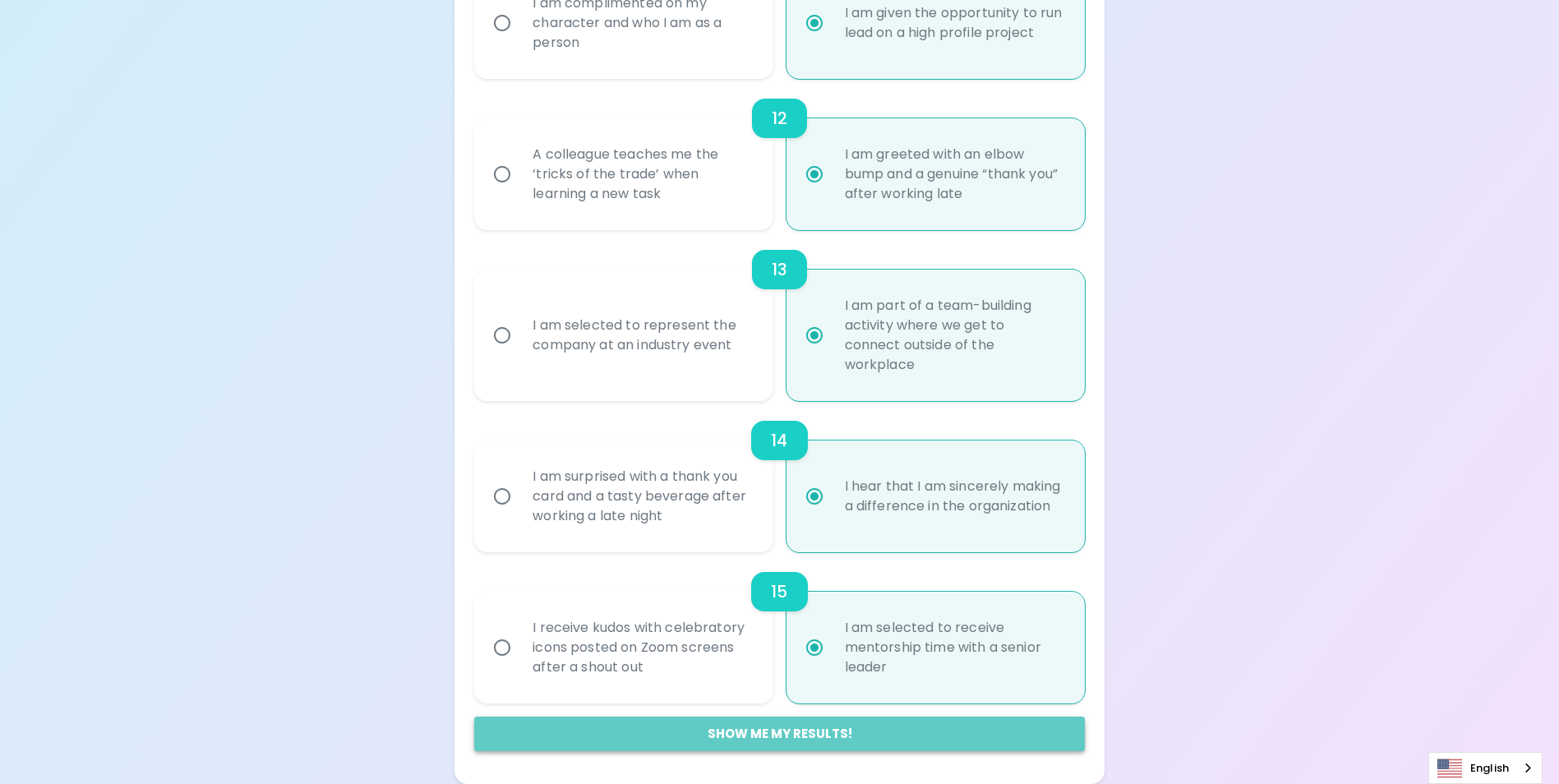
radio input "false"
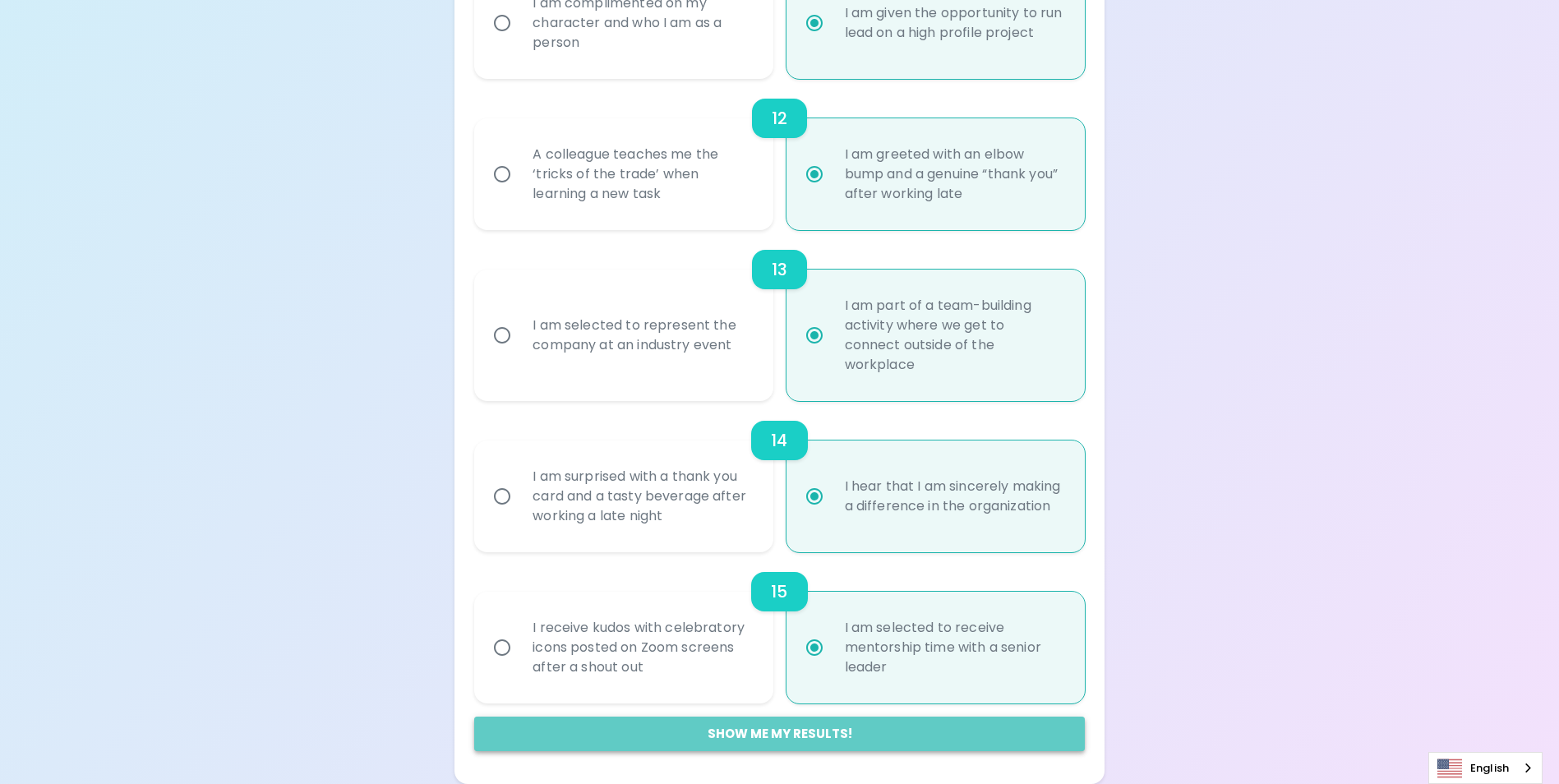
radio input "false"
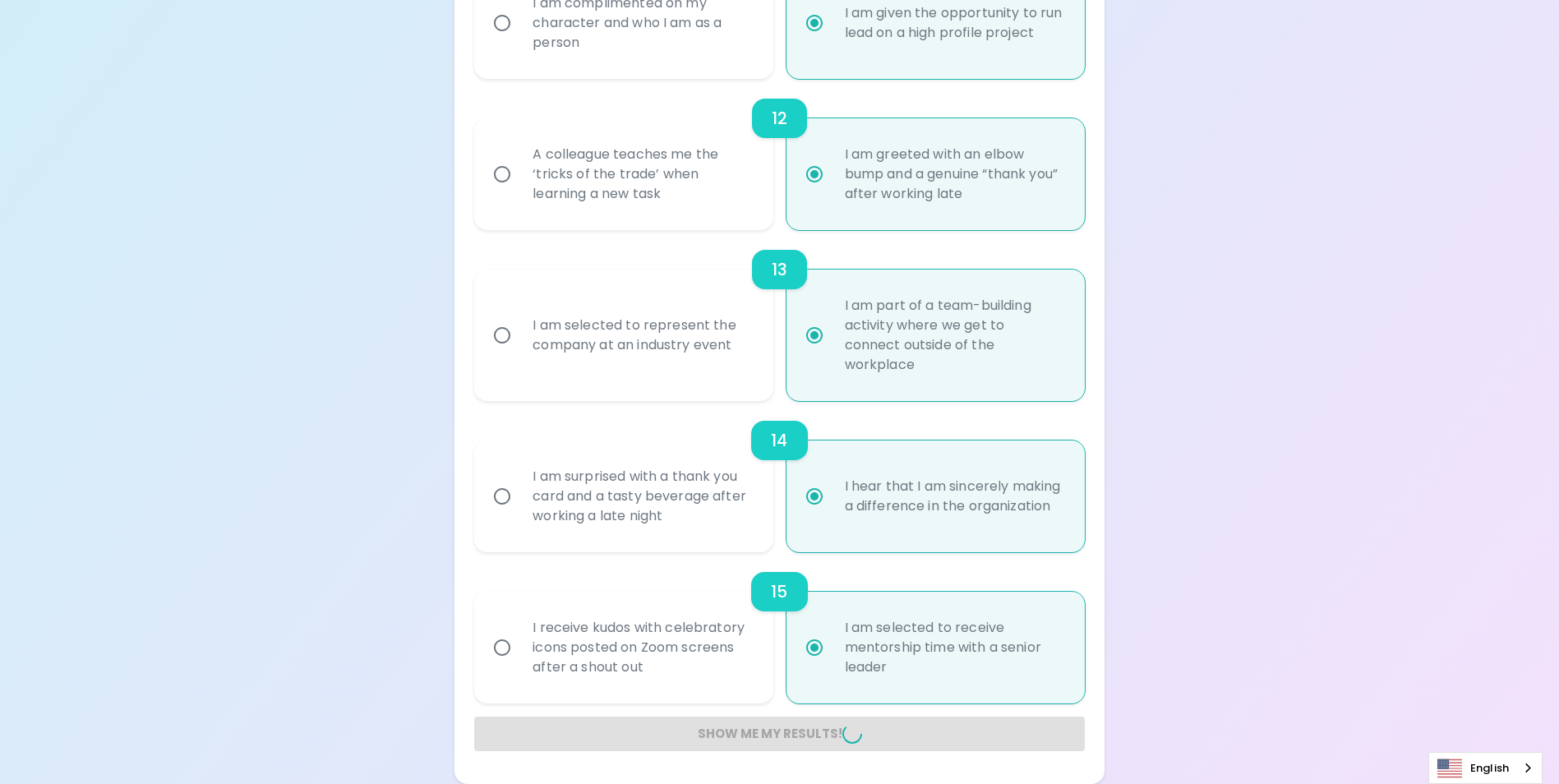
radio input "false"
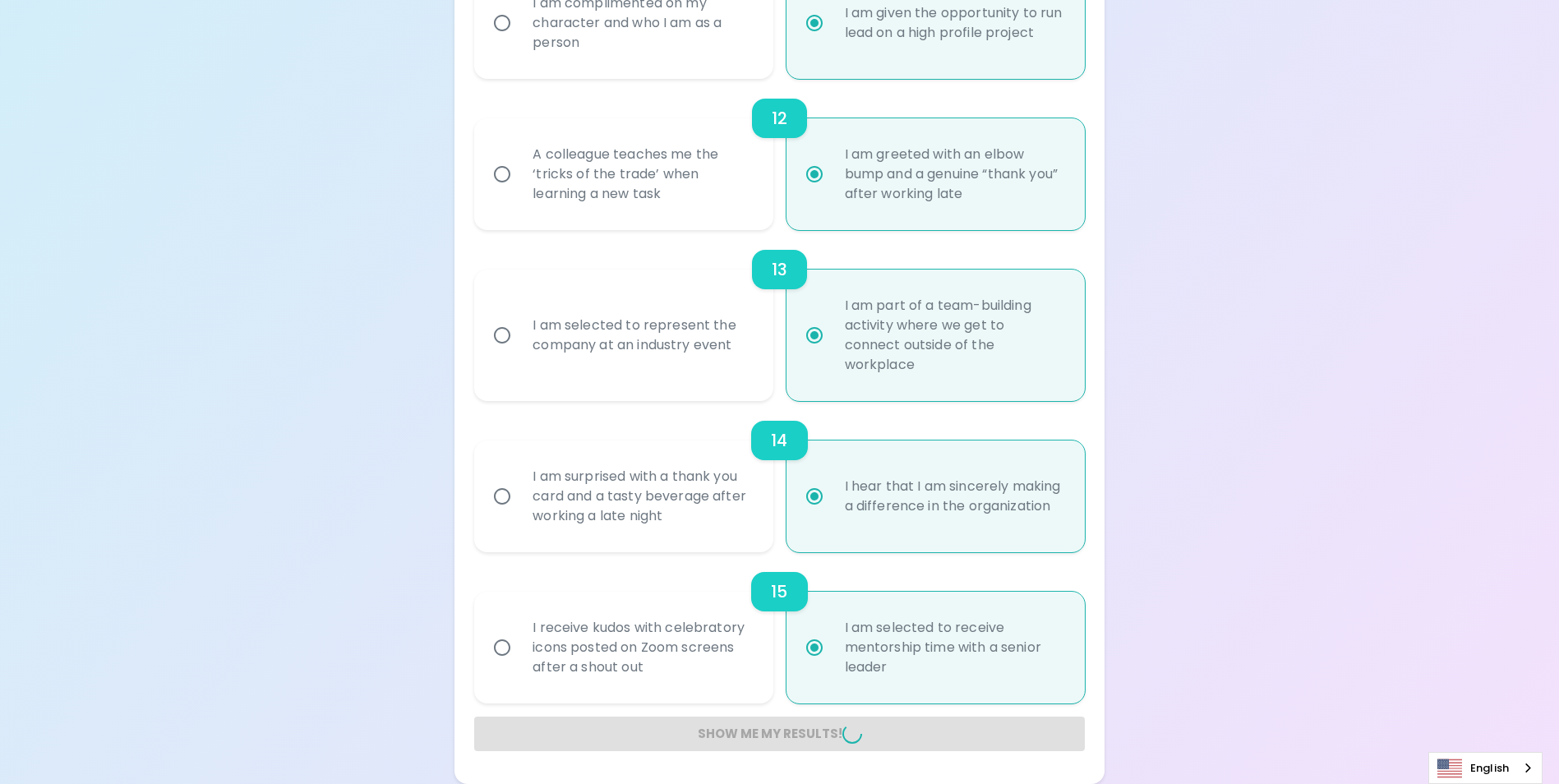
radio input "false"
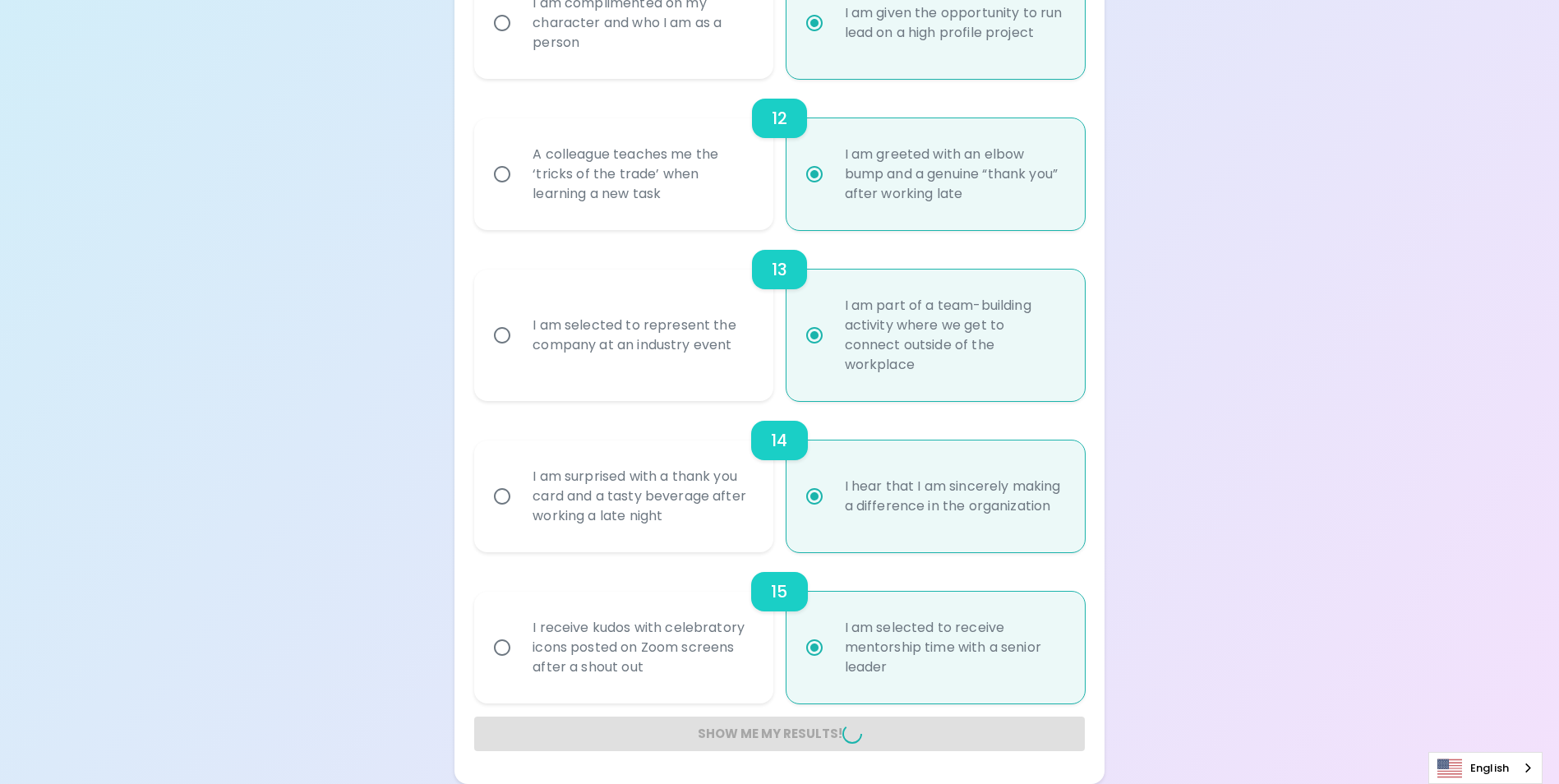
radio input "false"
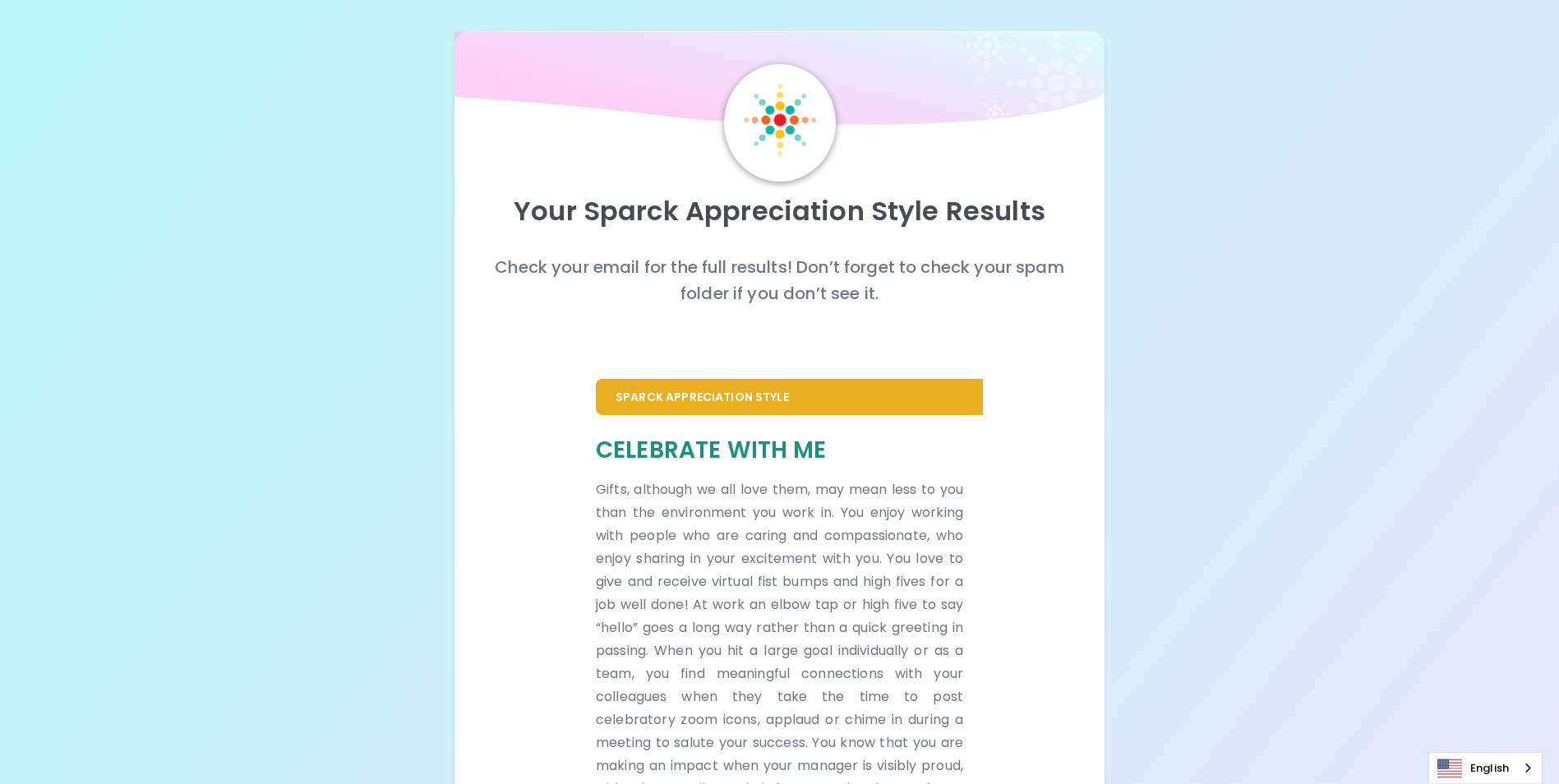
scroll to position [0, 0]
